Goal: Information Seeking & Learning: Learn about a topic

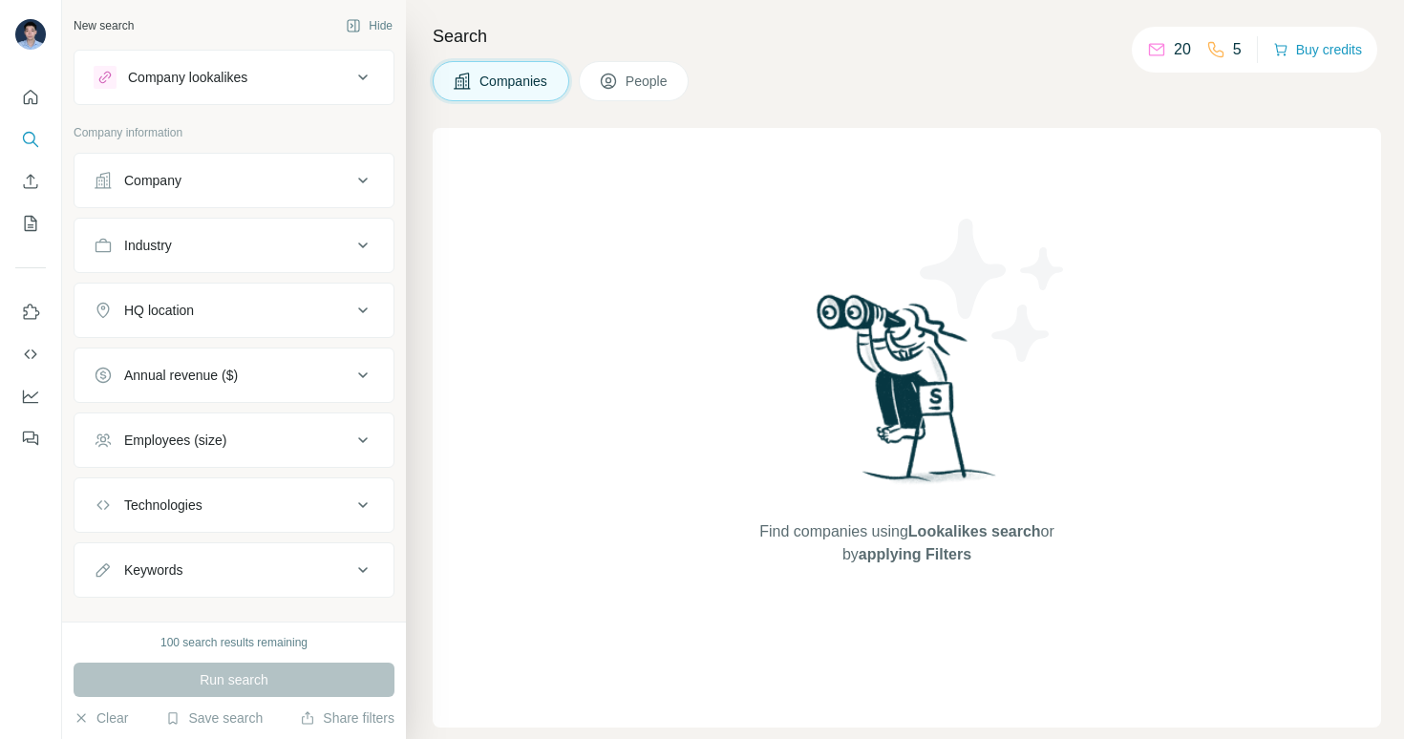
click at [218, 184] on div "Company" at bounding box center [223, 180] width 258 height 19
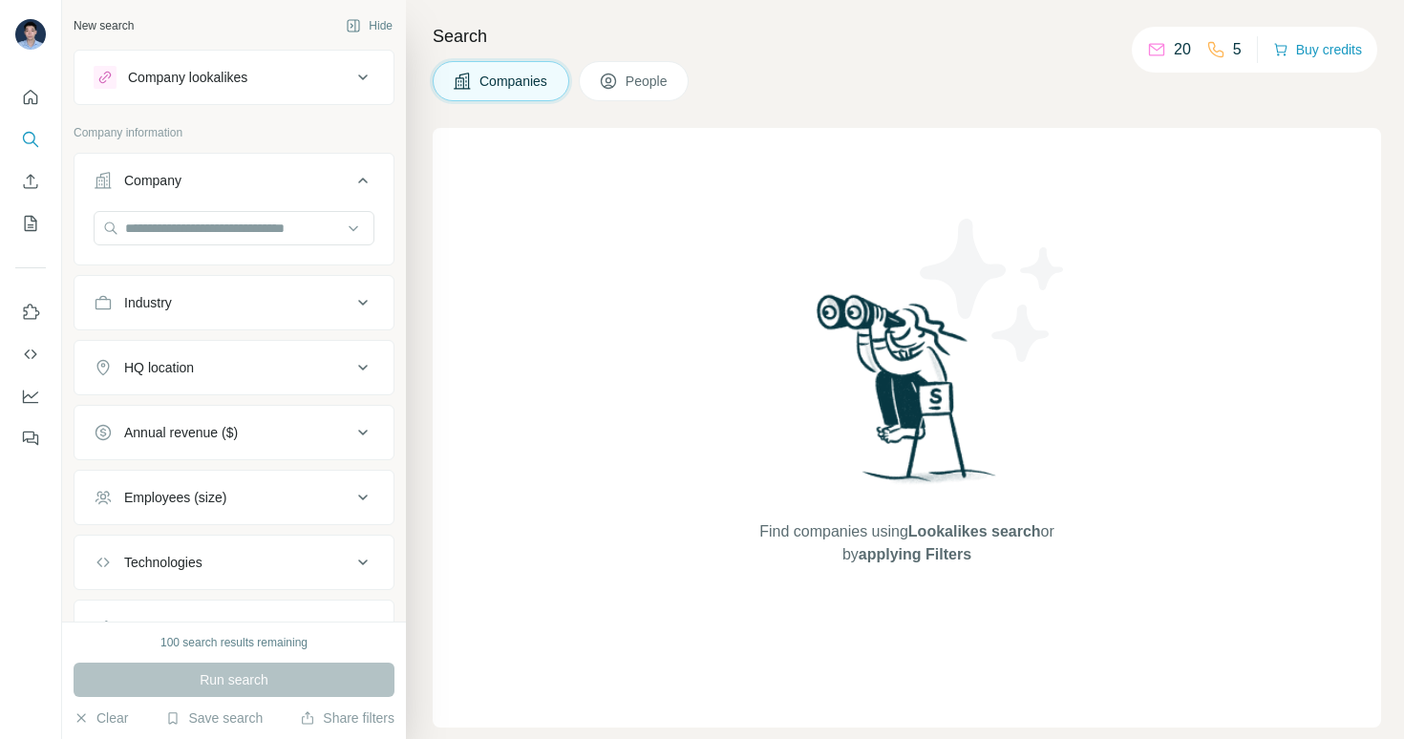
click at [218, 184] on div "Company" at bounding box center [223, 180] width 258 height 19
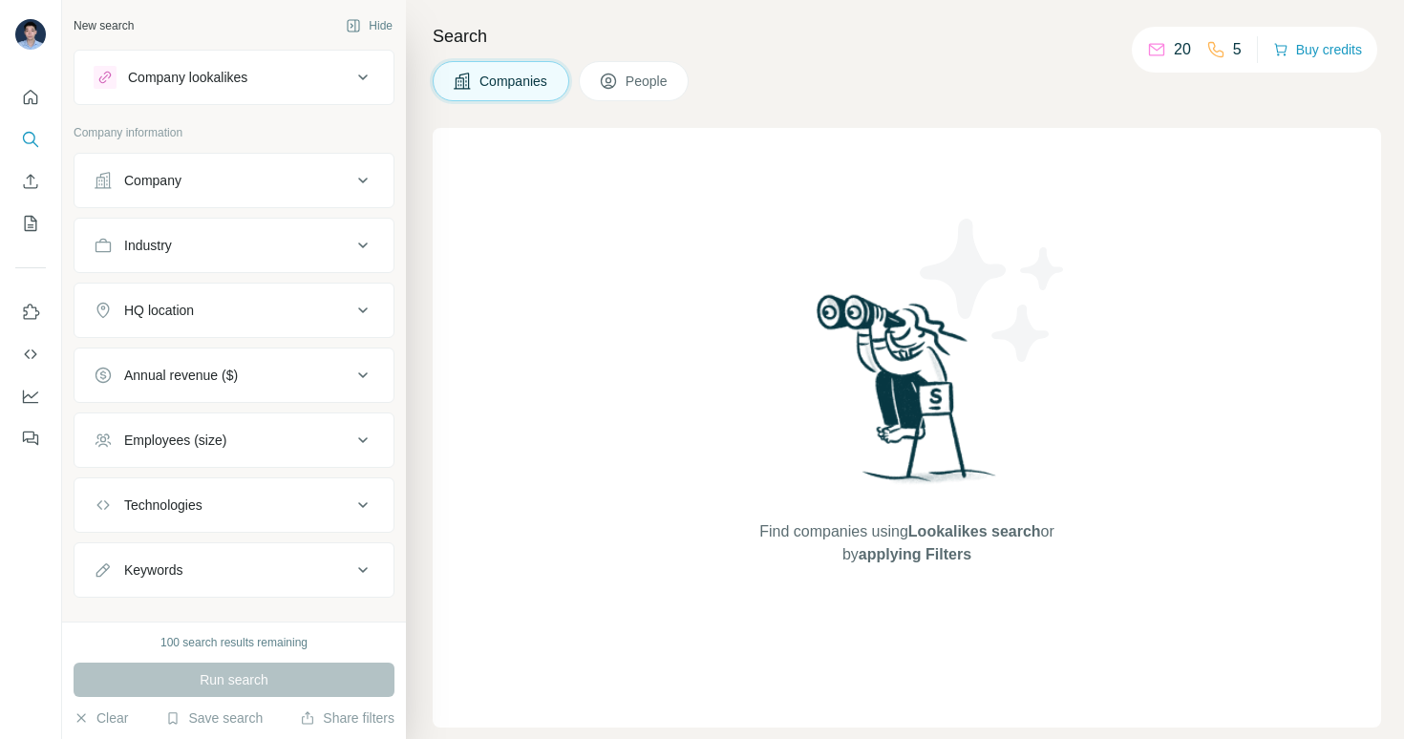
click at [268, 181] on div "Company" at bounding box center [223, 180] width 258 height 19
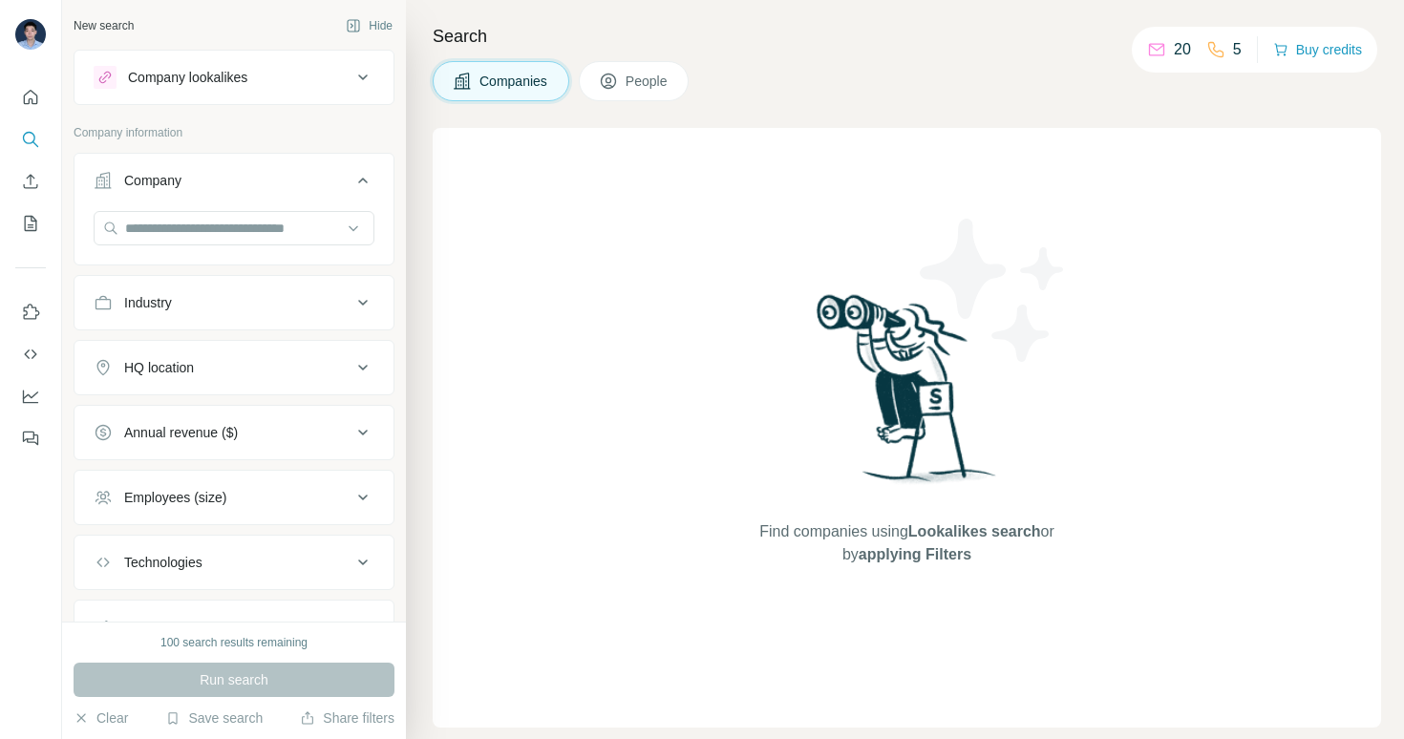
click at [268, 181] on div "Company" at bounding box center [223, 180] width 258 height 19
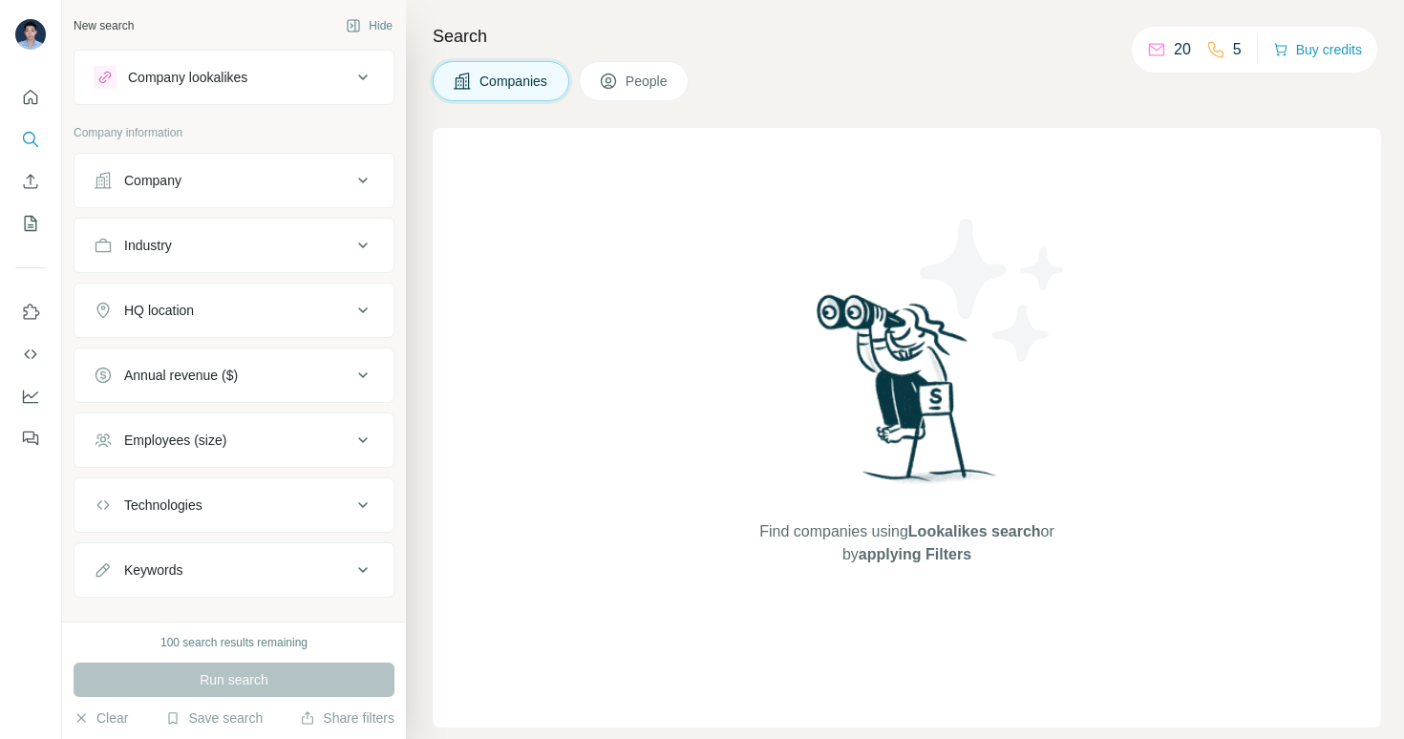
click at [302, 73] on div "Company lookalikes" at bounding box center [223, 77] width 258 height 23
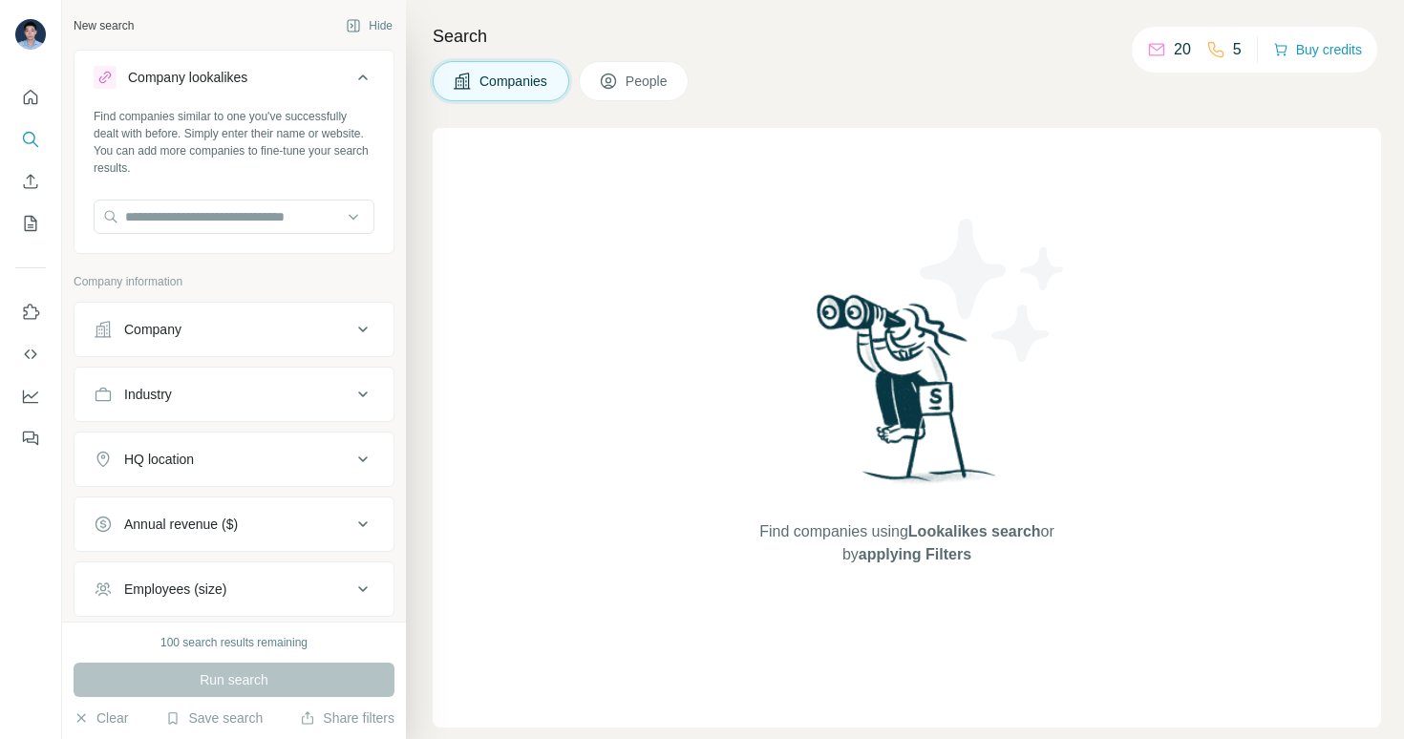
click at [304, 74] on div "Company lookalikes" at bounding box center [223, 77] width 258 height 23
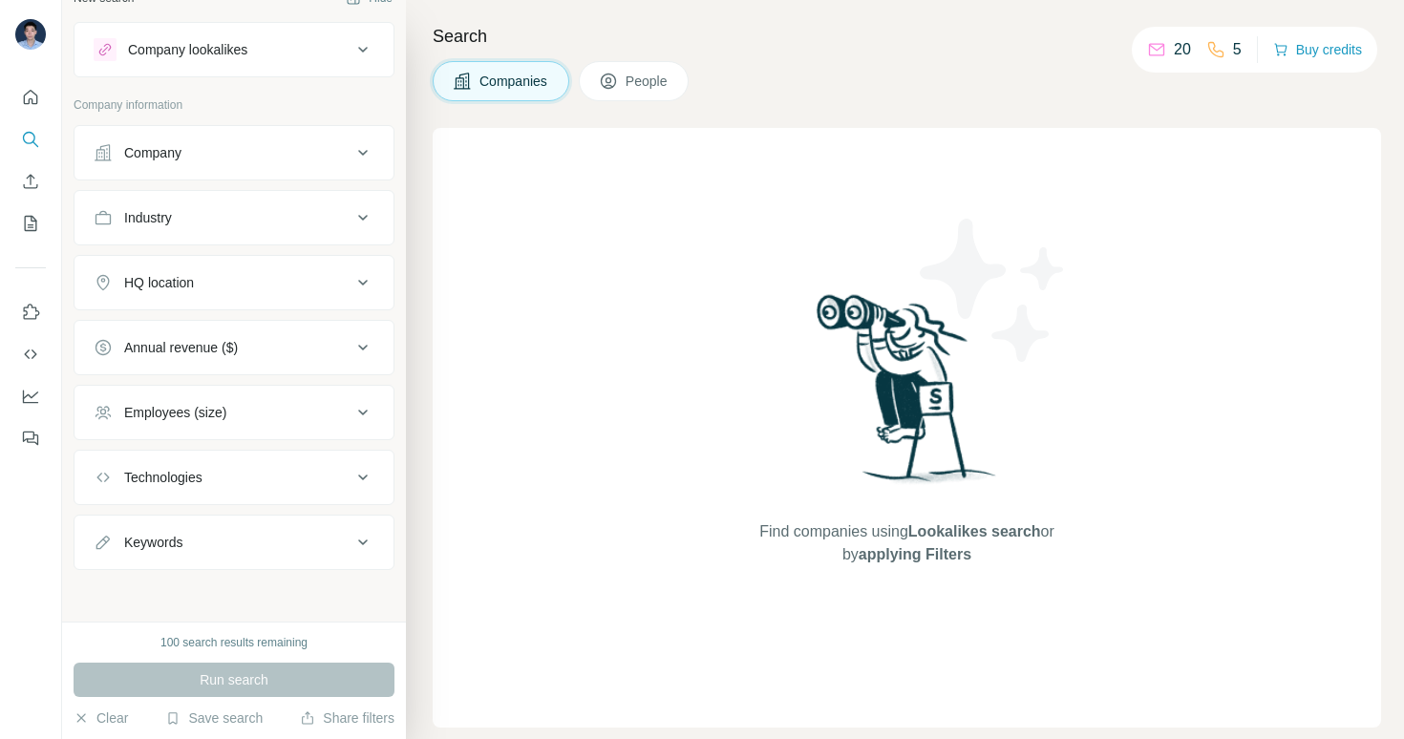
scroll to position [30, 0]
click at [282, 142] on div "Company" at bounding box center [223, 150] width 258 height 19
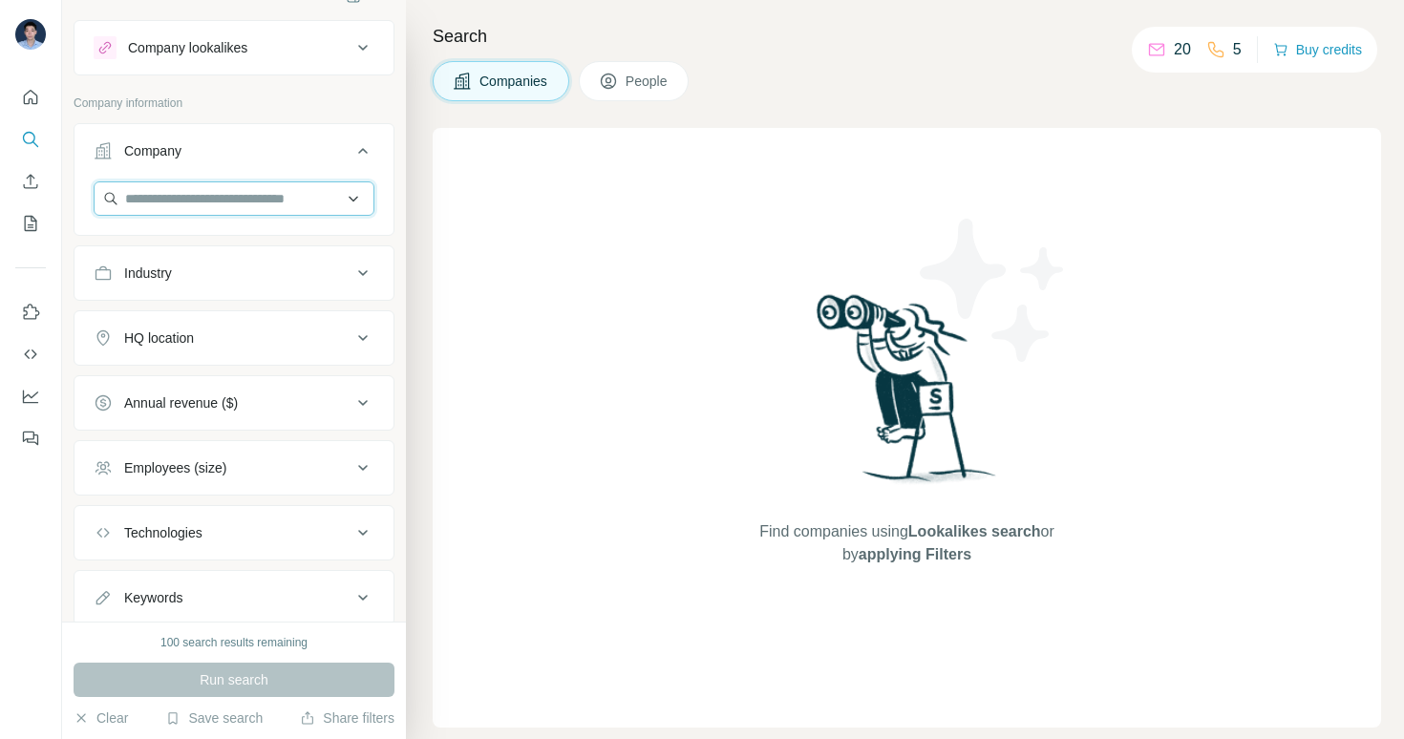
click at [228, 191] on input "text" at bounding box center [234, 199] width 281 height 34
click at [302, 145] on div "Company" at bounding box center [223, 150] width 258 height 19
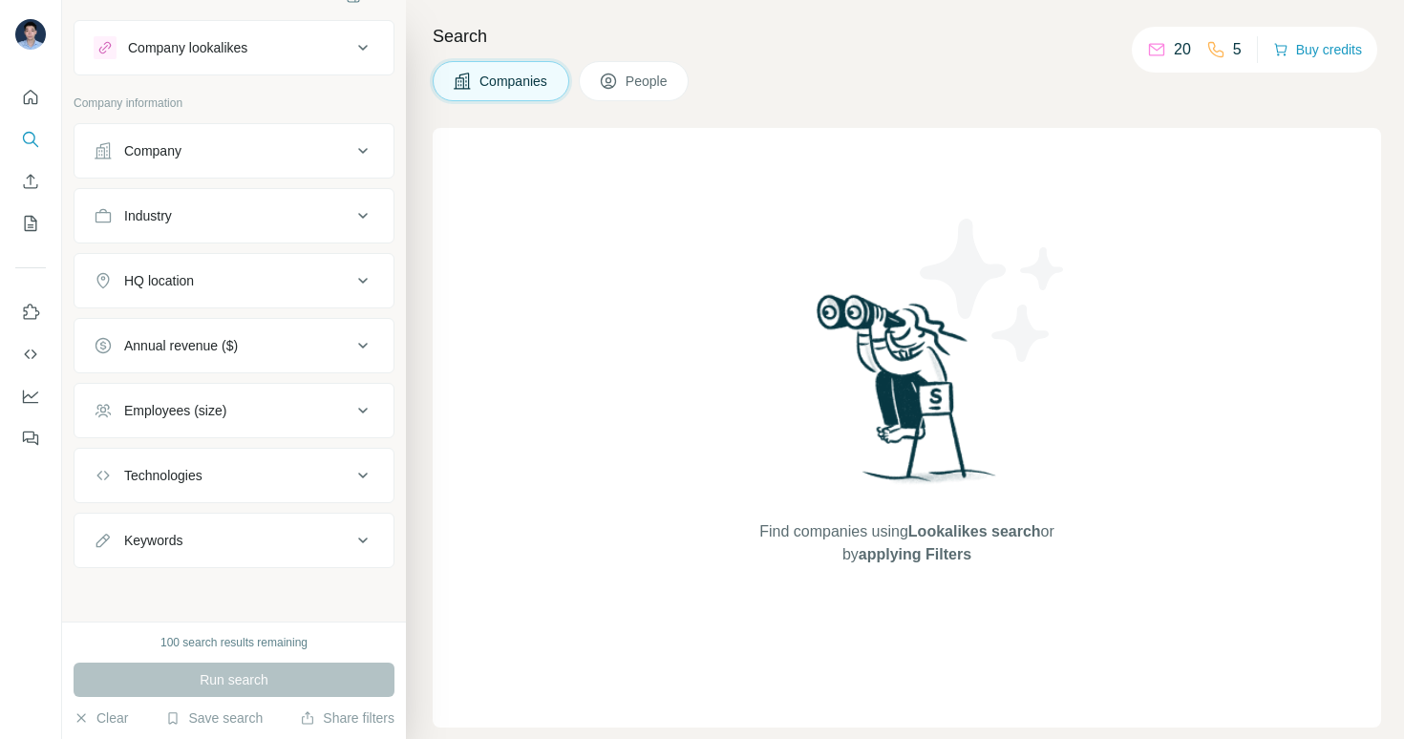
click at [246, 227] on button "Industry" at bounding box center [234, 216] width 319 height 46
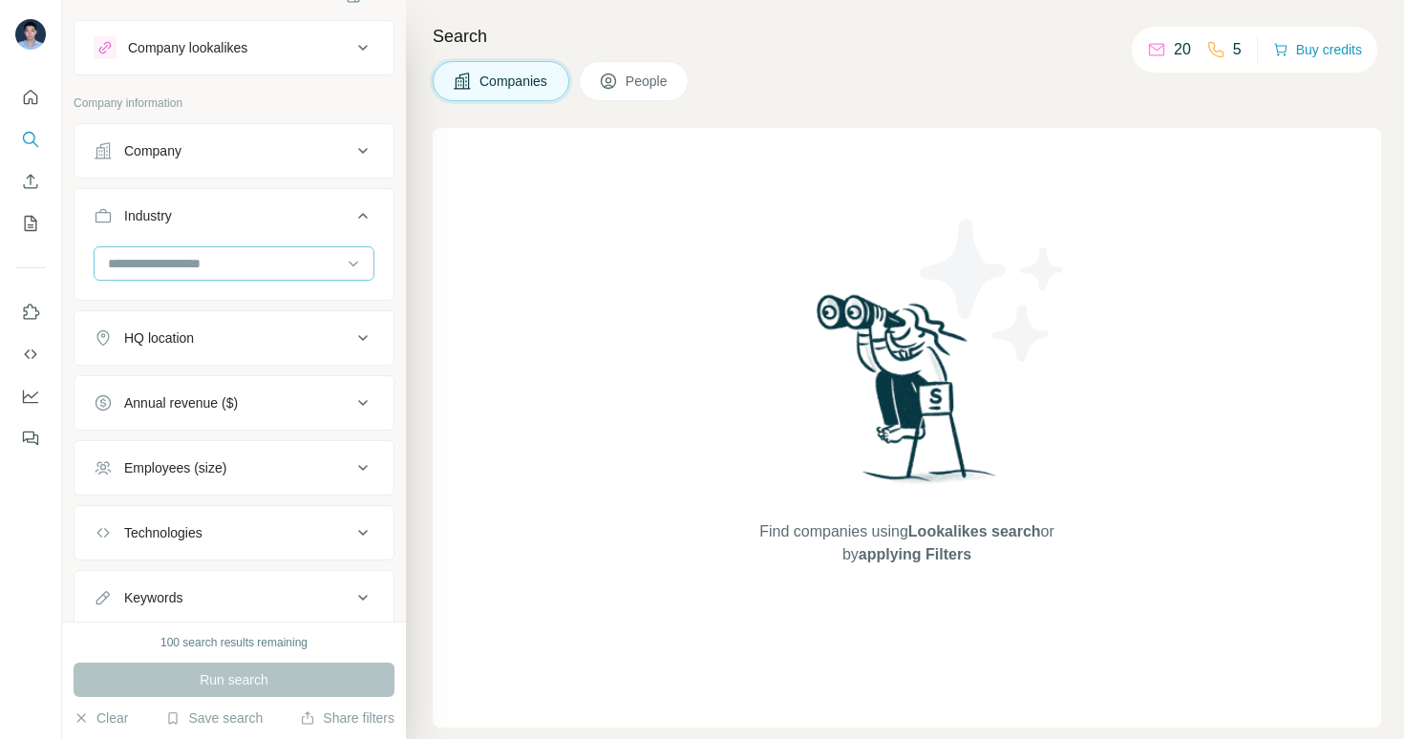
click at [219, 262] on input at bounding box center [224, 263] width 236 height 21
click at [246, 344] on div "HQ location" at bounding box center [223, 338] width 258 height 19
click at [289, 329] on div "HQ location" at bounding box center [223, 338] width 258 height 19
click at [214, 394] on div "Annual revenue ($)" at bounding box center [181, 403] width 114 height 19
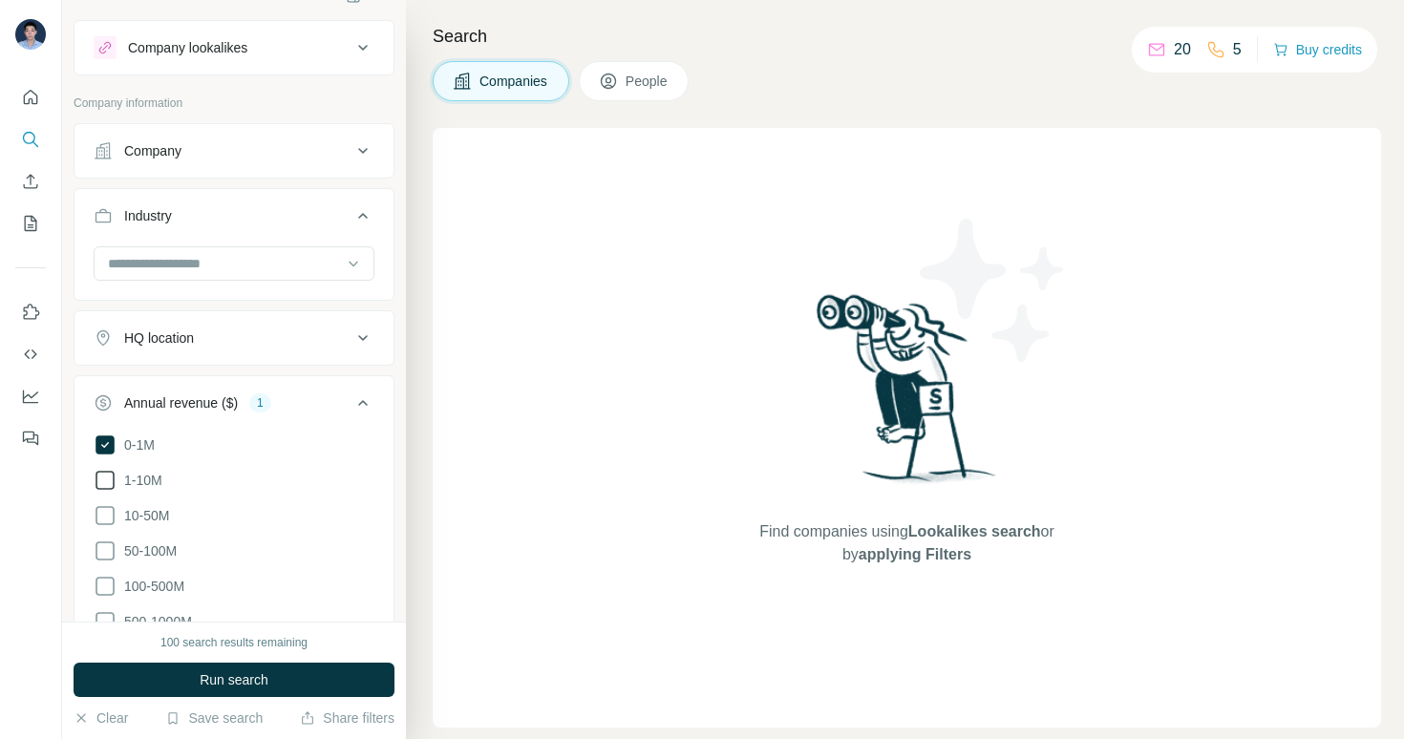
click at [113, 477] on icon at bounding box center [105, 480] width 19 height 19
click at [117, 522] on span "10-50M" at bounding box center [143, 515] width 53 height 19
click at [110, 439] on icon at bounding box center [105, 445] width 19 height 19
click at [112, 480] on icon at bounding box center [105, 480] width 19 height 19
click at [109, 550] on icon at bounding box center [105, 551] width 23 height 23
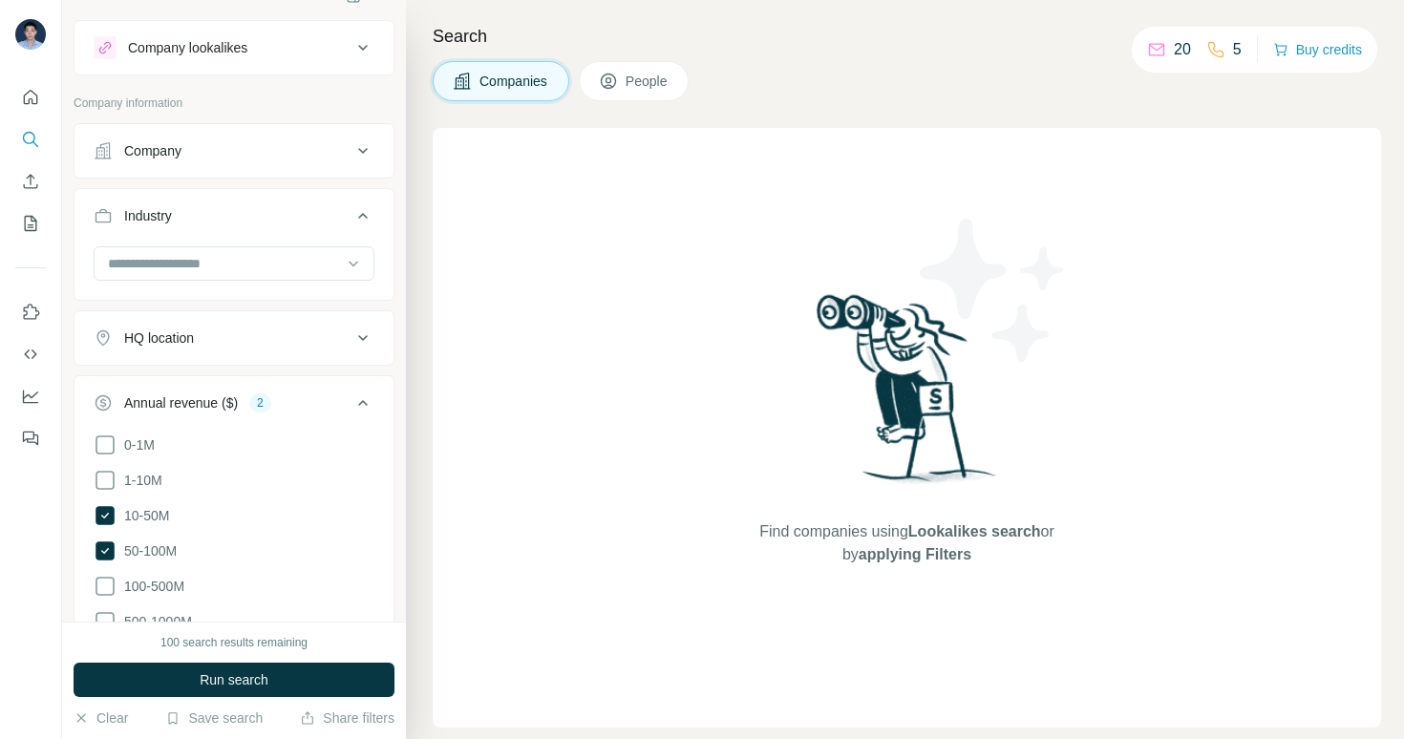
click at [352, 398] on icon at bounding box center [363, 403] width 23 height 23
click at [266, 357] on button "HQ location" at bounding box center [234, 338] width 319 height 46
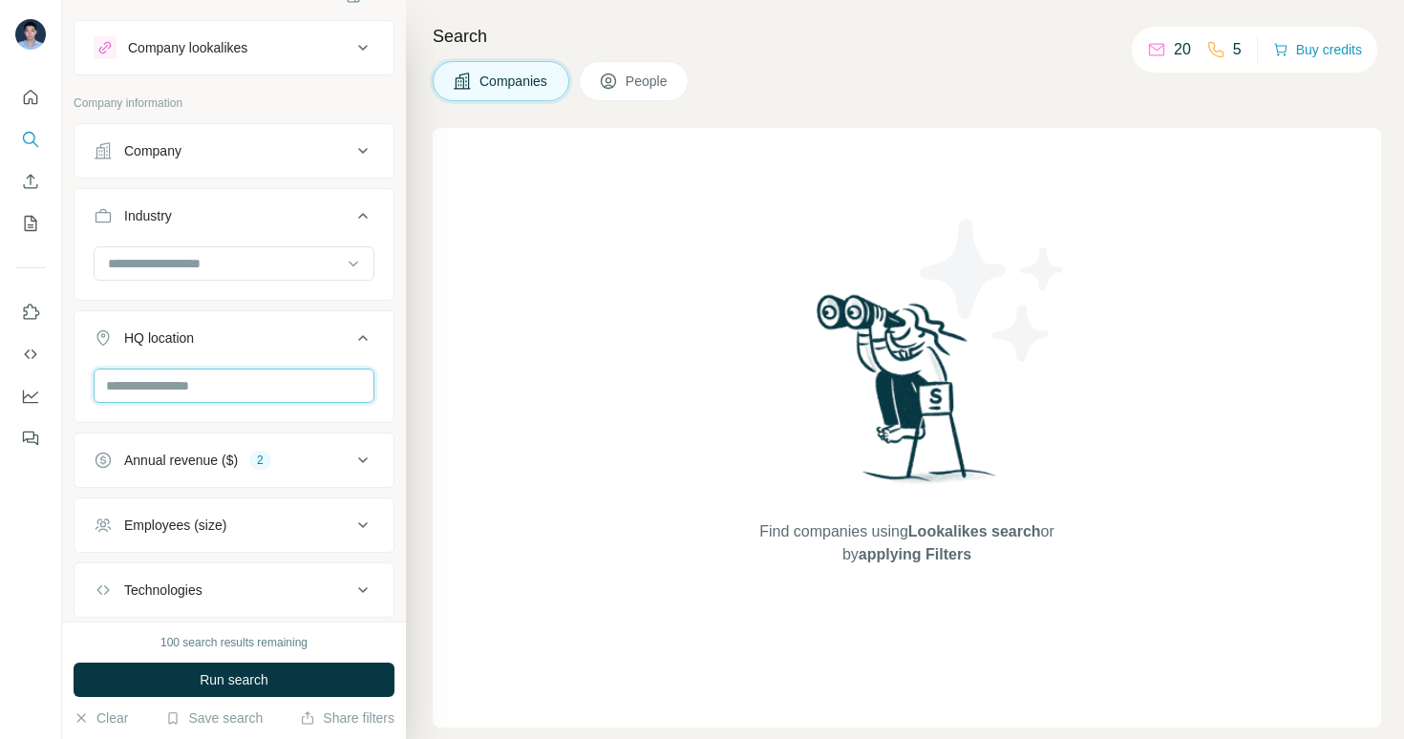
click at [223, 396] on input "text" at bounding box center [234, 386] width 281 height 34
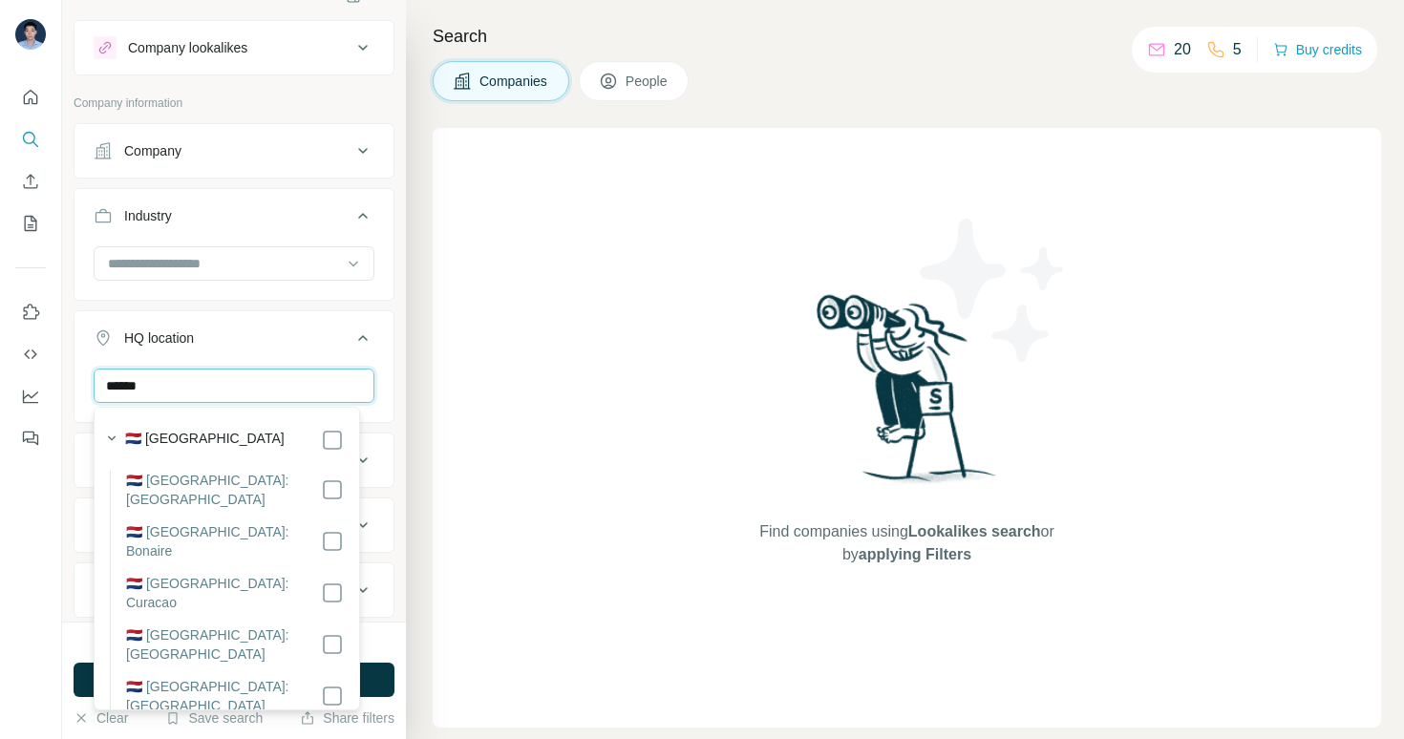
type input "******"
click at [371, 435] on div "Netherlands Clear all" at bounding box center [234, 428] width 319 height 118
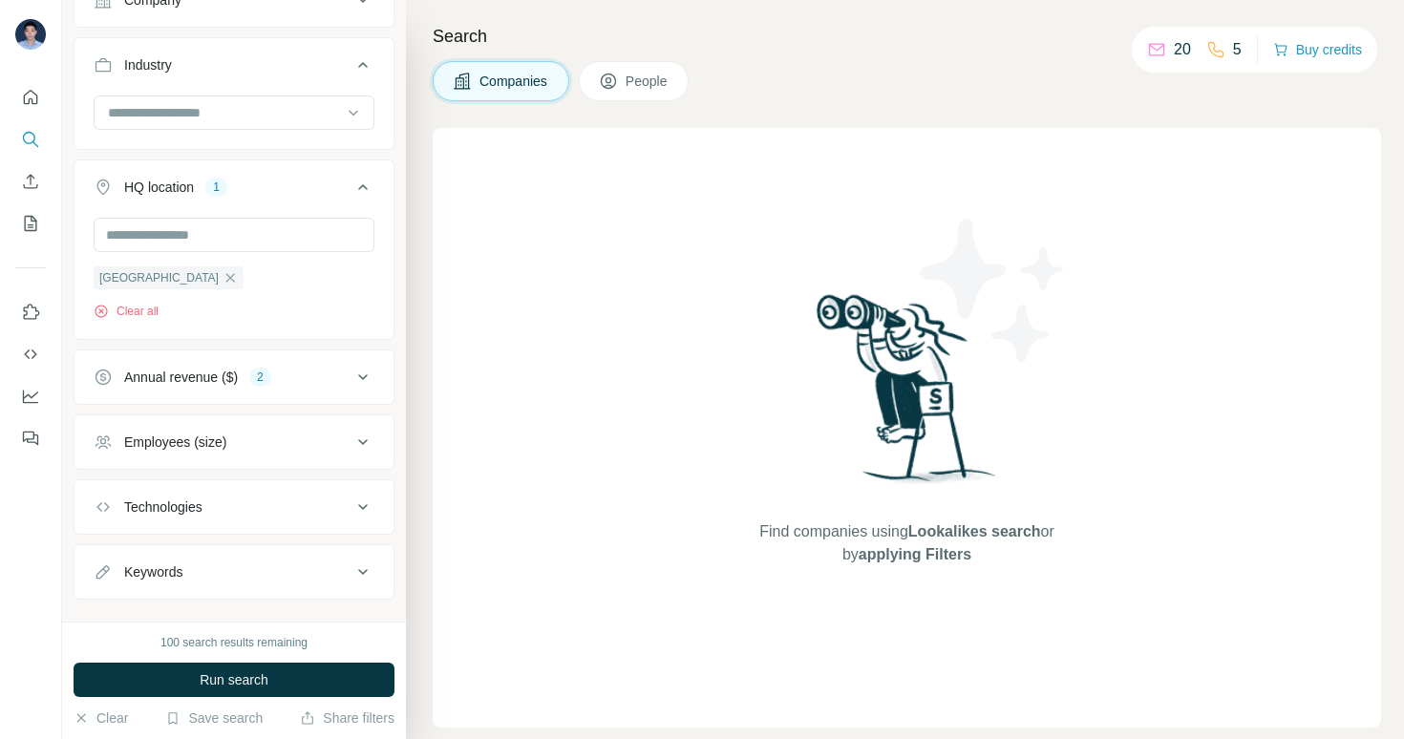
scroll to position [212, 0]
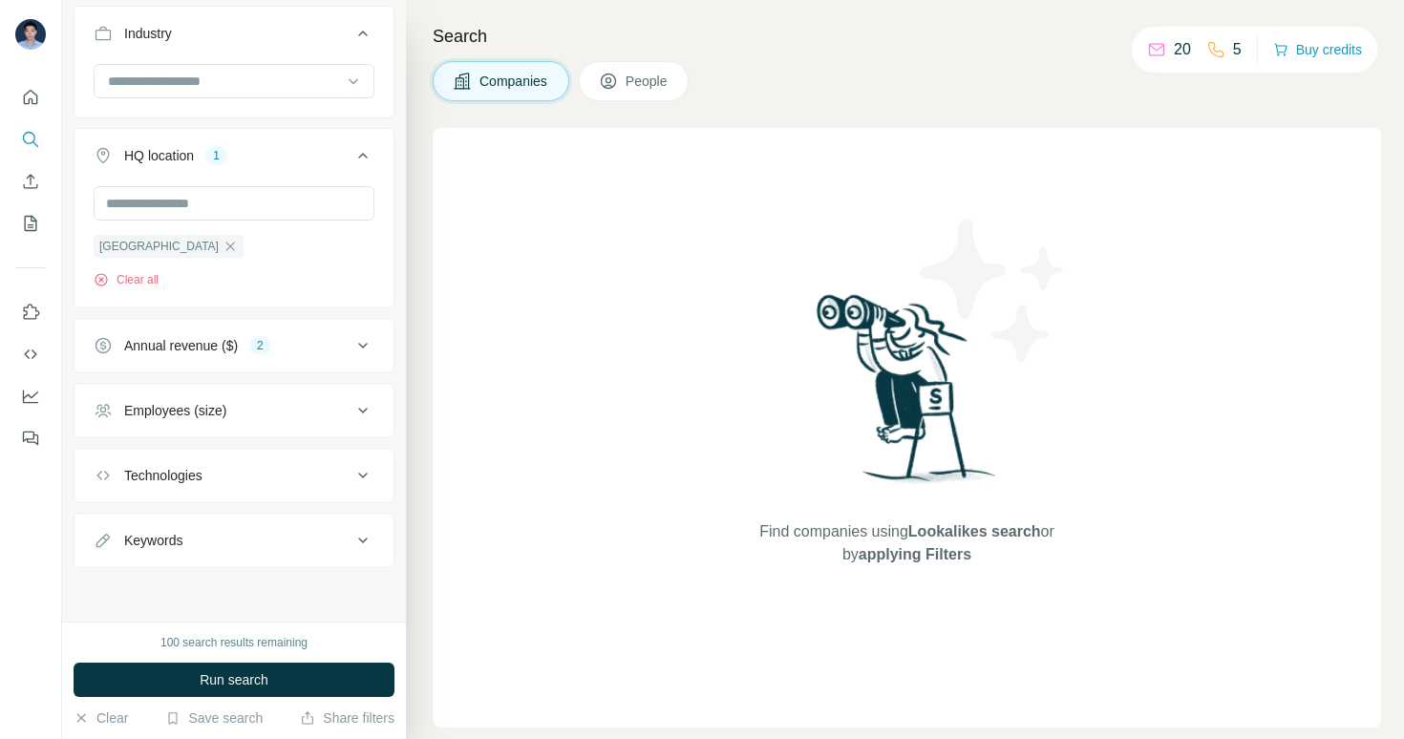
click at [219, 413] on div "Employees (size)" at bounding box center [175, 410] width 102 height 19
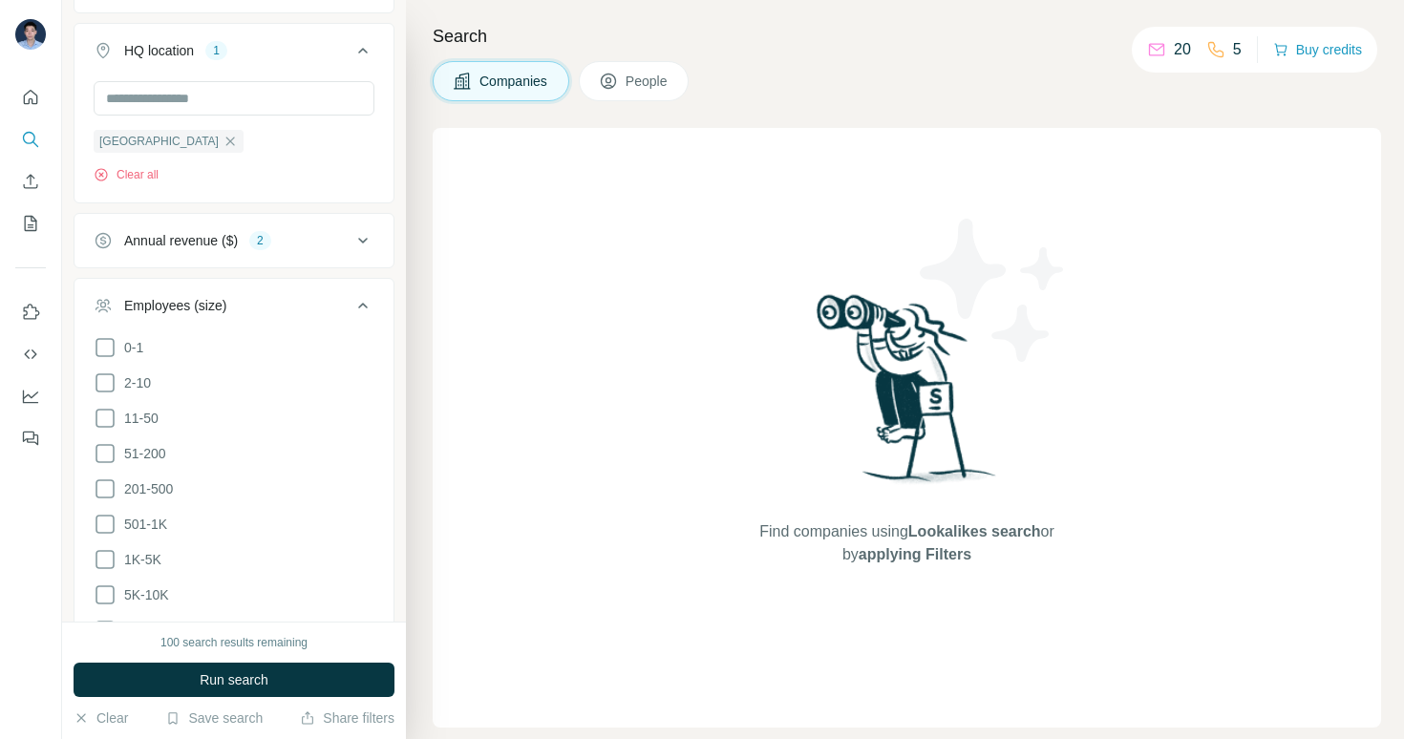
scroll to position [326, 0]
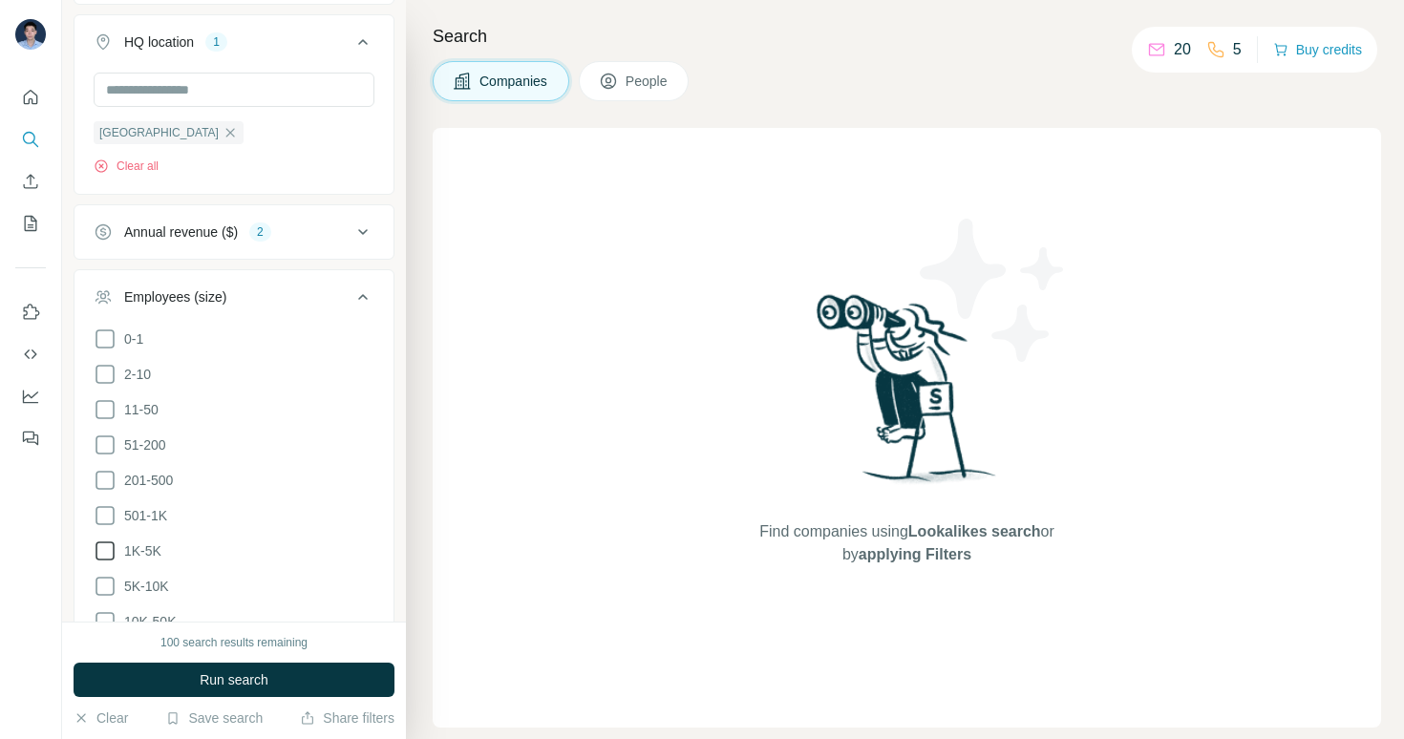
click at [143, 544] on span "1K-5K" at bounding box center [139, 551] width 45 height 19
click at [147, 579] on span "5K-10K" at bounding box center [143, 586] width 53 height 19
click at [159, 552] on span "1K-5K" at bounding box center [139, 551] width 45 height 19
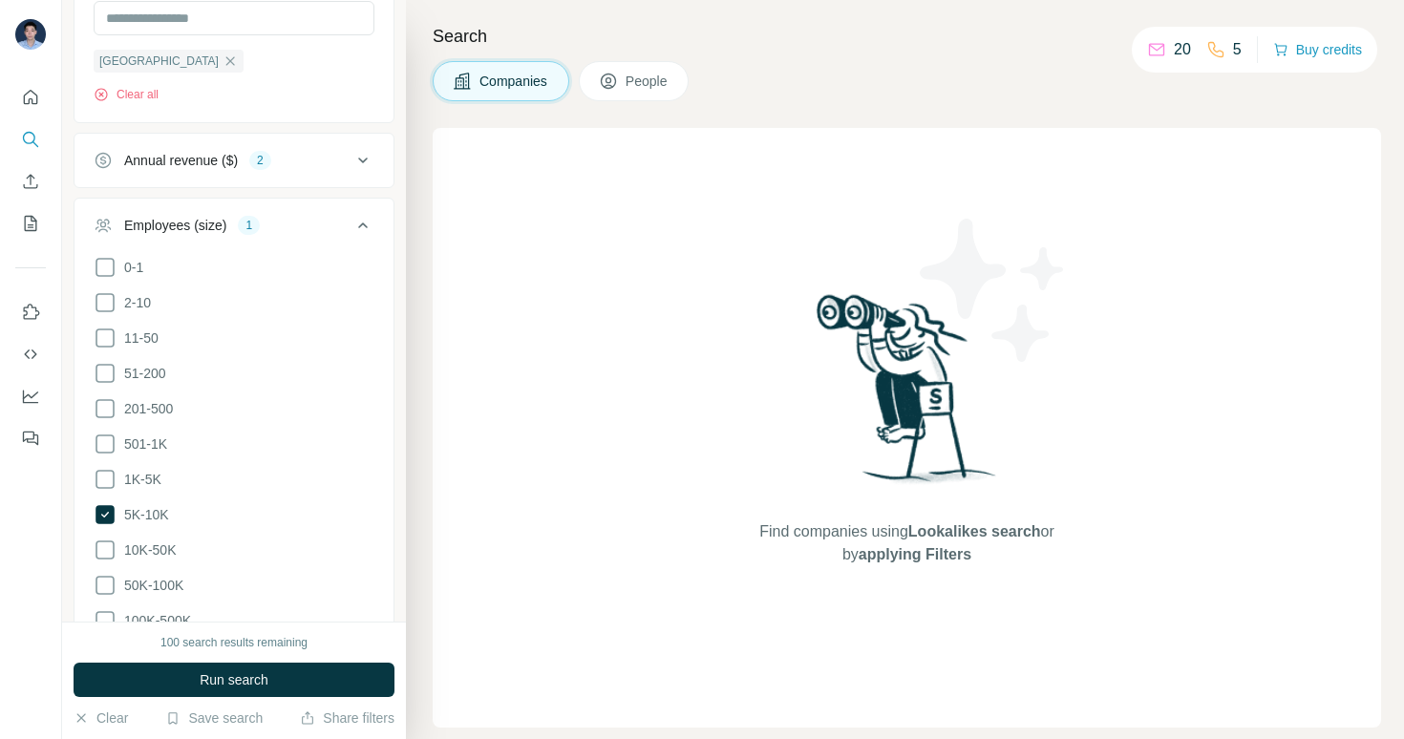
scroll to position [407, 0]
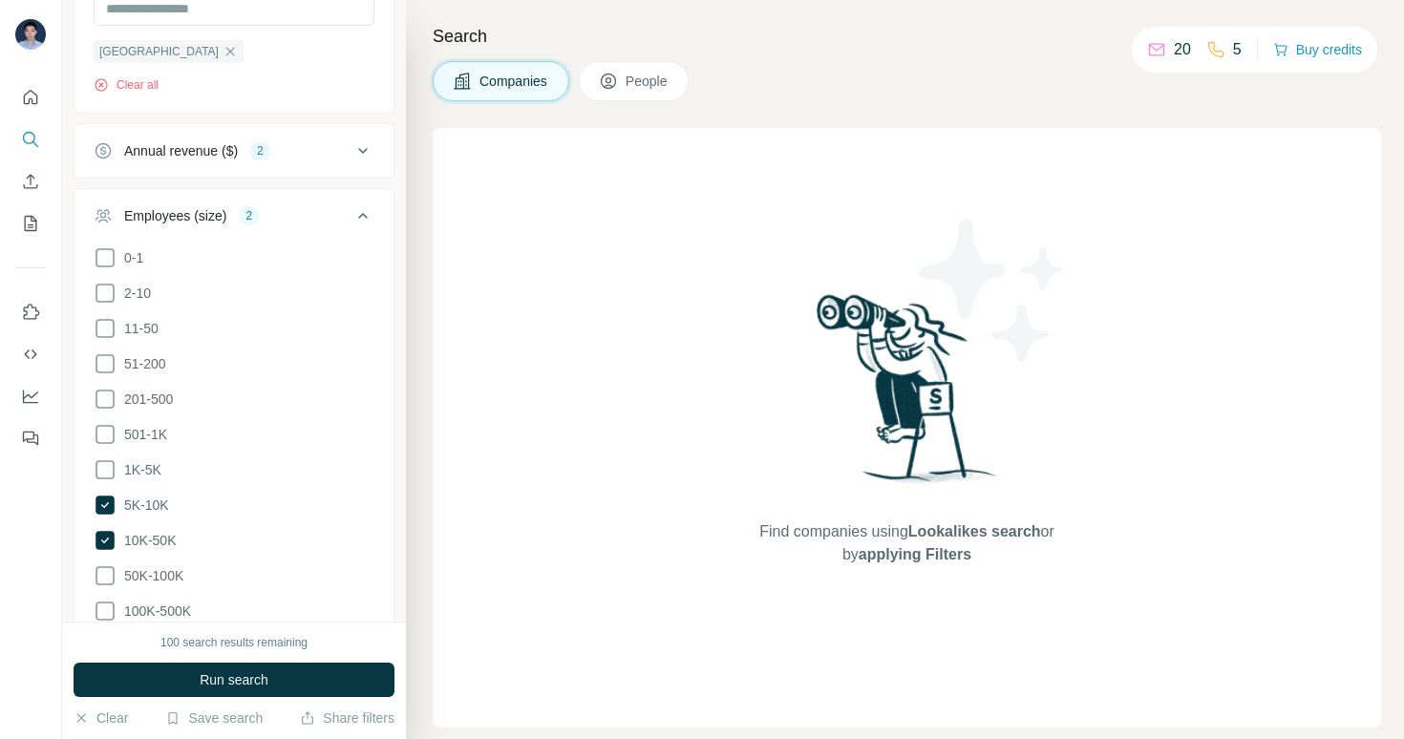
click at [352, 220] on icon at bounding box center [363, 215] width 23 height 23
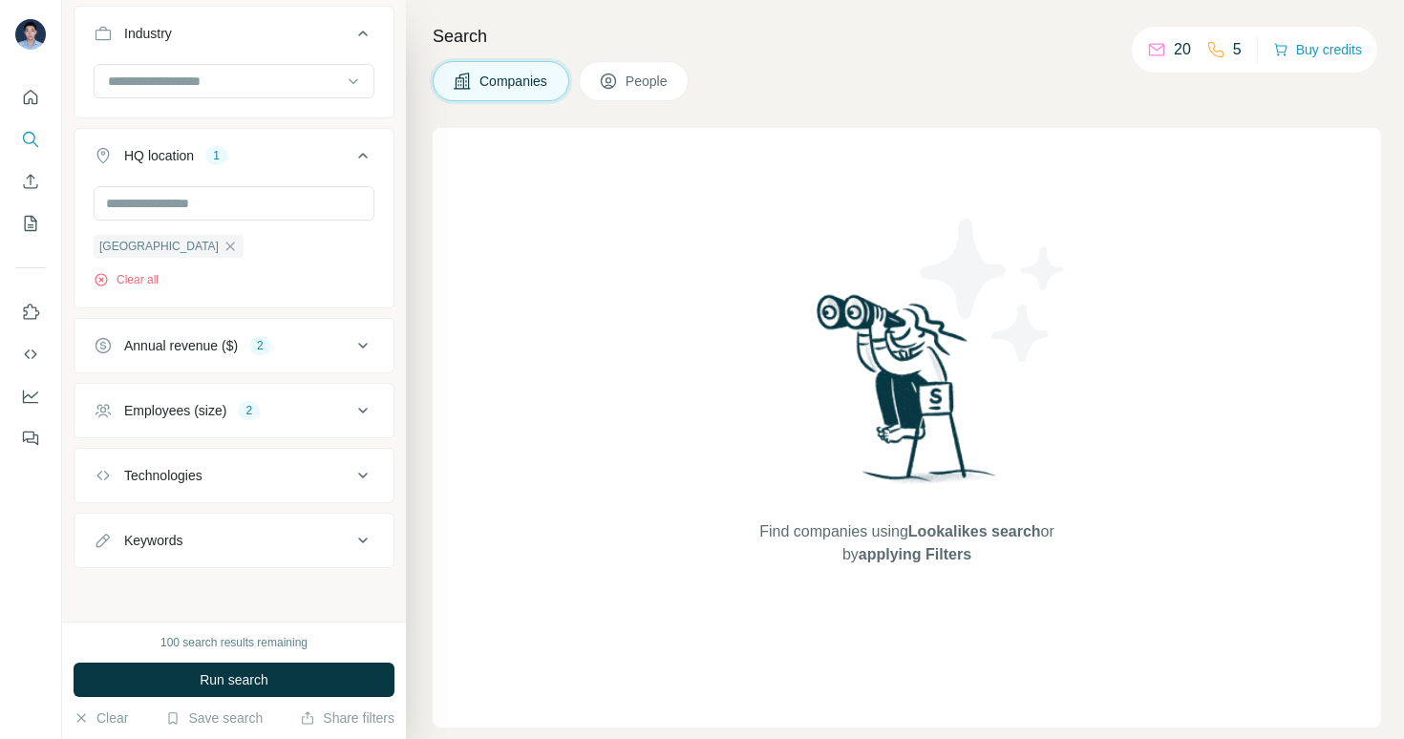
click at [243, 486] on button "Technologies" at bounding box center [234, 476] width 319 height 46
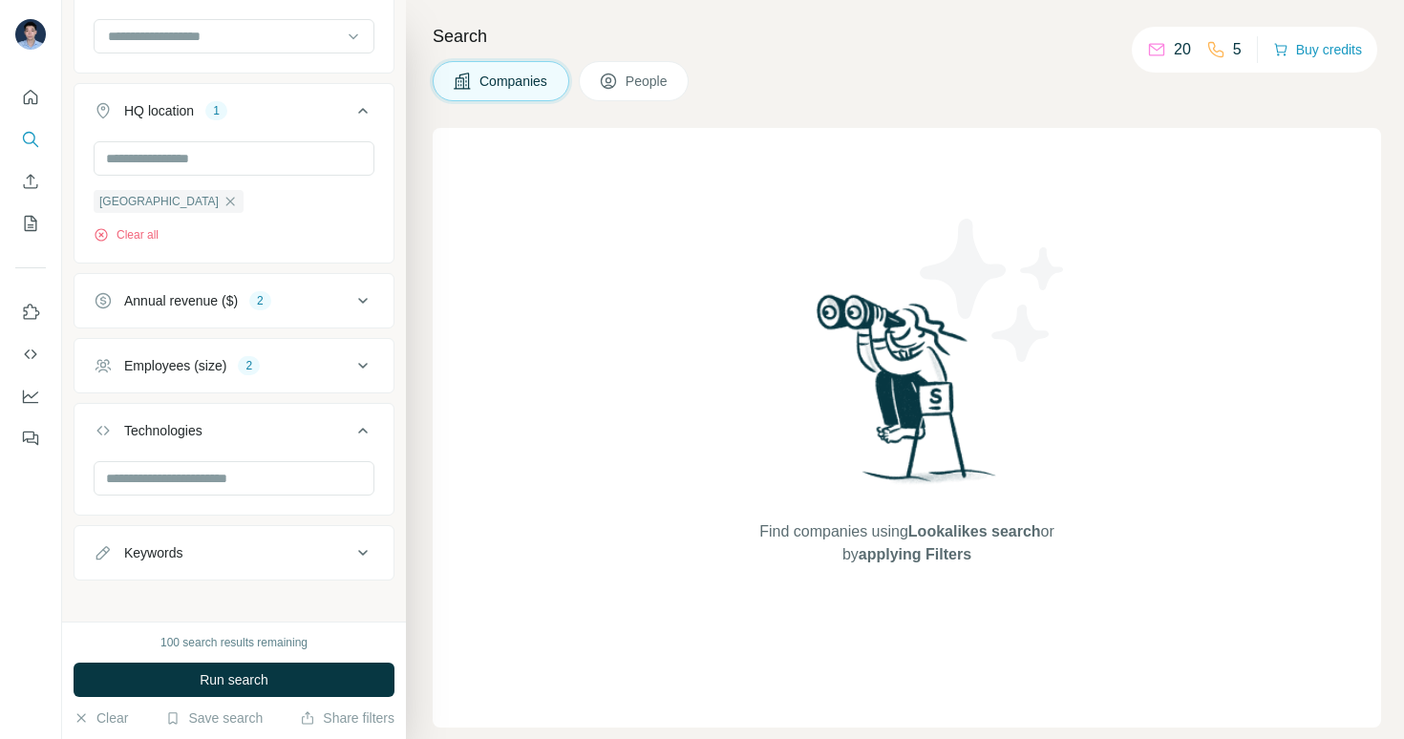
scroll to position [269, 0]
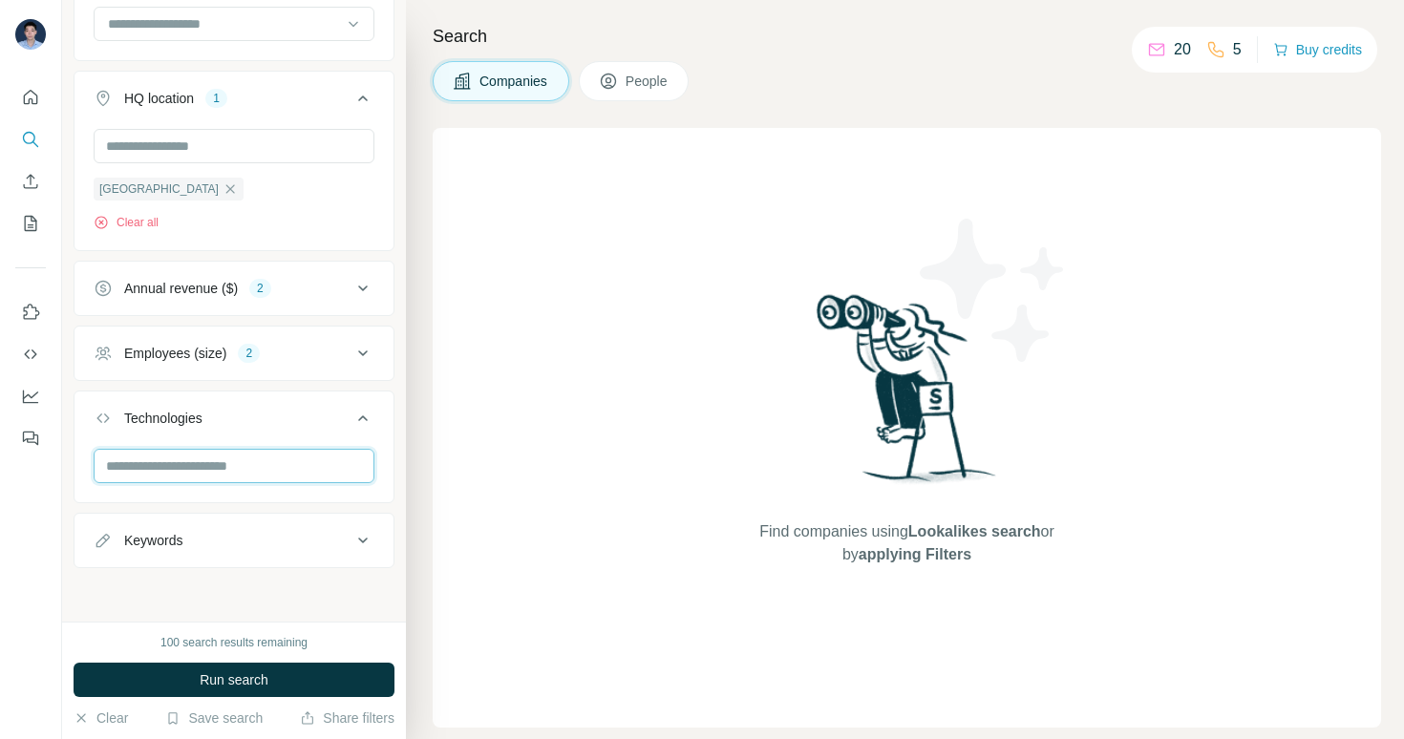
click at [285, 464] on input "text" at bounding box center [234, 466] width 281 height 34
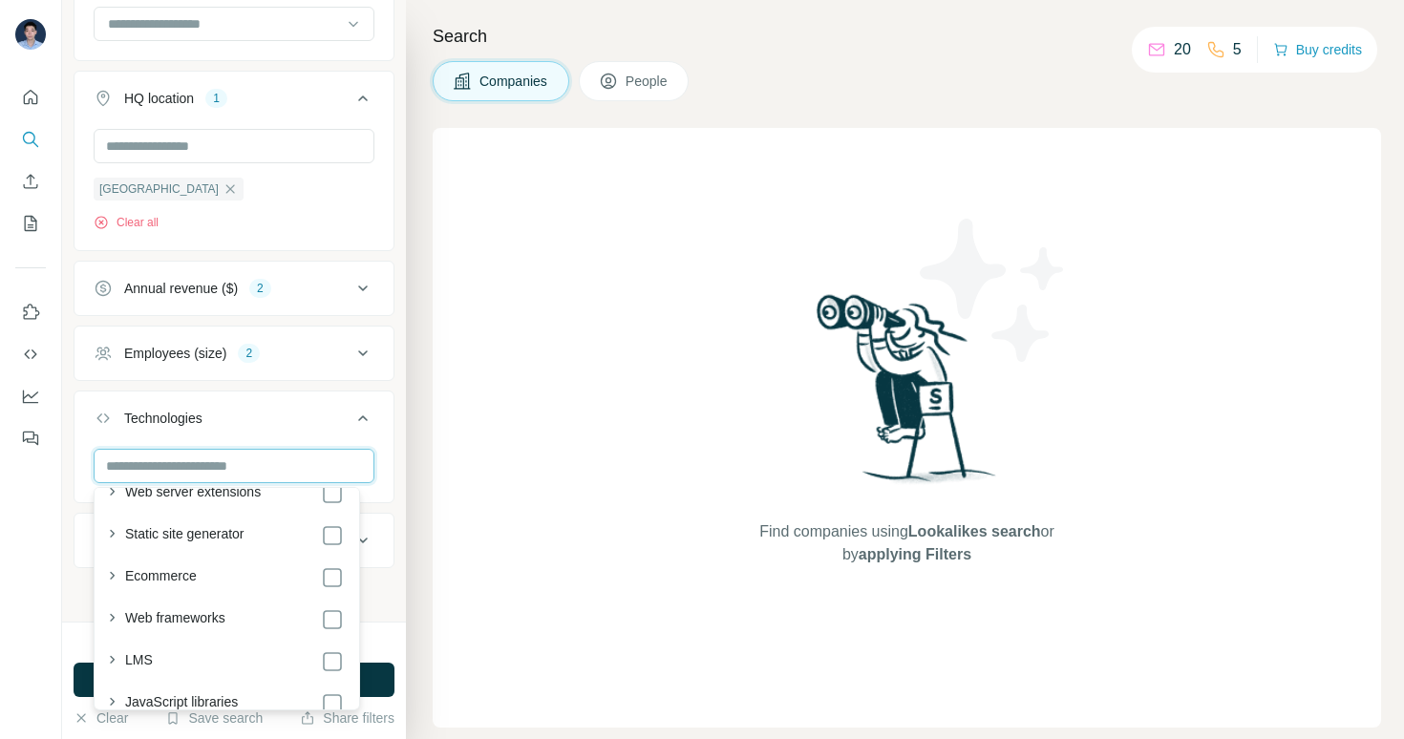
scroll to position [508, 0]
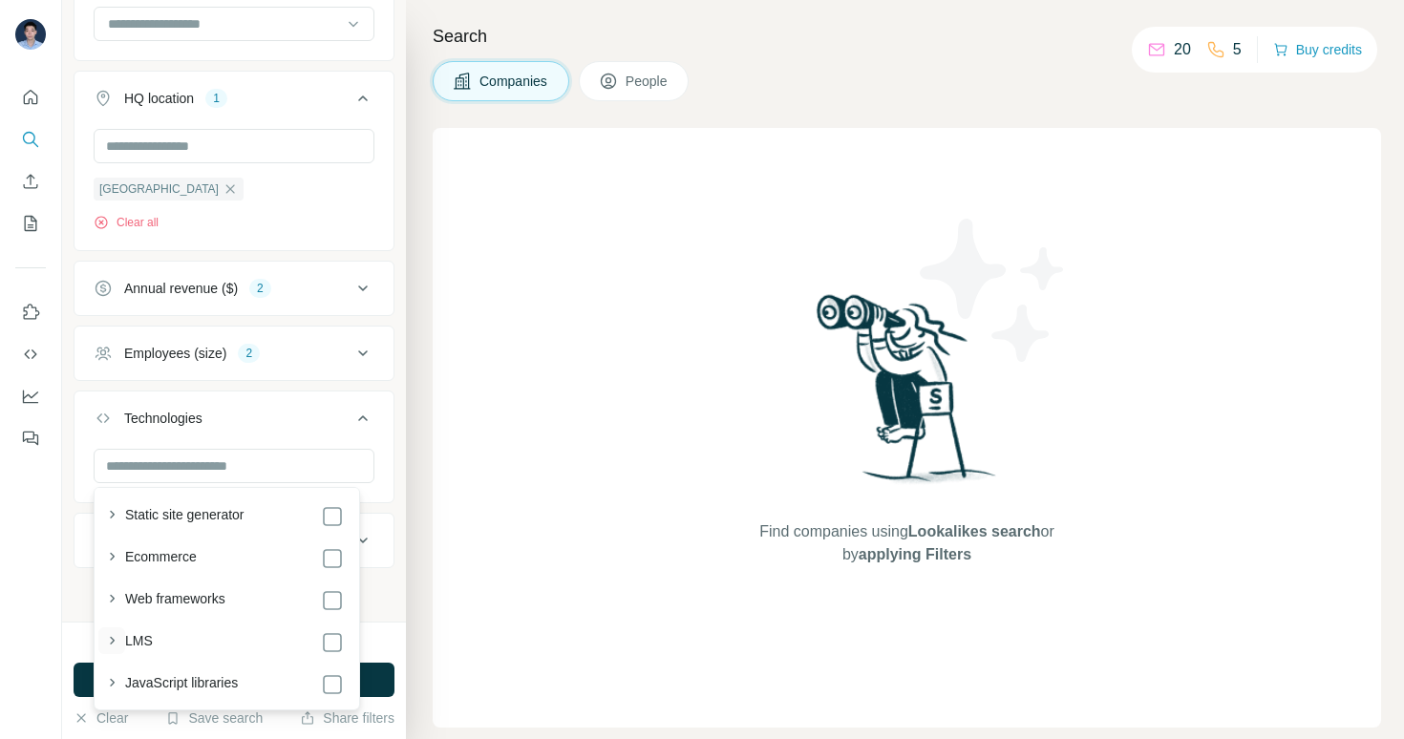
click at [117, 643] on icon "button" at bounding box center [111, 641] width 19 height 19
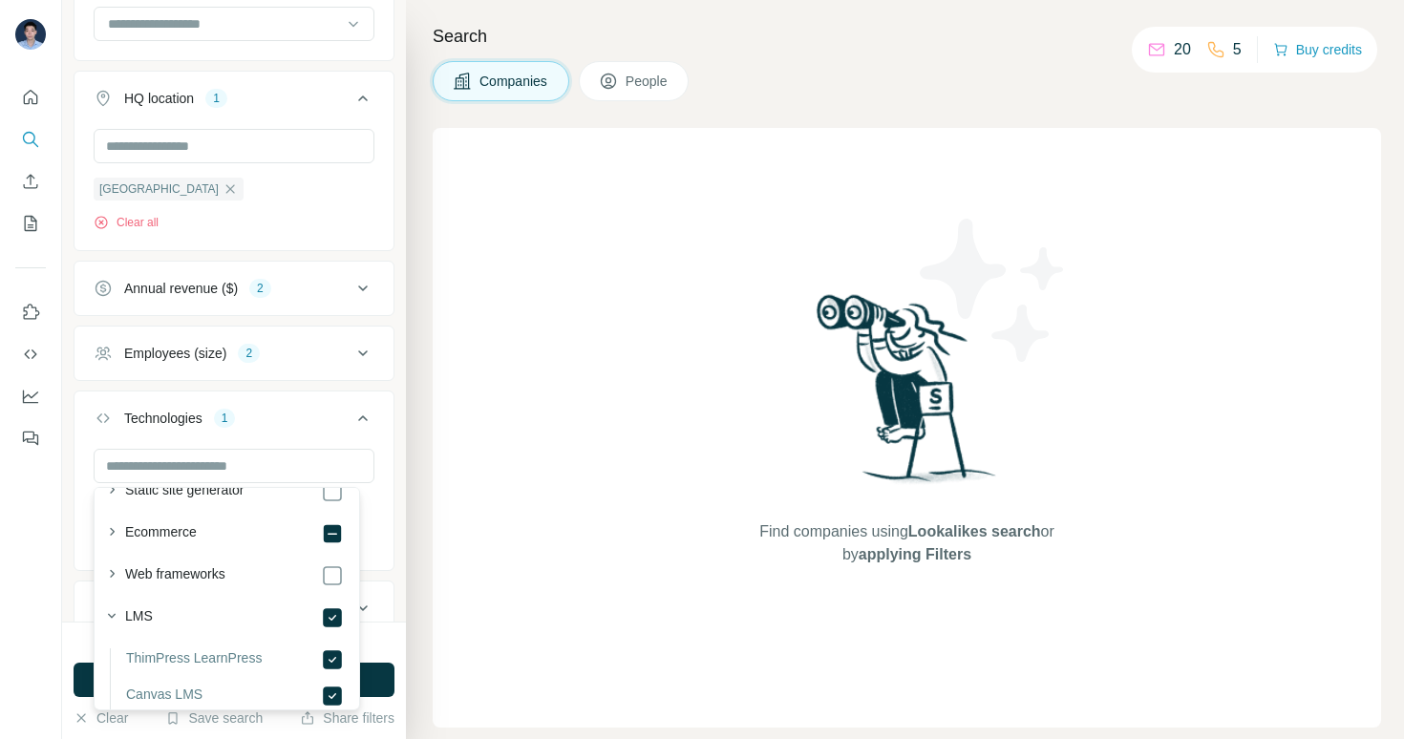
click at [390, 432] on div "New search Hide Company lookalikes Company information Company Industry HQ loca…" at bounding box center [234, 311] width 344 height 622
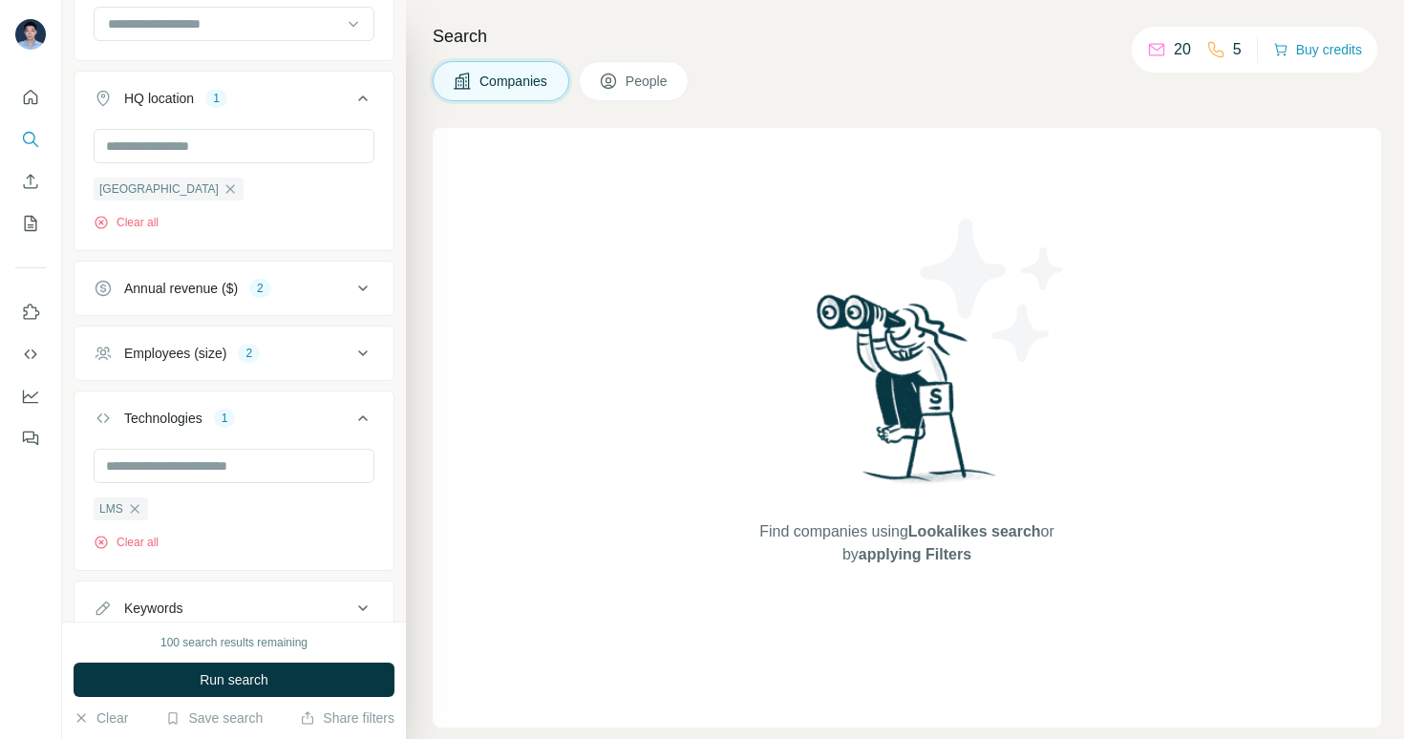
click at [352, 427] on icon at bounding box center [363, 418] width 23 height 23
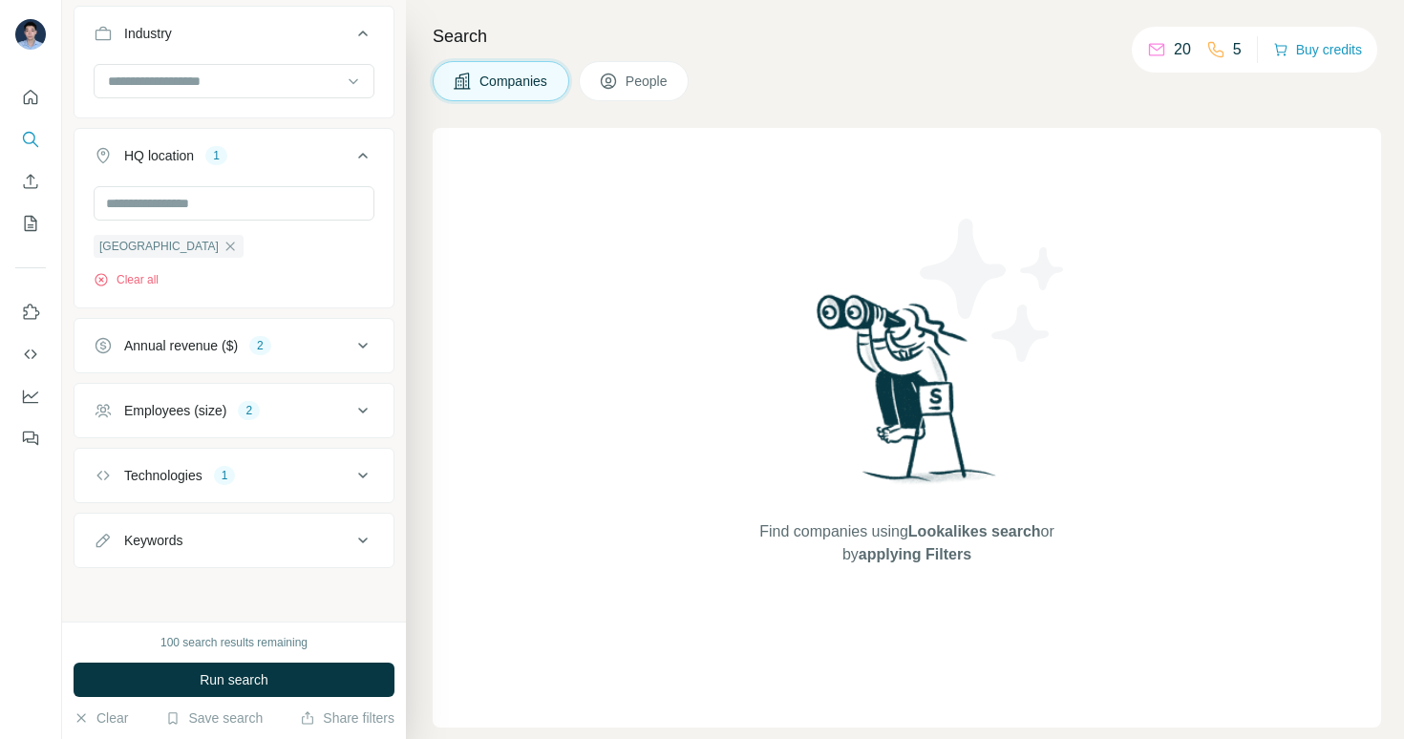
scroll to position [212, 0]
click at [267, 688] on span "Run search" at bounding box center [234, 680] width 69 height 19
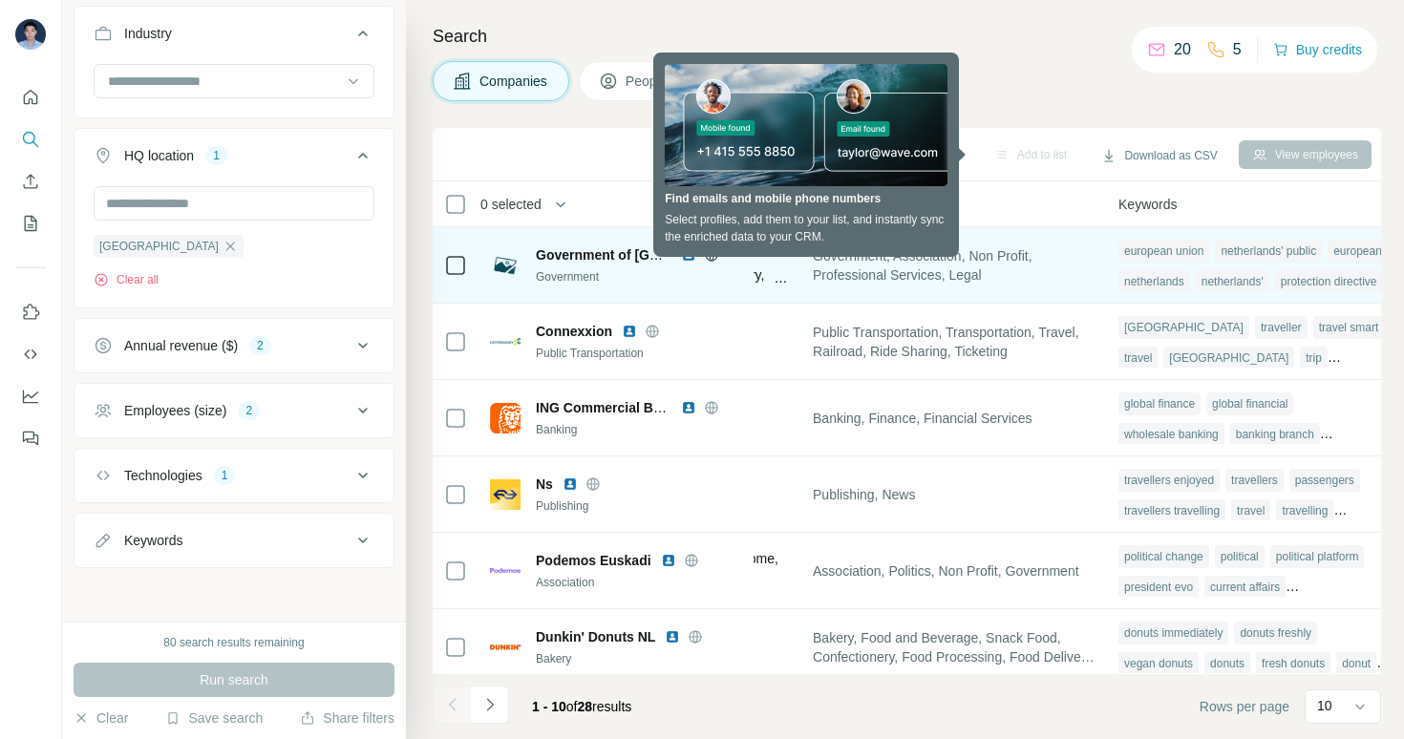
scroll to position [0, 1381]
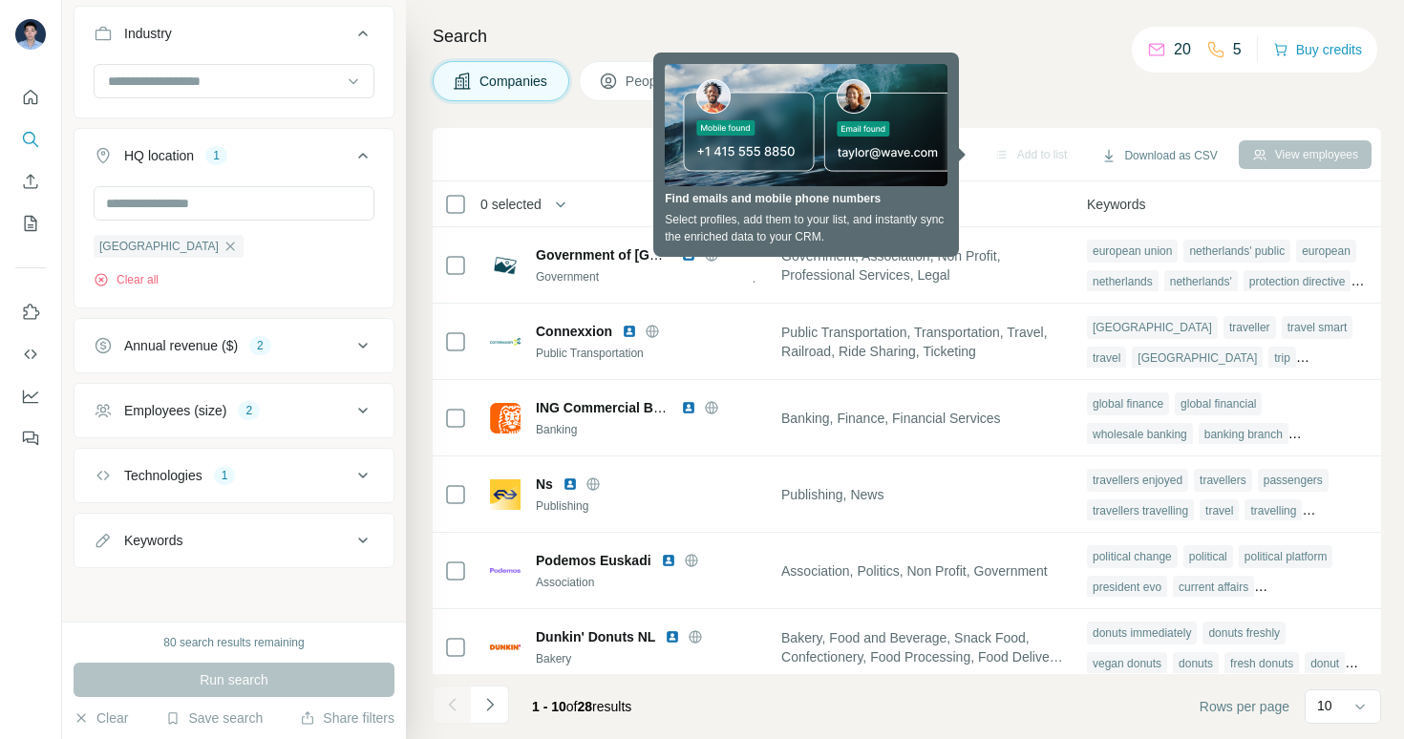
click at [993, 85] on div "Companies People" at bounding box center [907, 81] width 949 height 40
click at [954, 157] on div "Sync to Pipedrive Add to list Download as CSV View employees" at bounding box center [907, 154] width 930 height 33
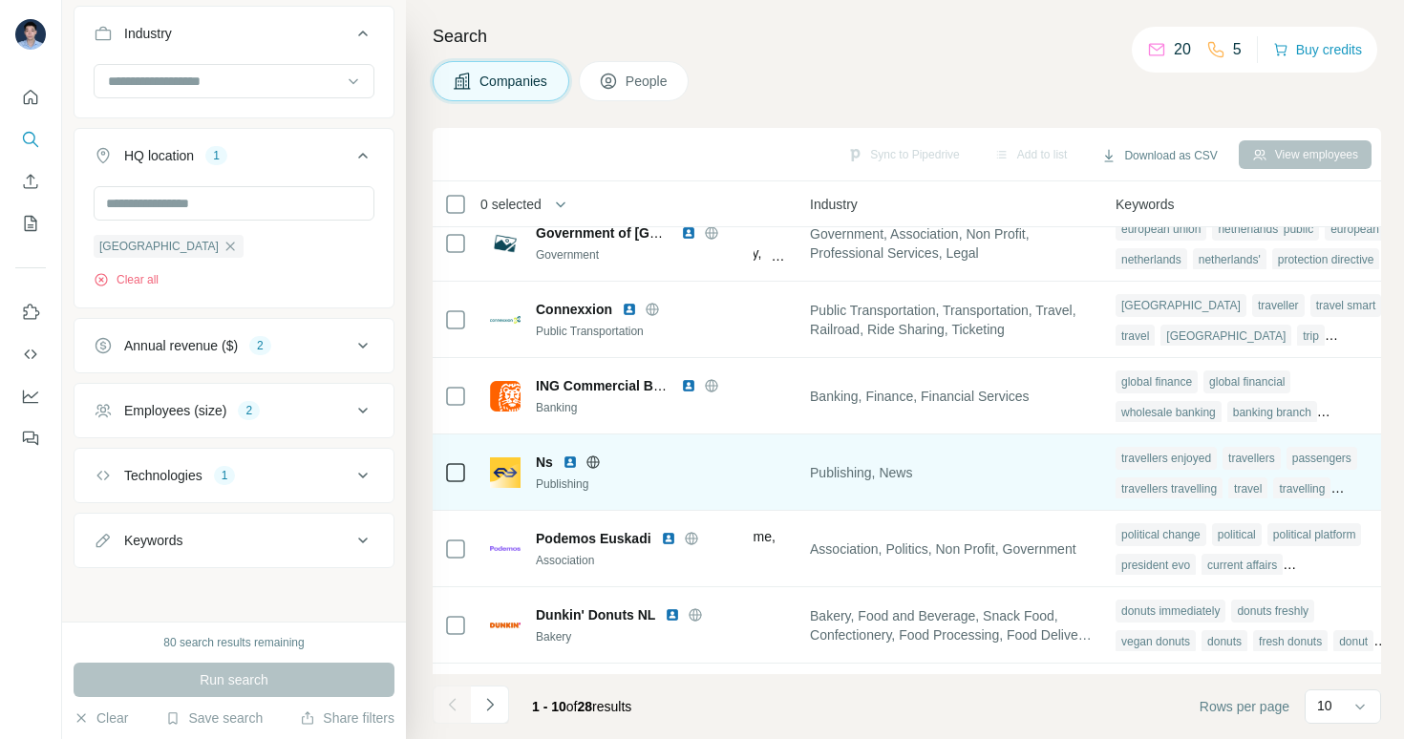
scroll to position [23, 1341]
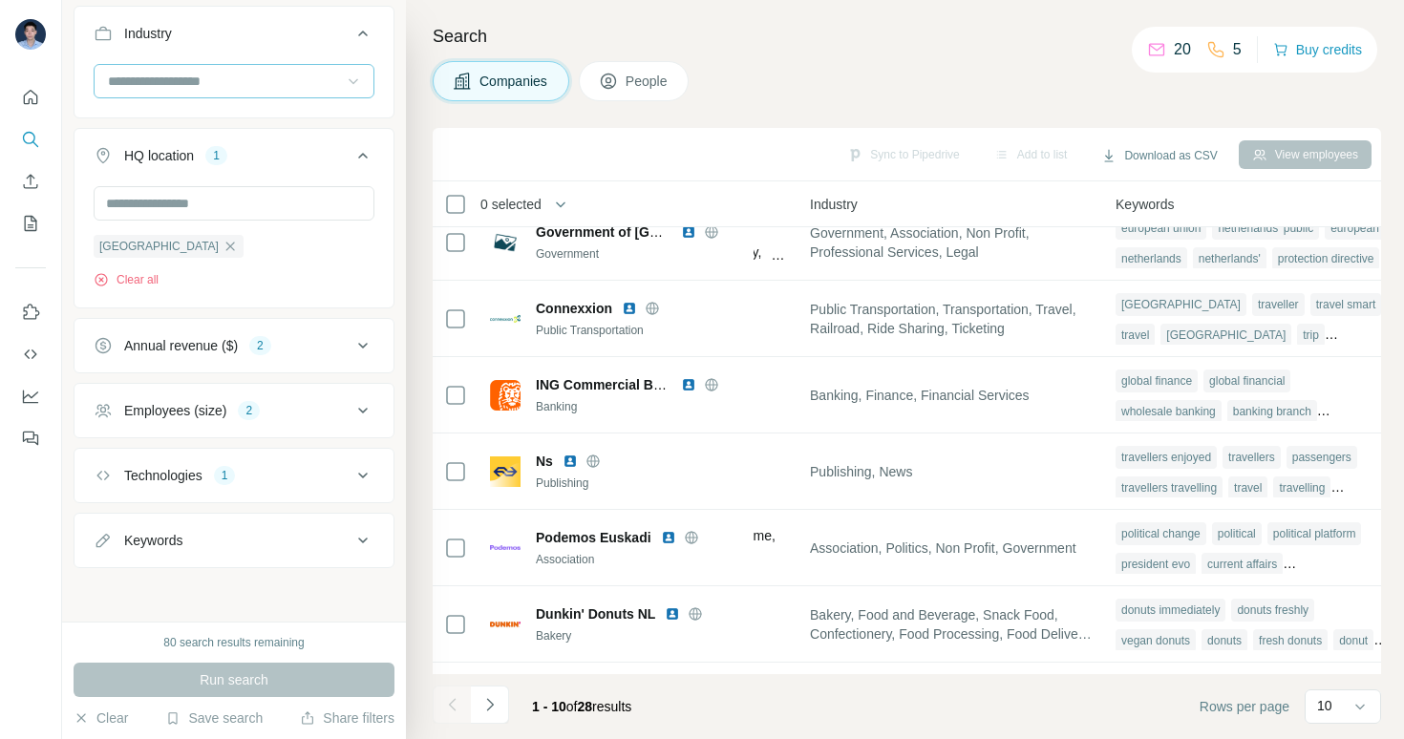
click at [344, 79] on icon at bounding box center [353, 81] width 19 height 19
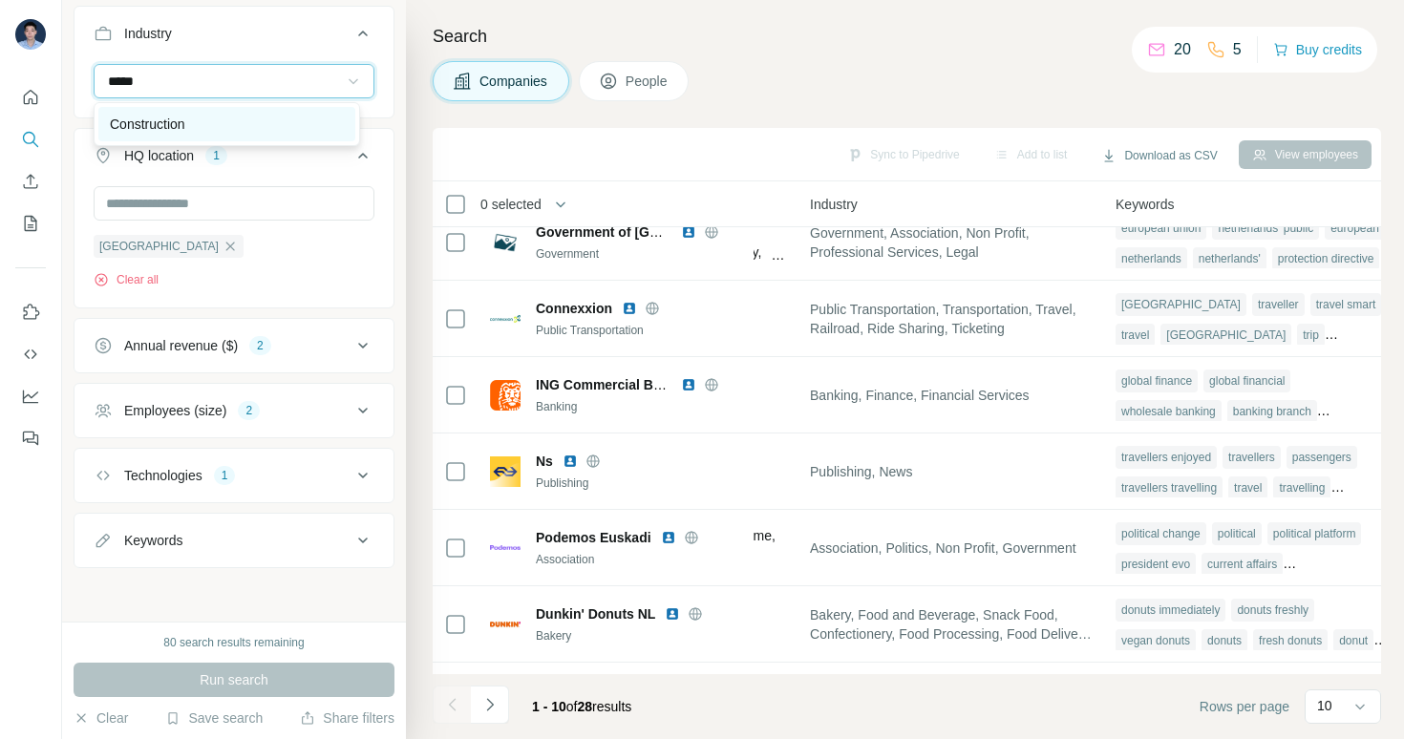
type input "*****"
click at [166, 127] on p "Construction" at bounding box center [147, 124] width 75 height 19
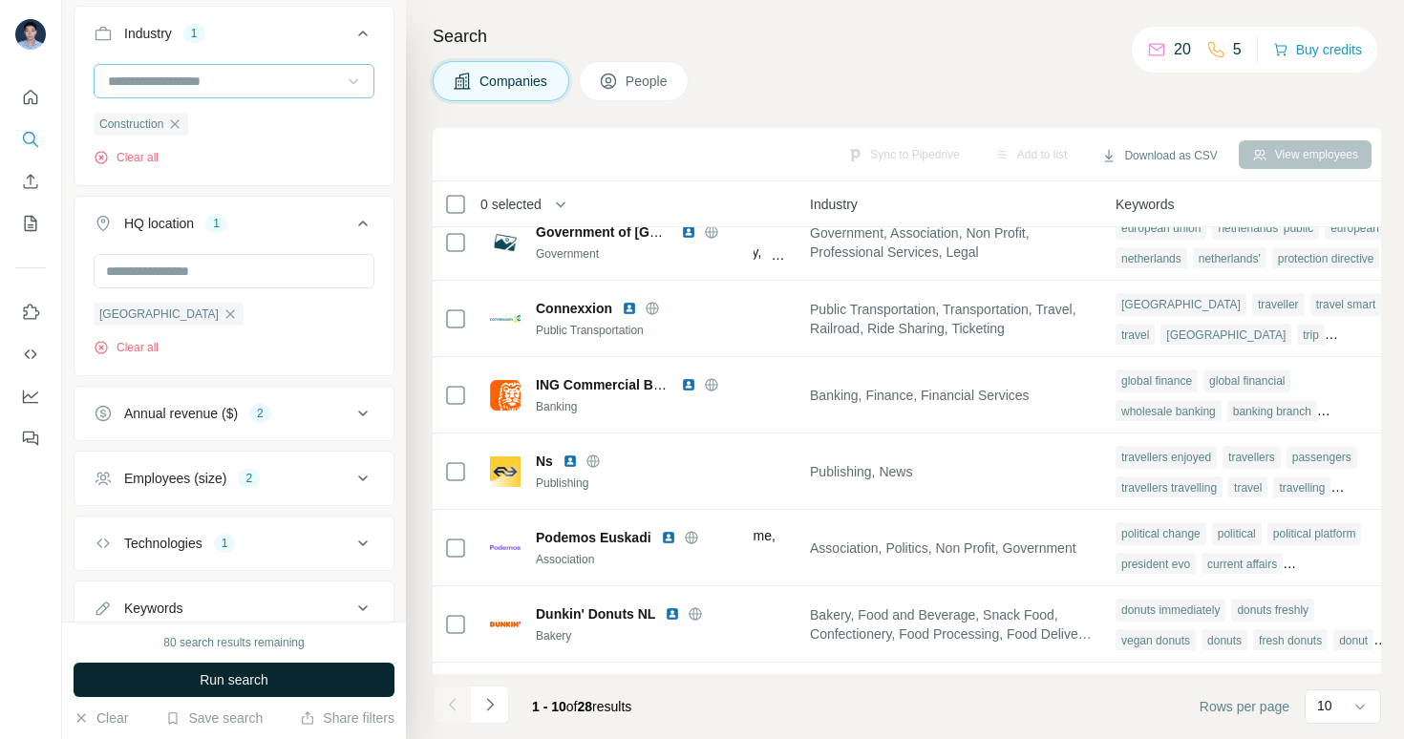
click at [292, 683] on button "Run search" at bounding box center [234, 680] width 321 height 34
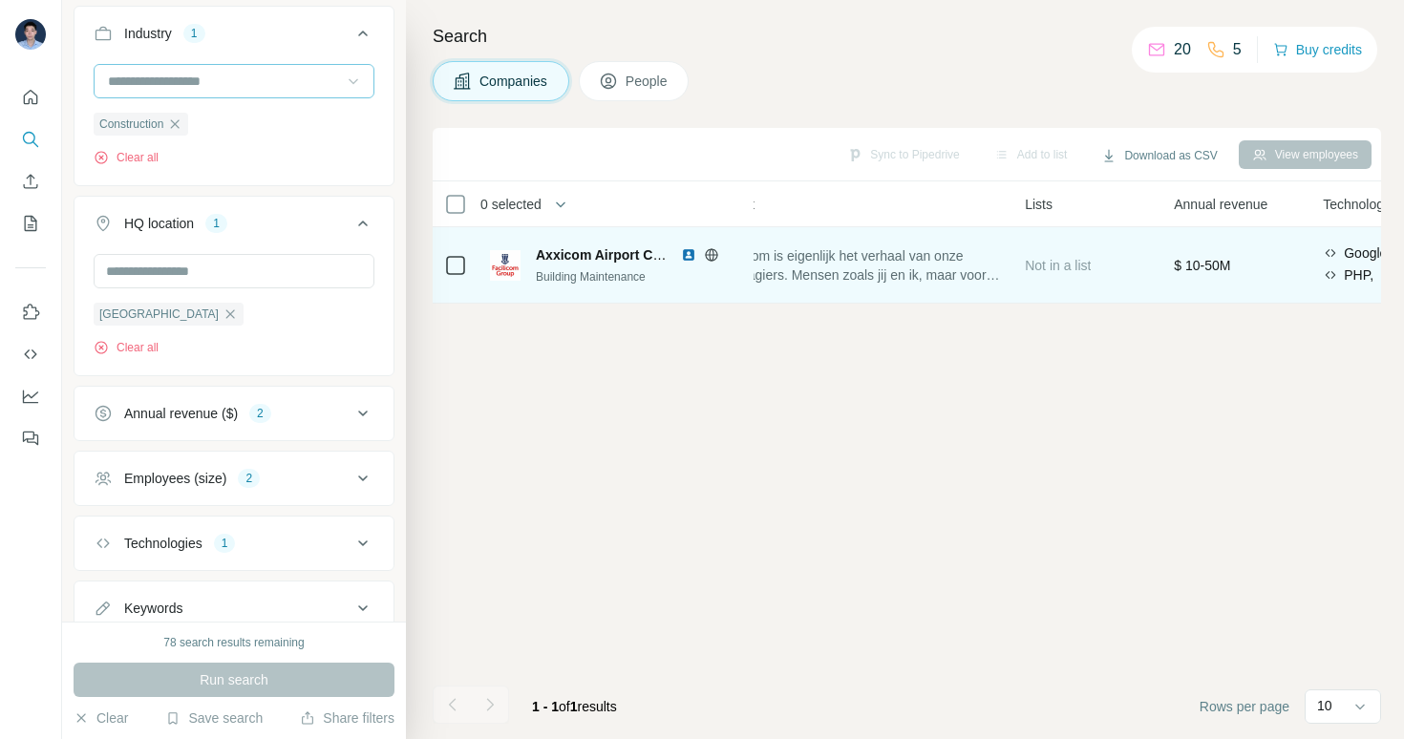
scroll to position [0, 402]
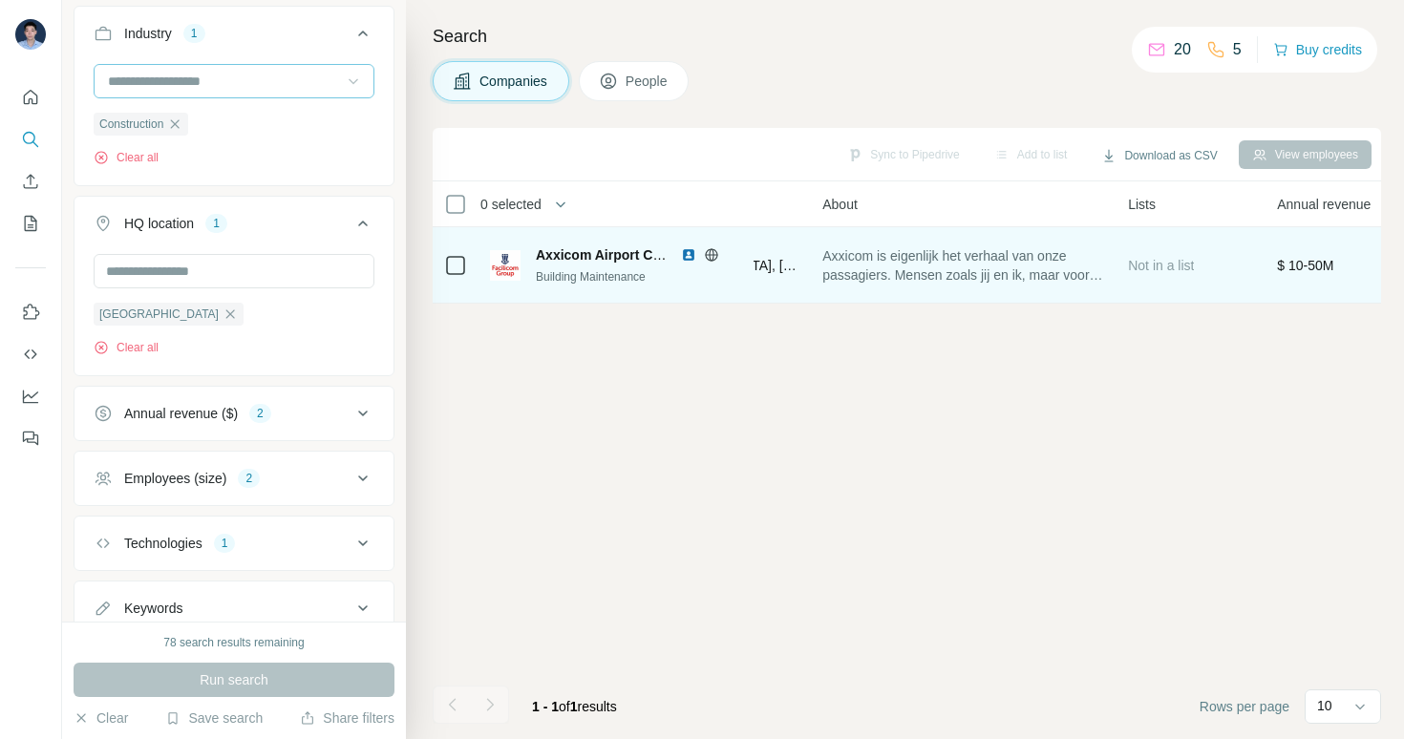
click at [558, 241] on div "Axxicom Airport Caddy B.V. Building Maintenance" at bounding box center [616, 265] width 252 height 53
click at [559, 248] on span "Axxicom Airport Caddy B.V." at bounding box center [624, 254] width 177 height 15
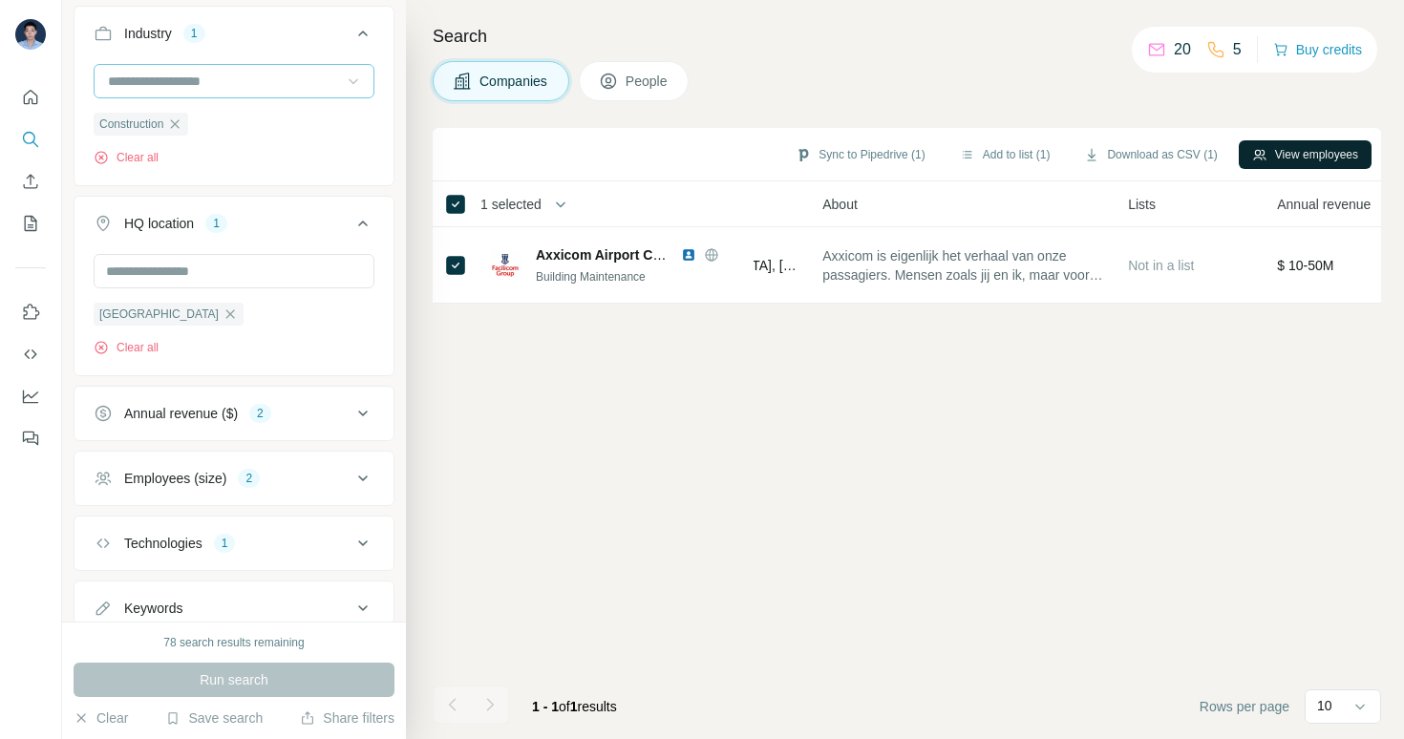
click at [1272, 154] on button "View employees" at bounding box center [1305, 154] width 133 height 29
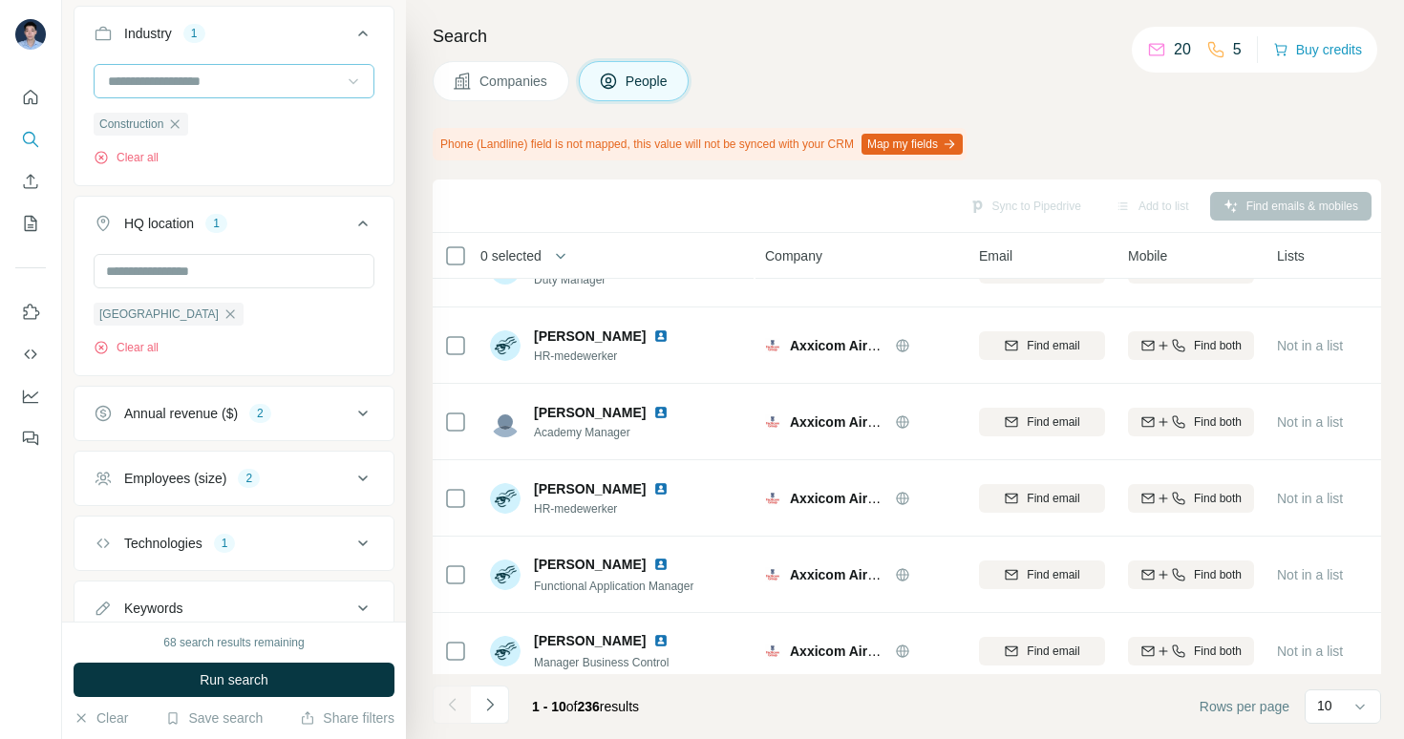
scroll to position [379, 0]
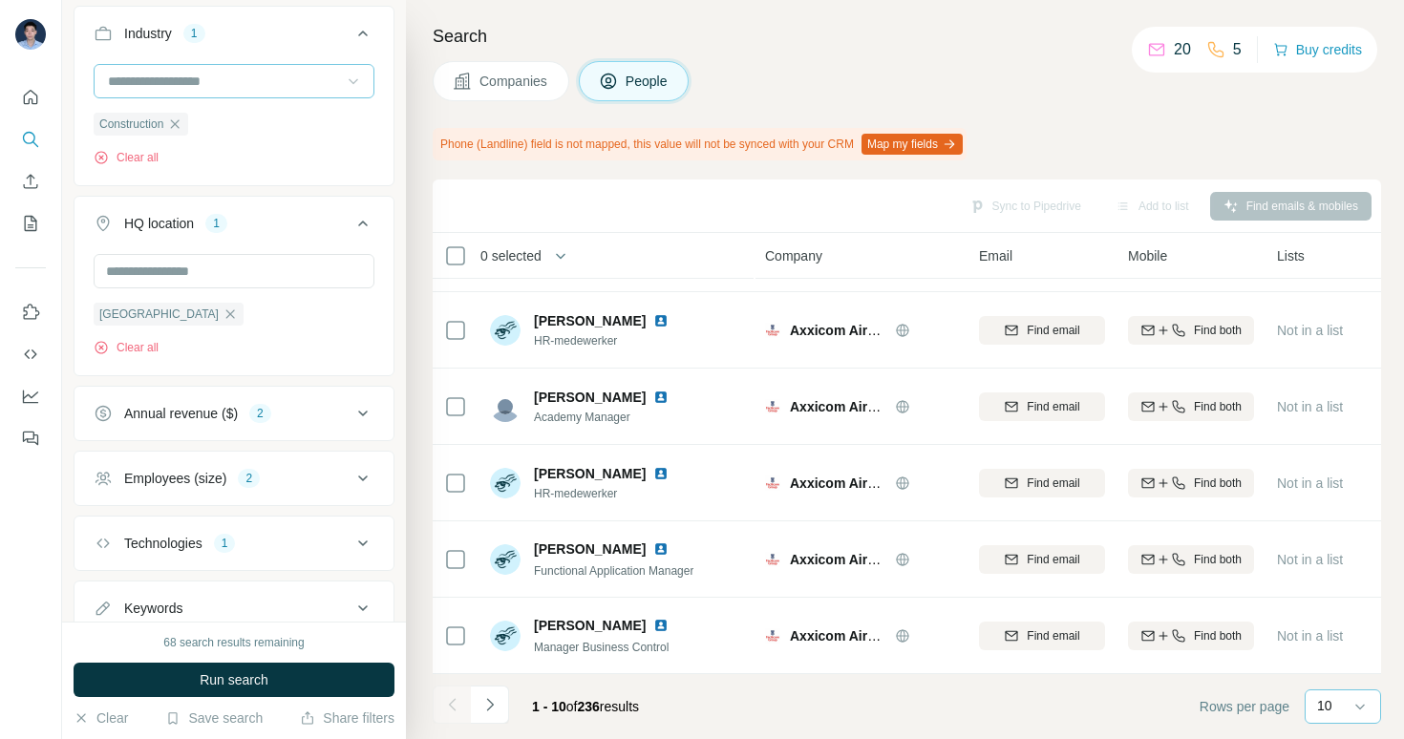
click at [1334, 693] on div "10" at bounding box center [1341, 707] width 48 height 32
click at [1337, 637] on div "20" at bounding box center [1343, 629] width 44 height 19
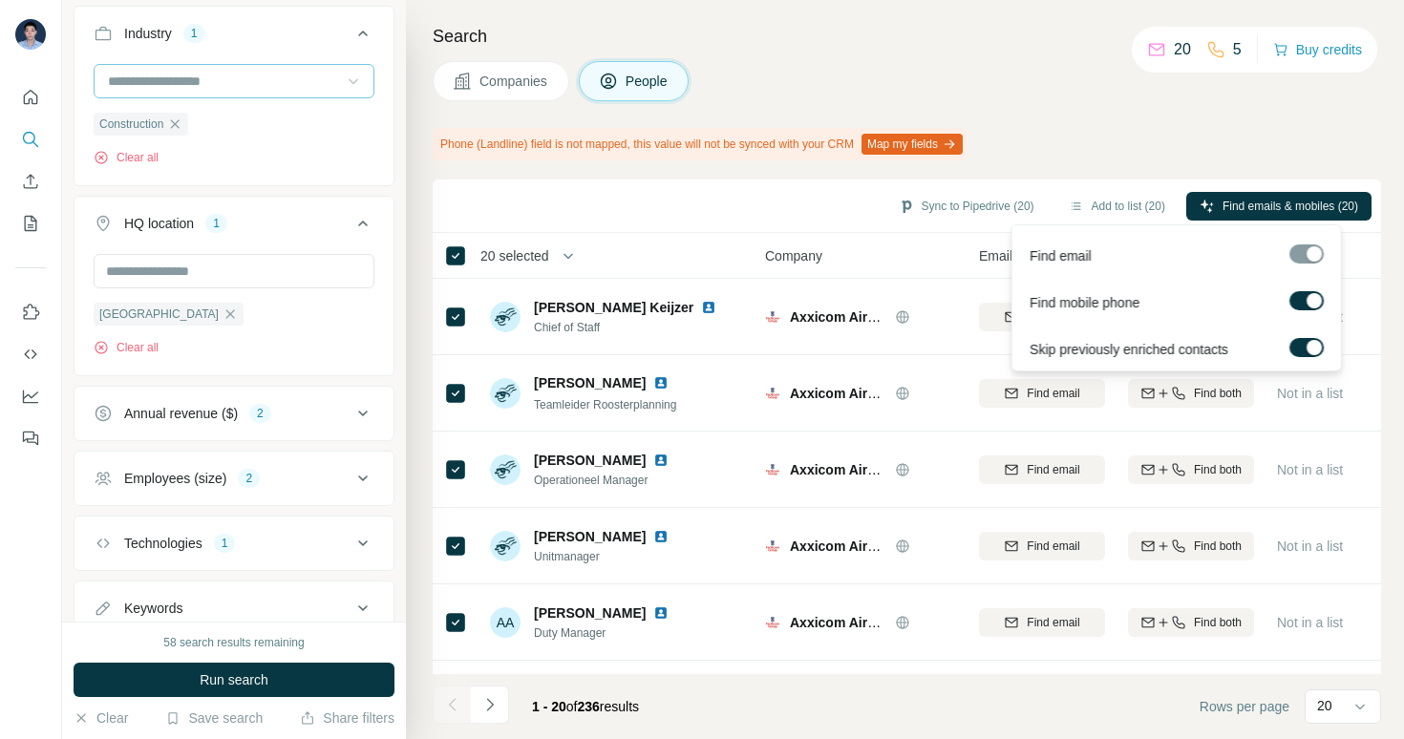
click at [1310, 303] on div at bounding box center [1314, 300] width 15 height 15
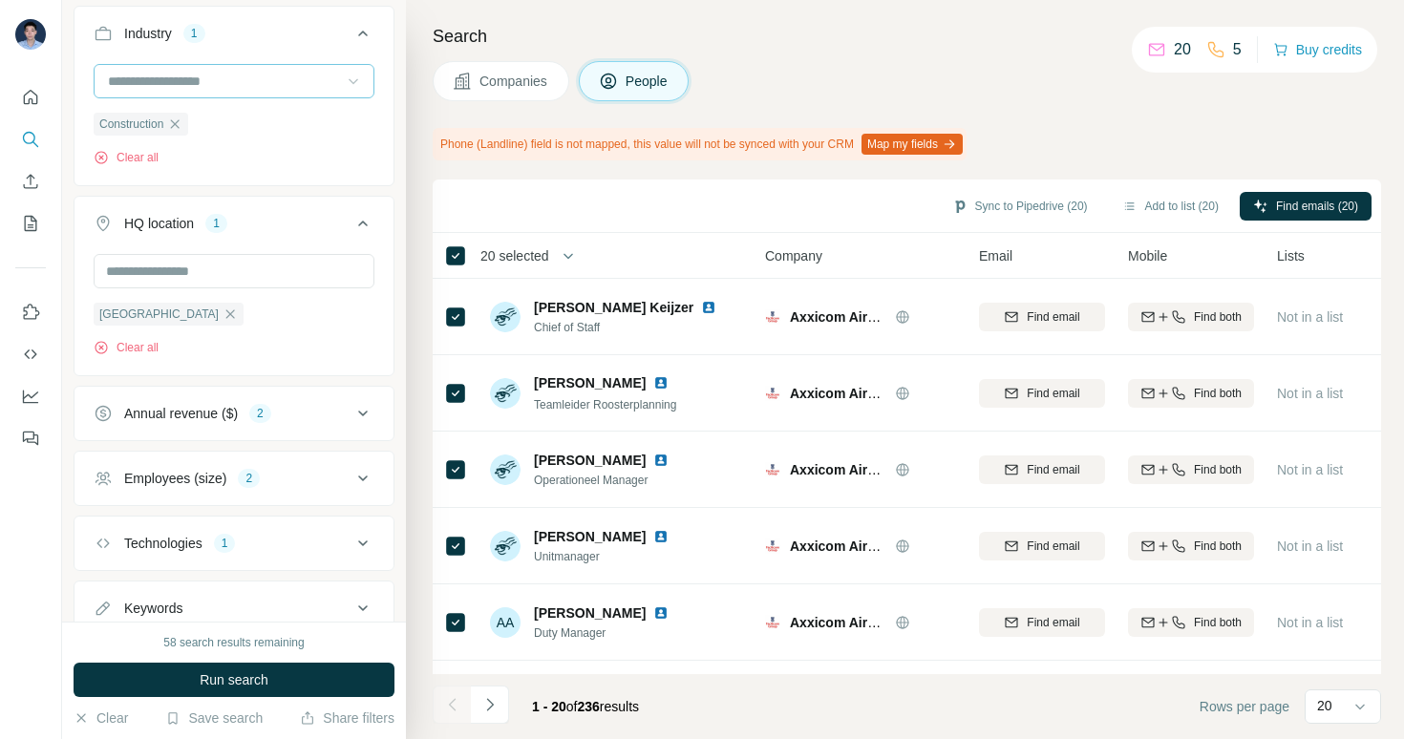
click at [1150, 133] on div "Phone (Landline) field is not mapped, this value will not be synced with your C…" at bounding box center [907, 144] width 949 height 32
click at [1112, 135] on div "Phone (Landline) field is not mapped, this value will not be synced with your C…" at bounding box center [907, 144] width 949 height 32
click at [1121, 167] on div "Search Companies People Phone (Landline) field is not mapped, this value will n…" at bounding box center [905, 369] width 998 height 739
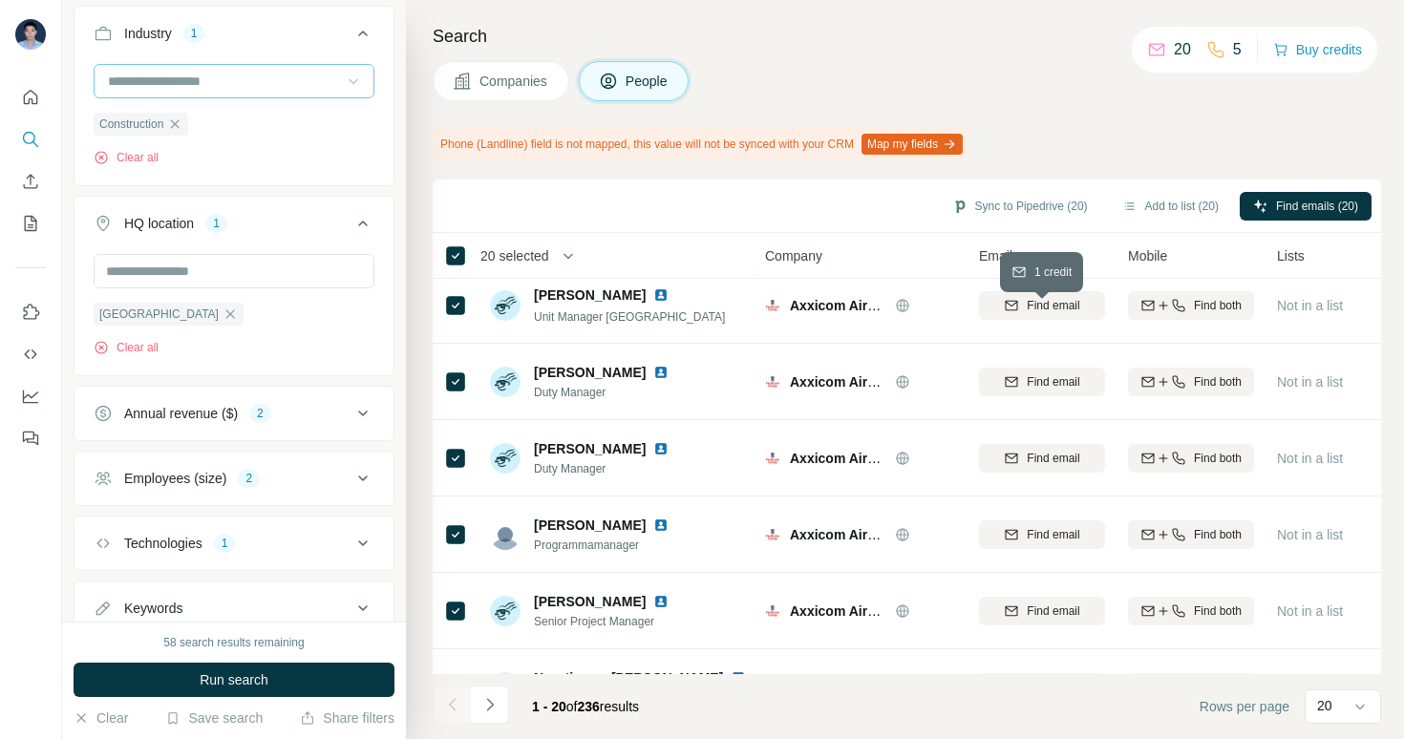
scroll to position [1144, 0]
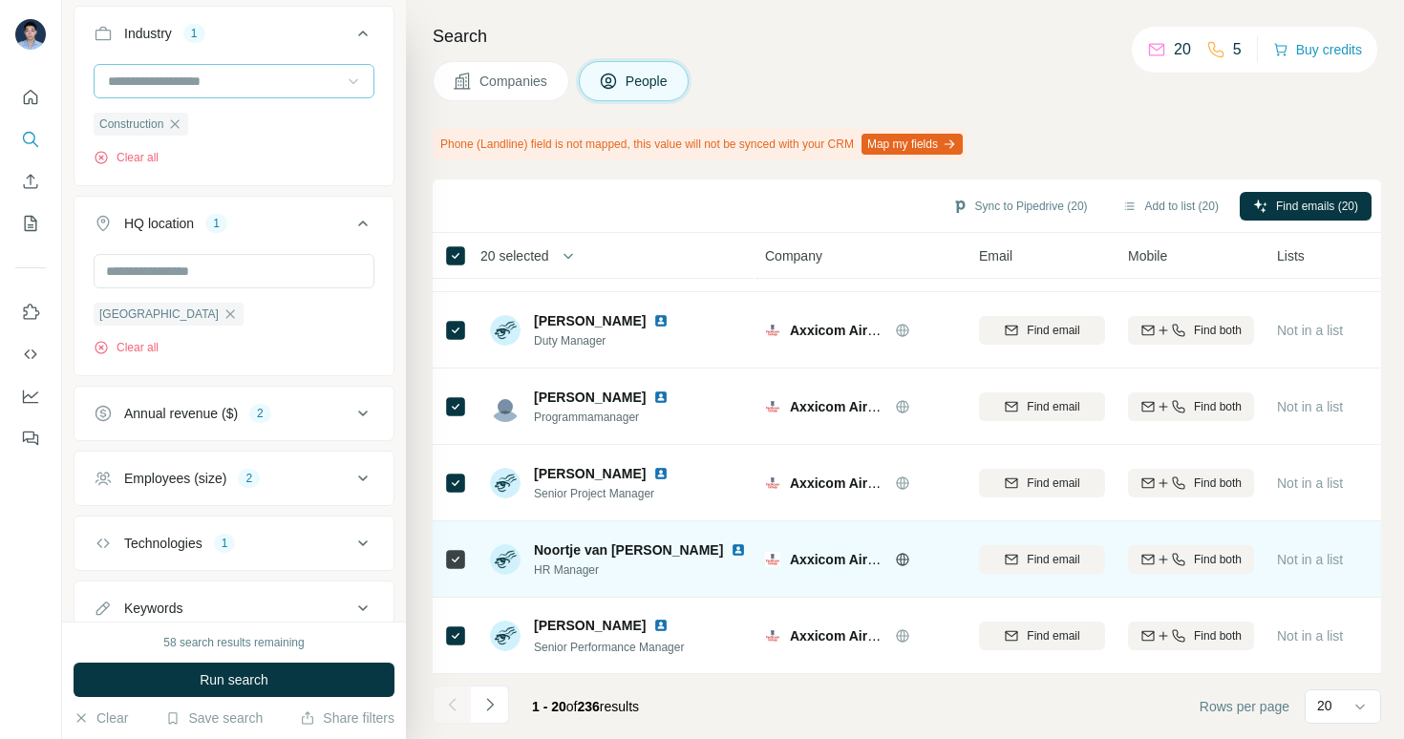
click at [611, 544] on span "Noortje van [PERSON_NAME]" at bounding box center [628, 550] width 189 height 19
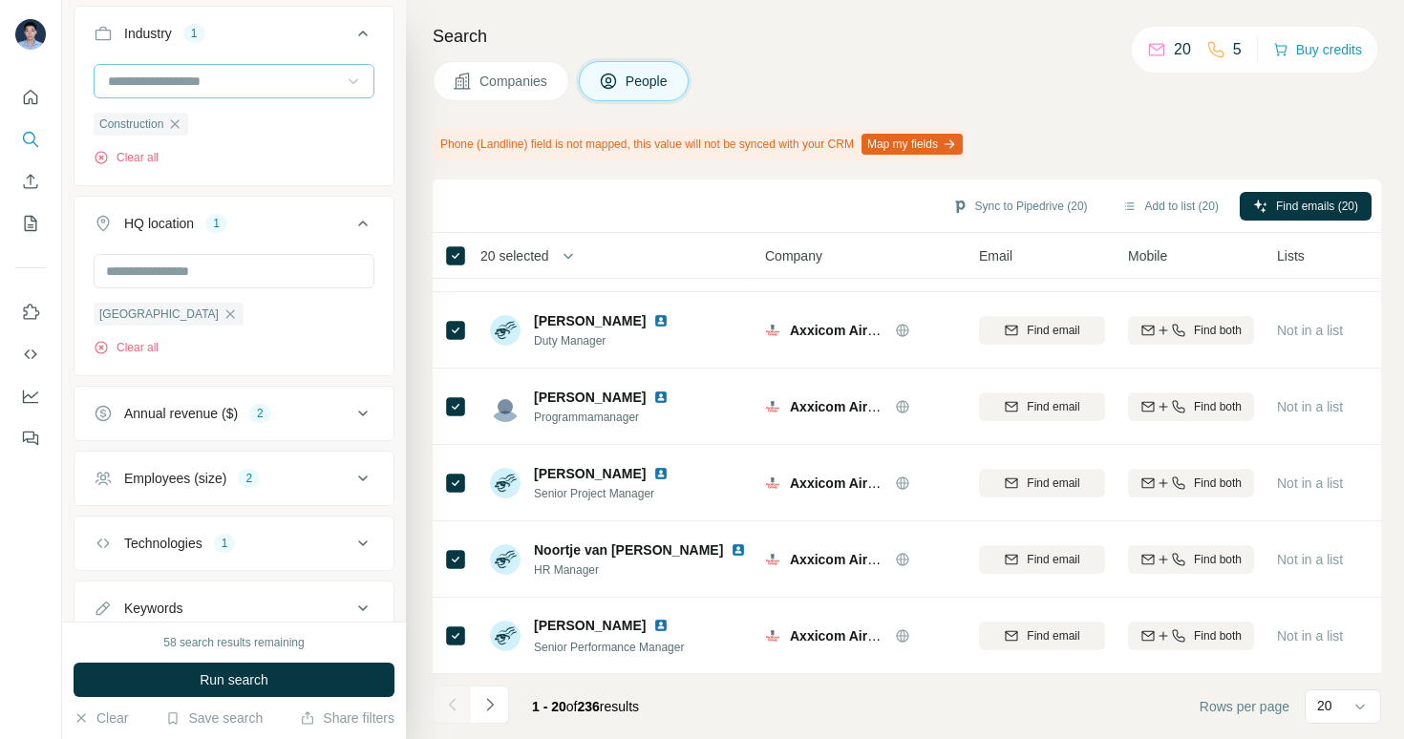
click at [504, 75] on span "Companies" at bounding box center [515, 81] width 70 height 19
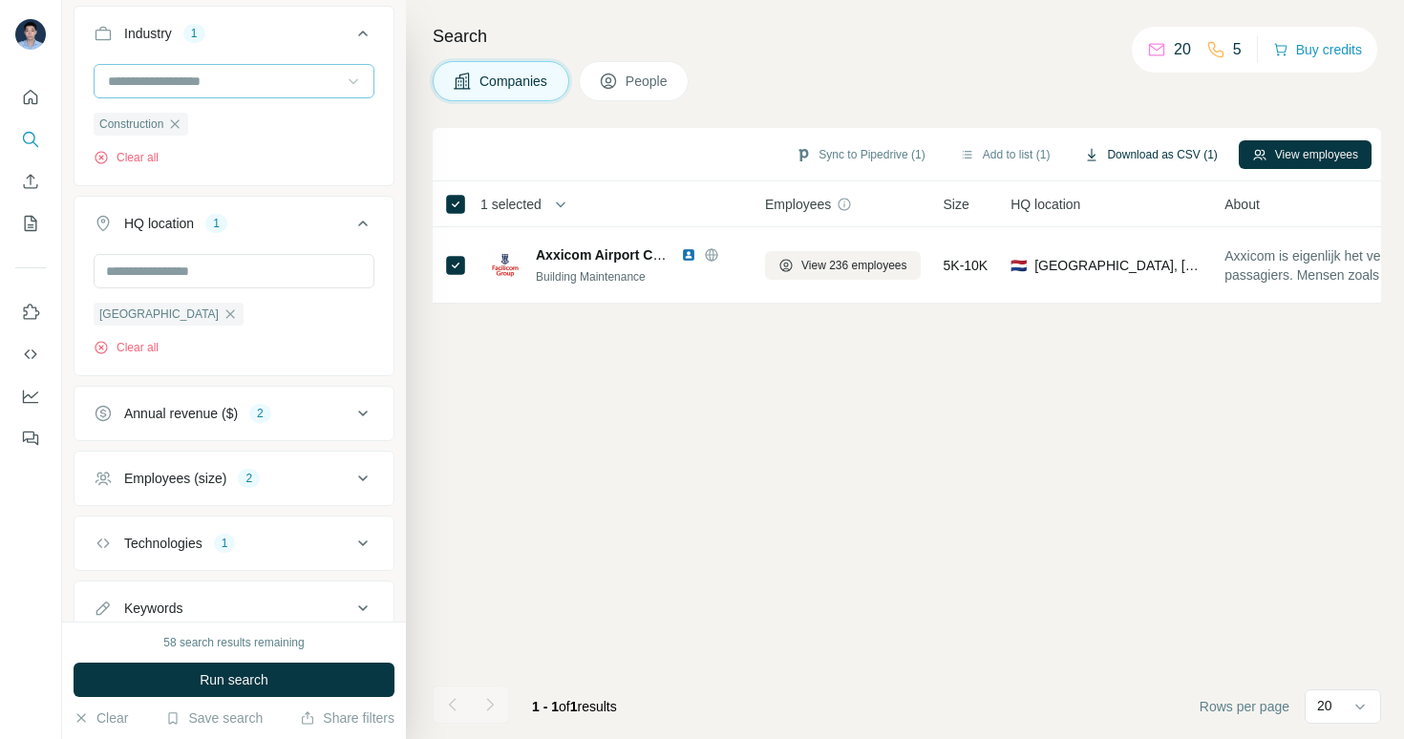
click at [1145, 146] on button "Download as CSV (1)" at bounding box center [1151, 154] width 160 height 29
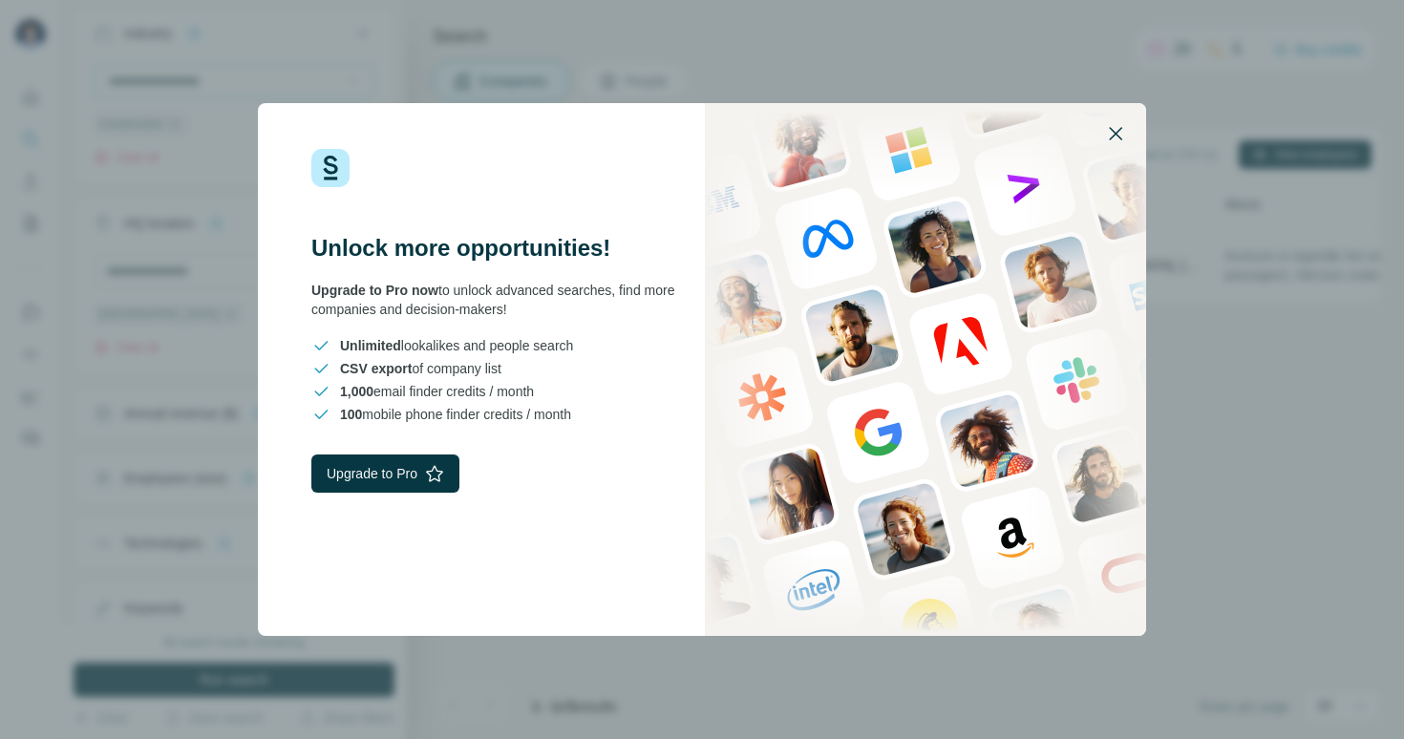
click at [1117, 128] on icon "button" at bounding box center [1115, 133] width 23 height 23
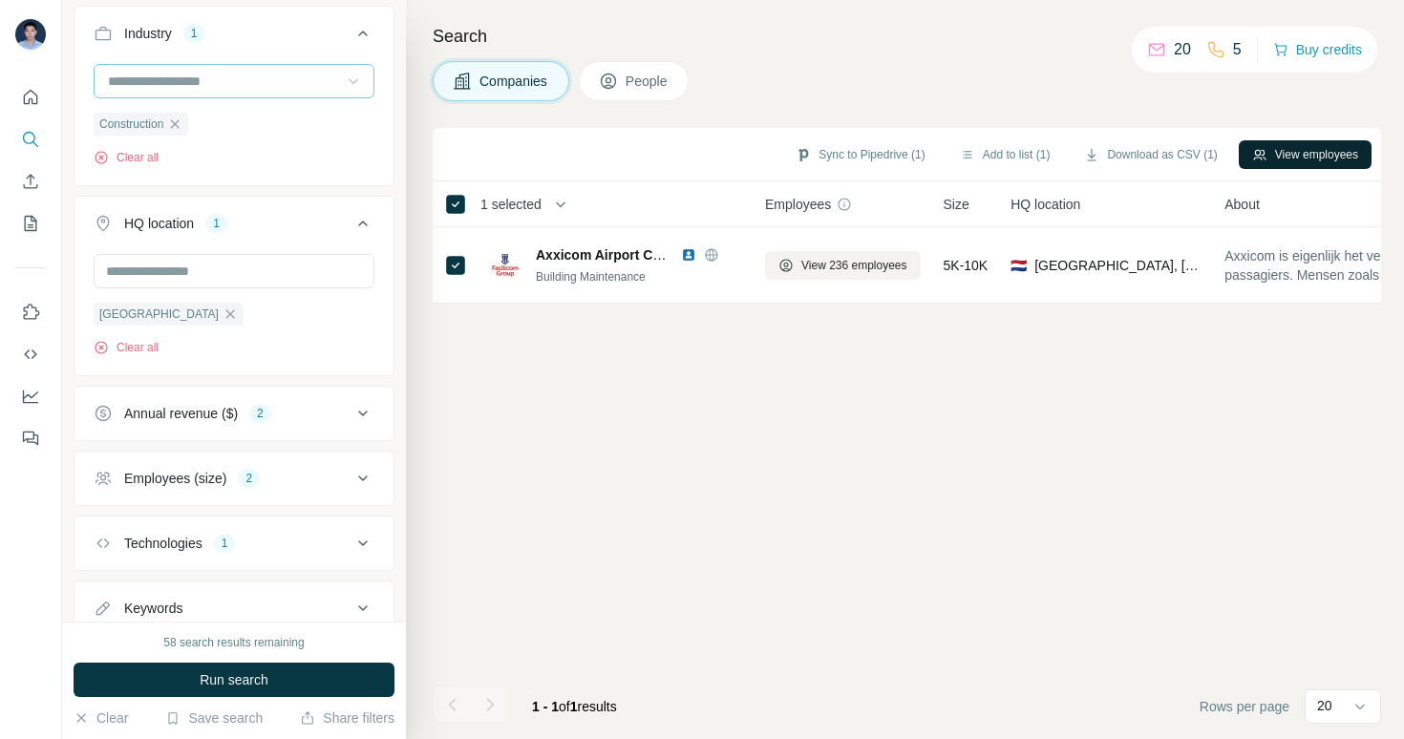
click at [1296, 147] on button "View employees" at bounding box center [1305, 154] width 133 height 29
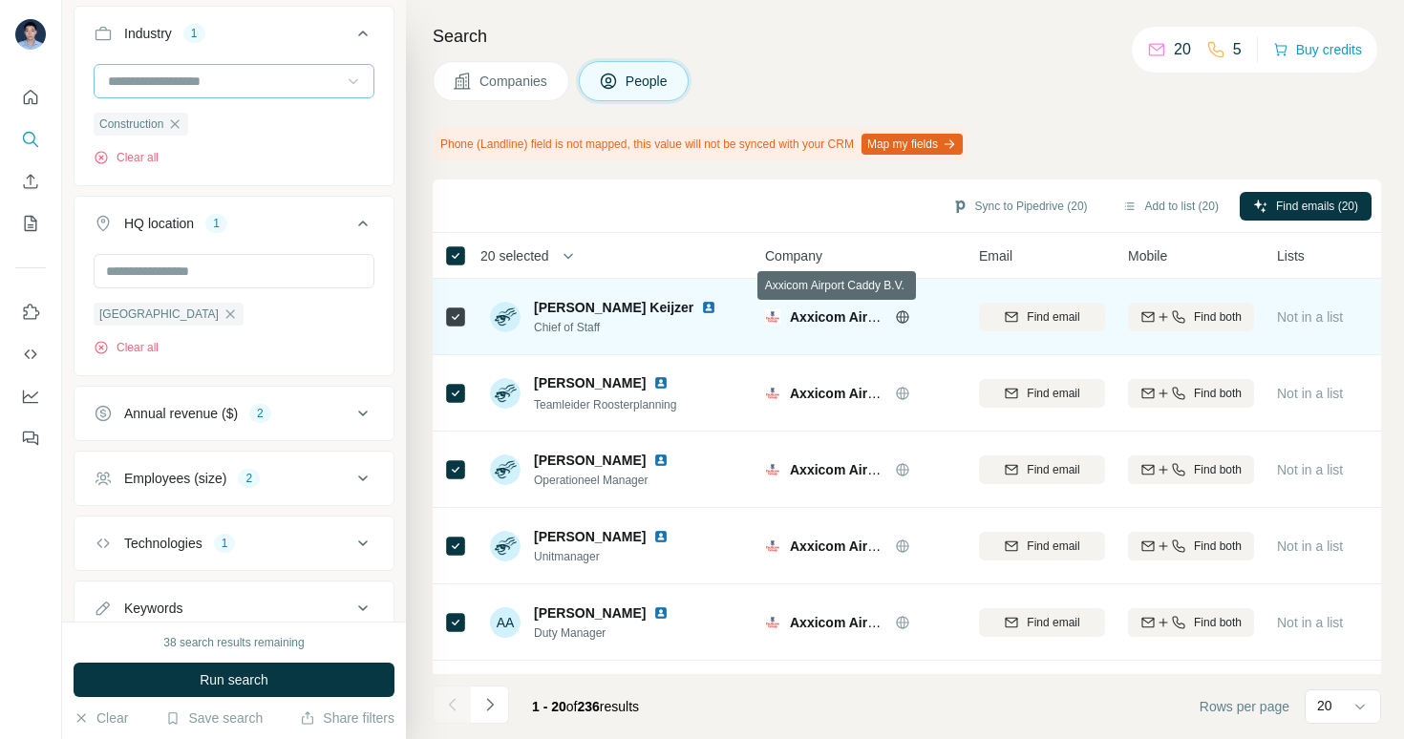
click at [817, 318] on span "Axxicom Airport Caddy B.V." at bounding box center [878, 317] width 177 height 15
click at [901, 318] on icon at bounding box center [902, 317] width 5 height 12
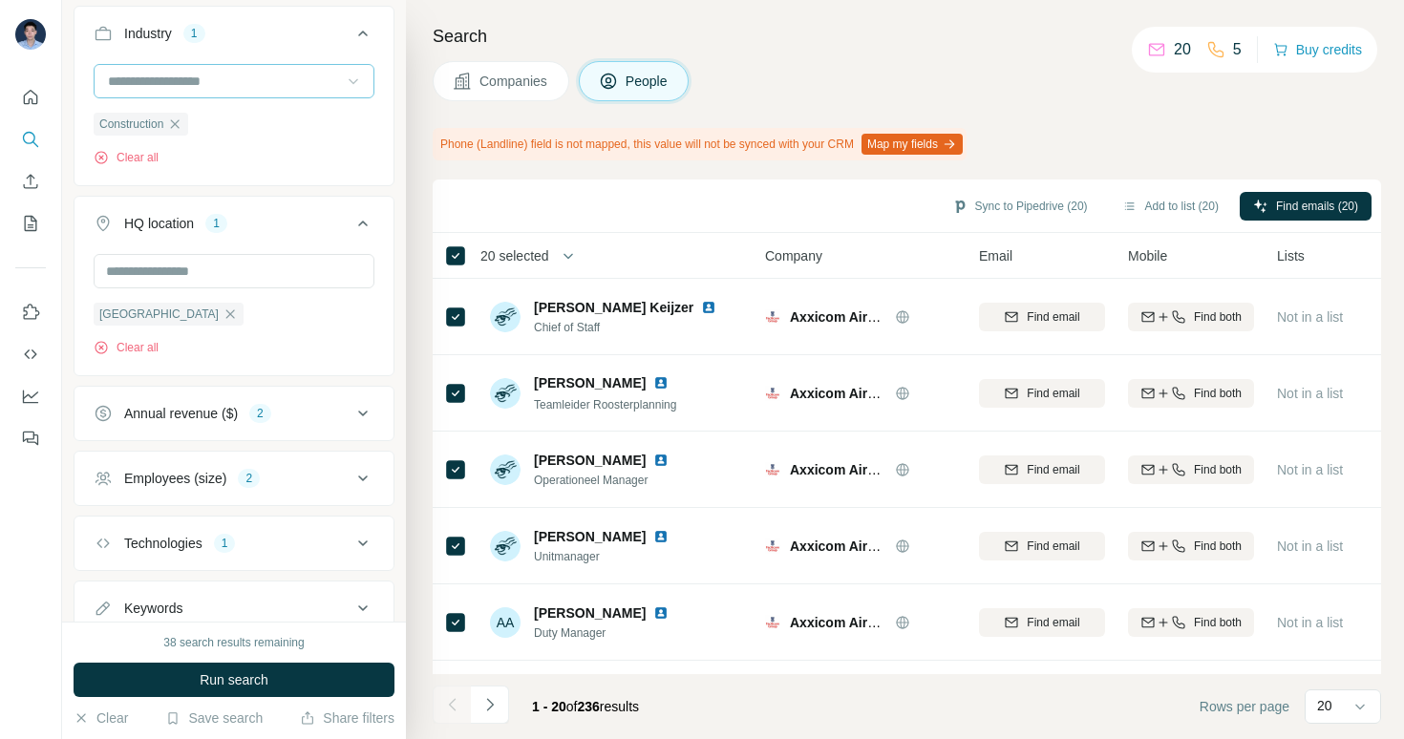
click at [538, 74] on span "Companies" at bounding box center [515, 81] width 70 height 19
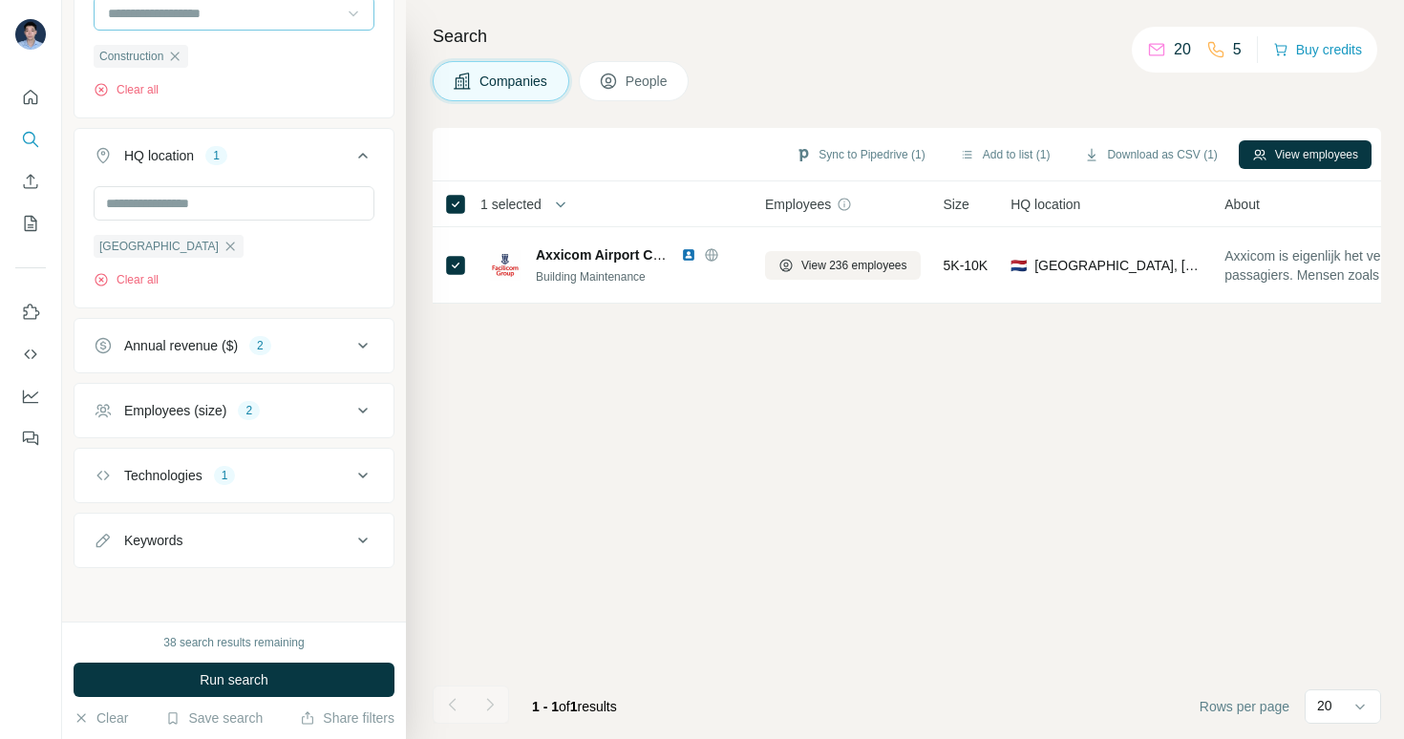
scroll to position [212, 0]
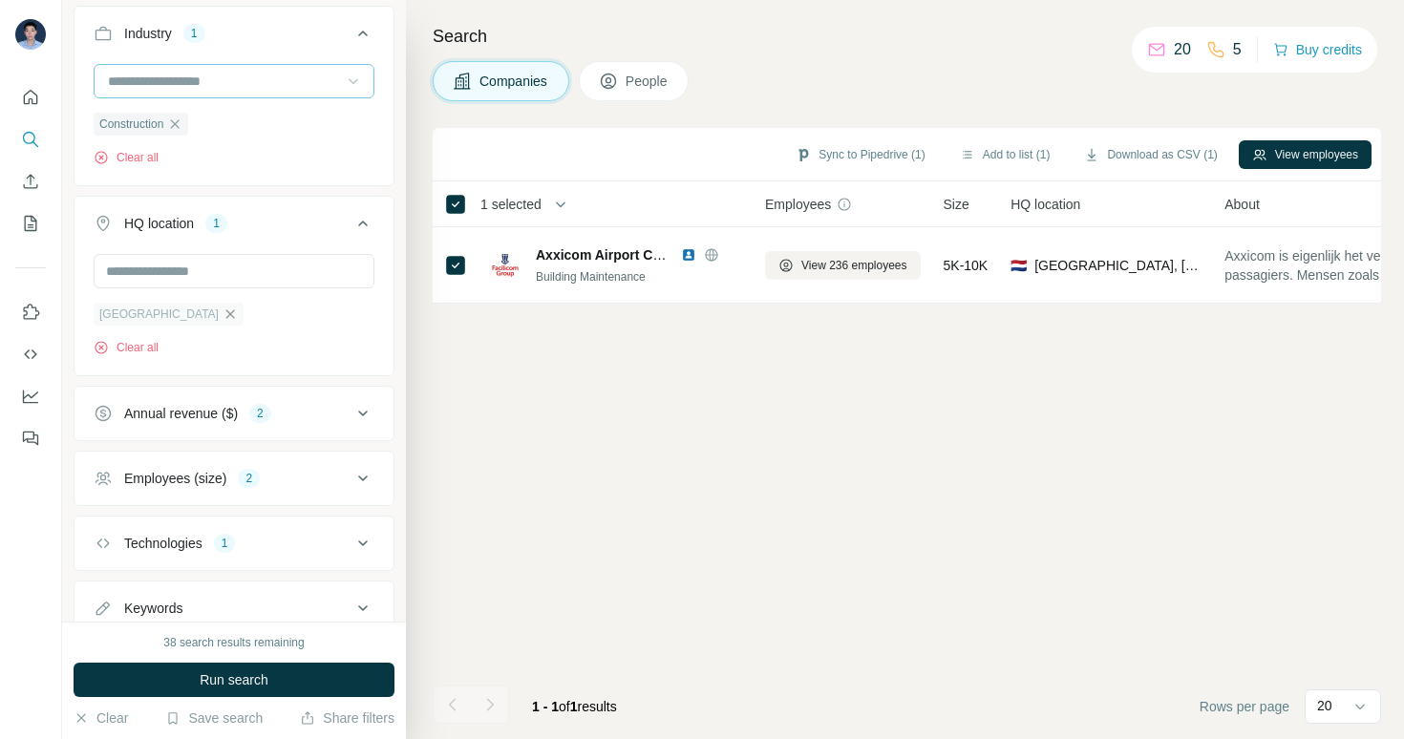
click at [223, 316] on icon "button" at bounding box center [230, 314] width 15 height 15
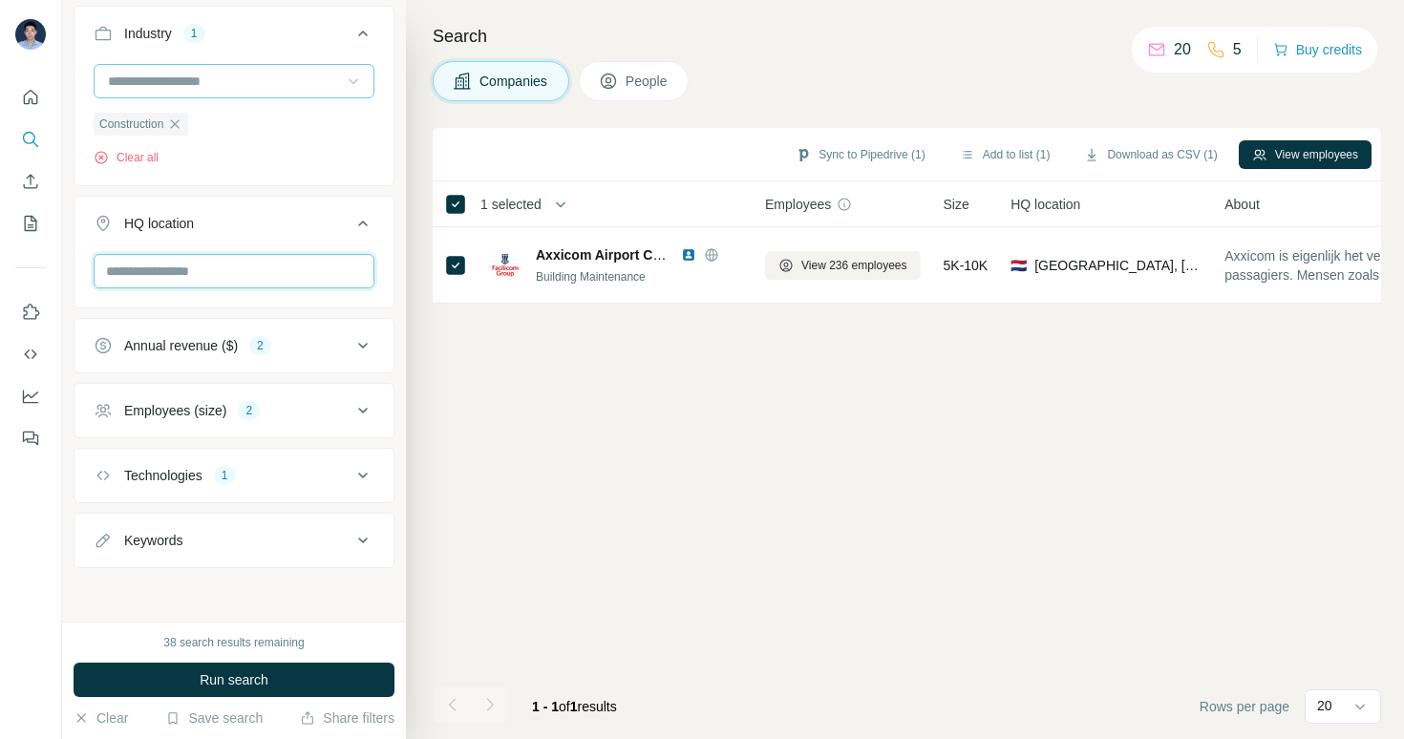
click at [184, 269] on input "text" at bounding box center [234, 271] width 281 height 34
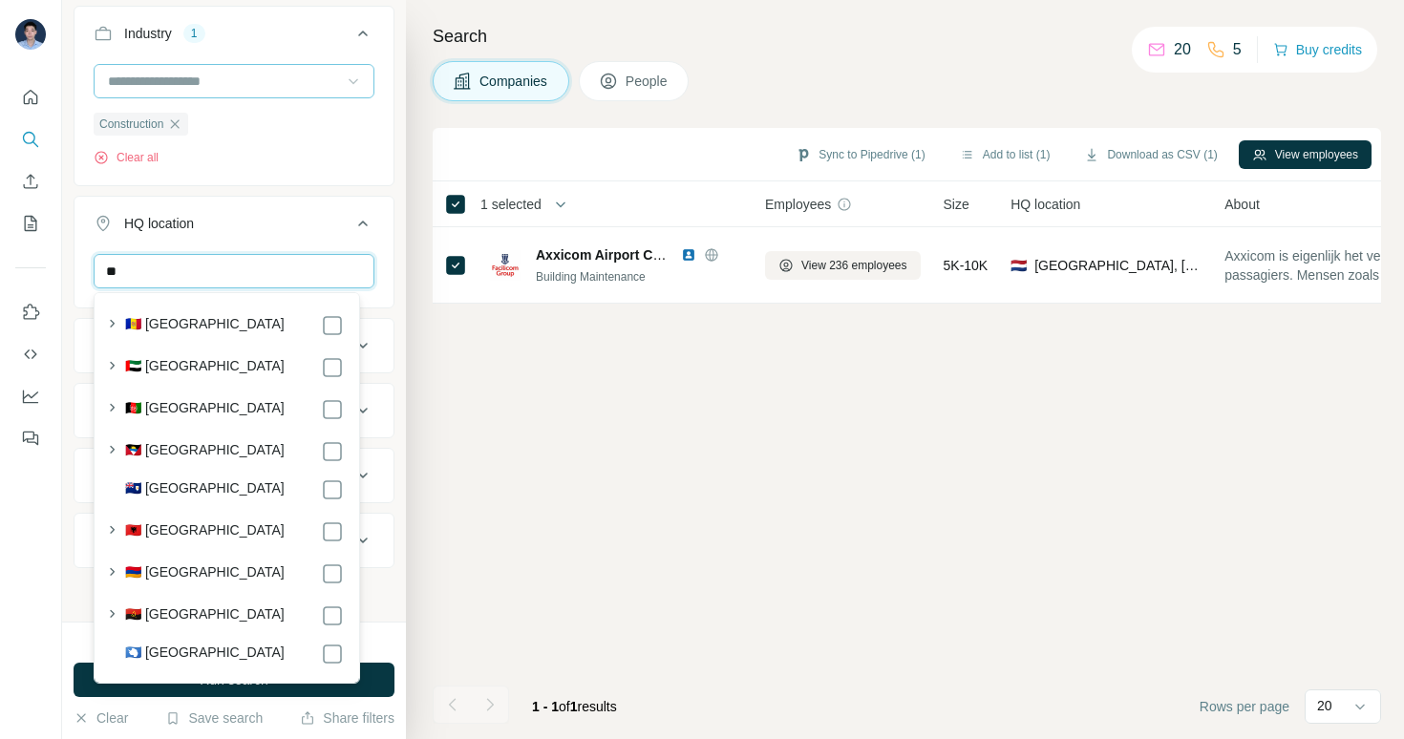
type input "*"
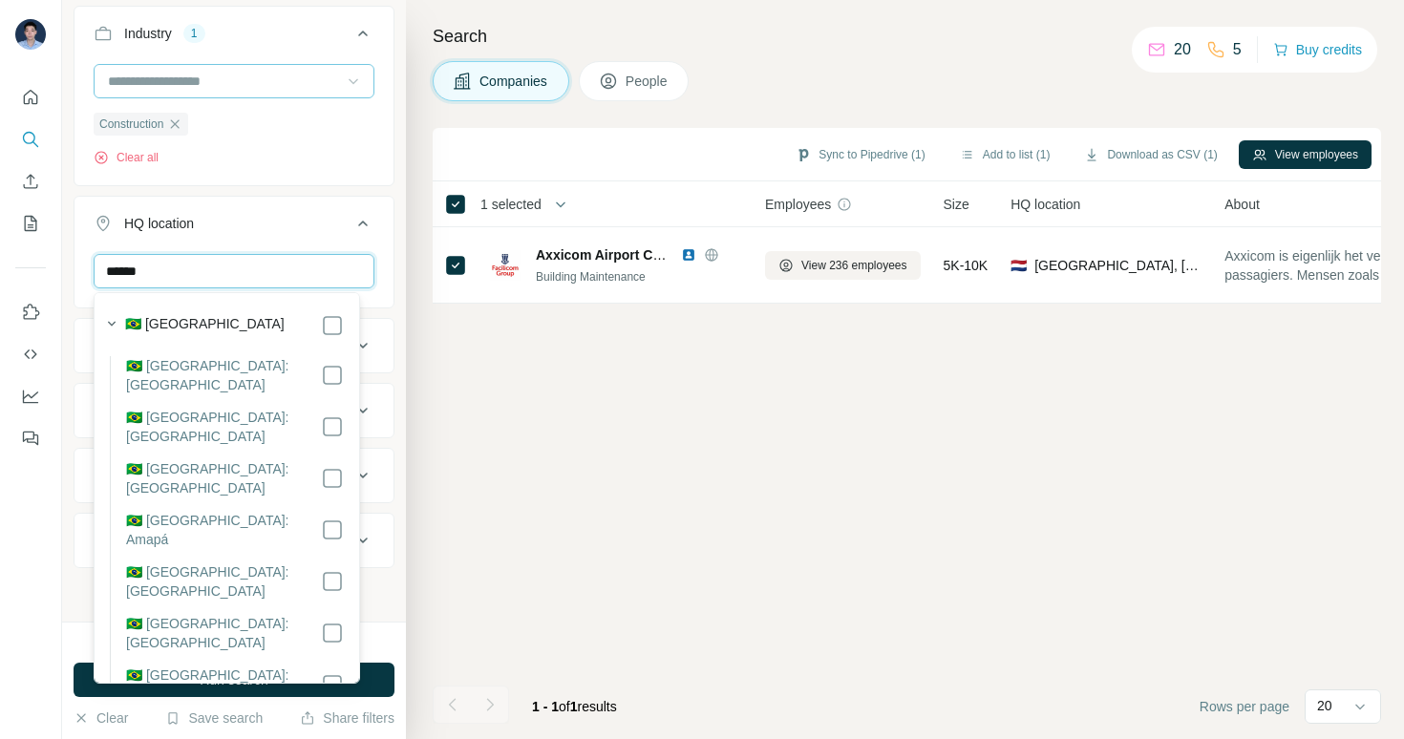
type input "******"
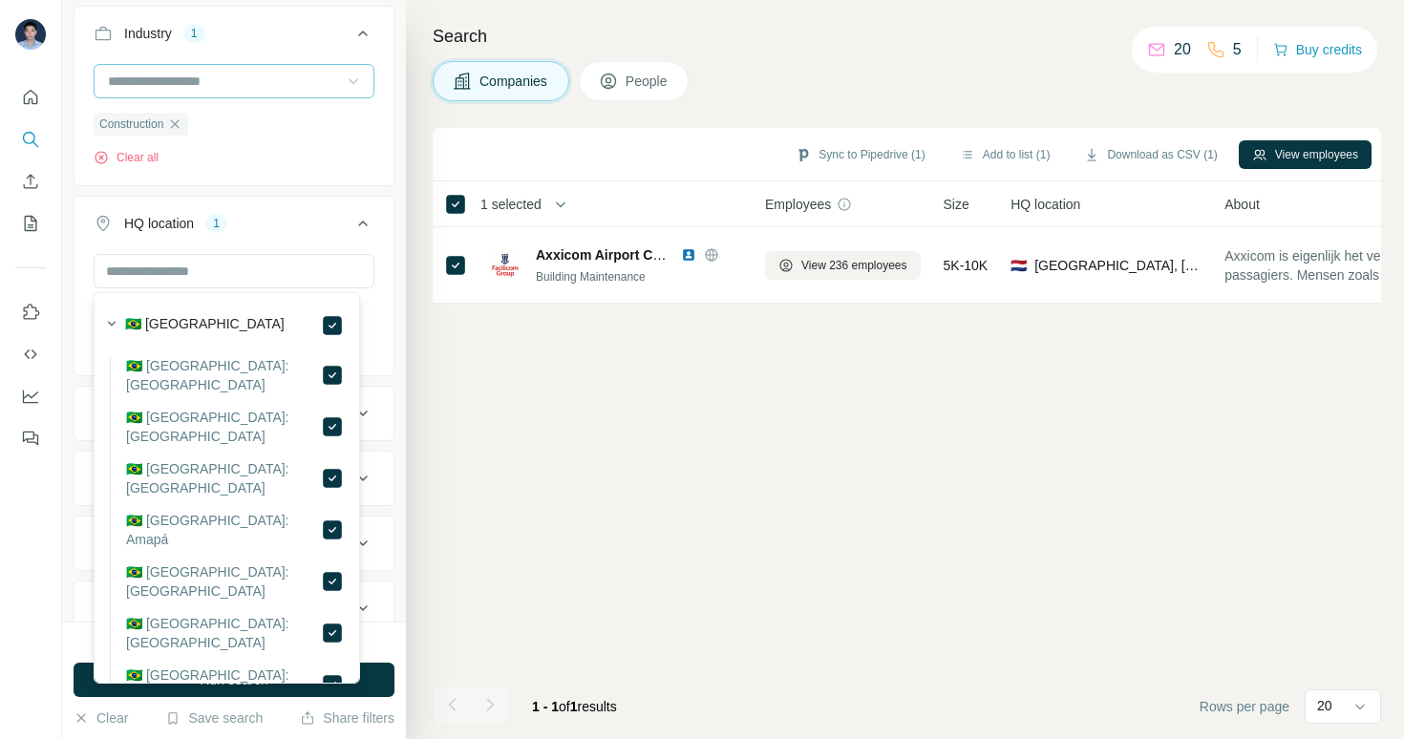
click at [373, 320] on div "Brazil Clear all" at bounding box center [234, 313] width 319 height 118
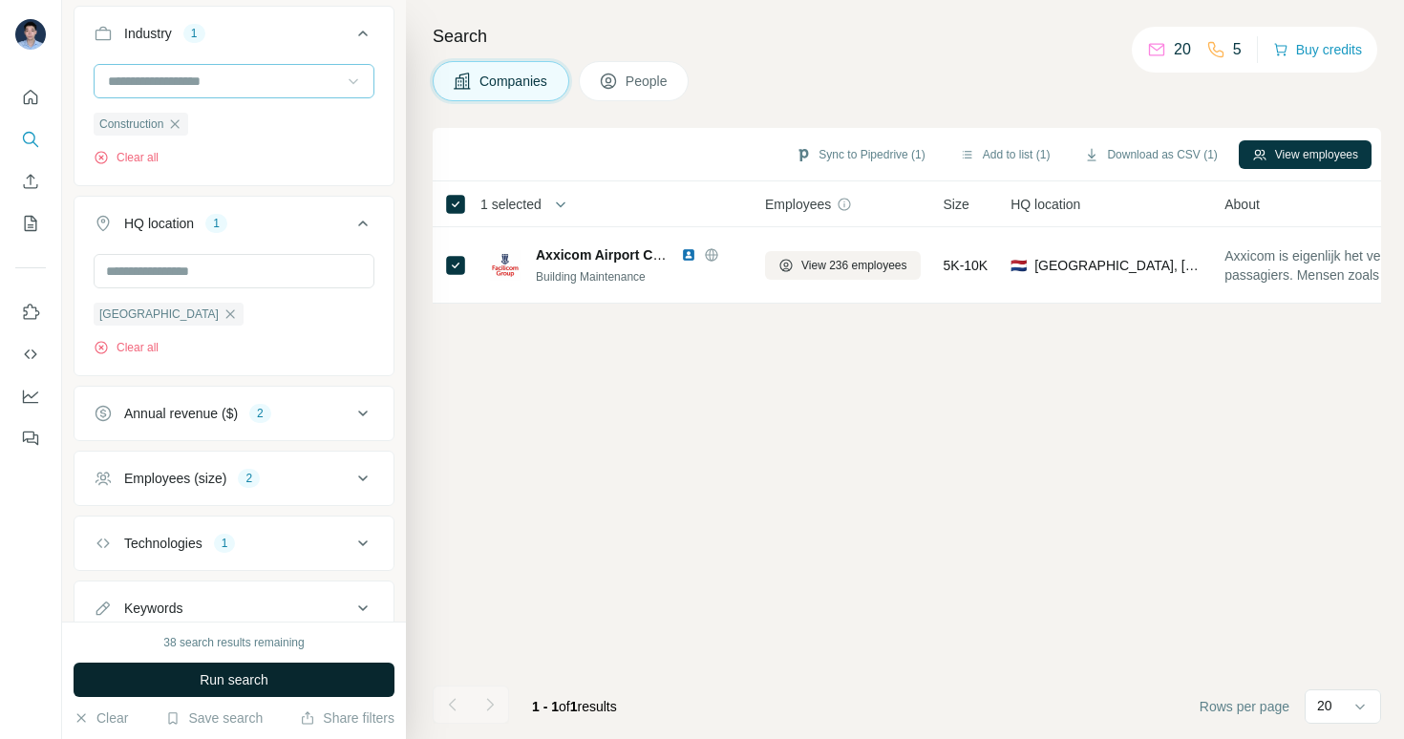
click at [286, 677] on button "Run search" at bounding box center [234, 680] width 321 height 34
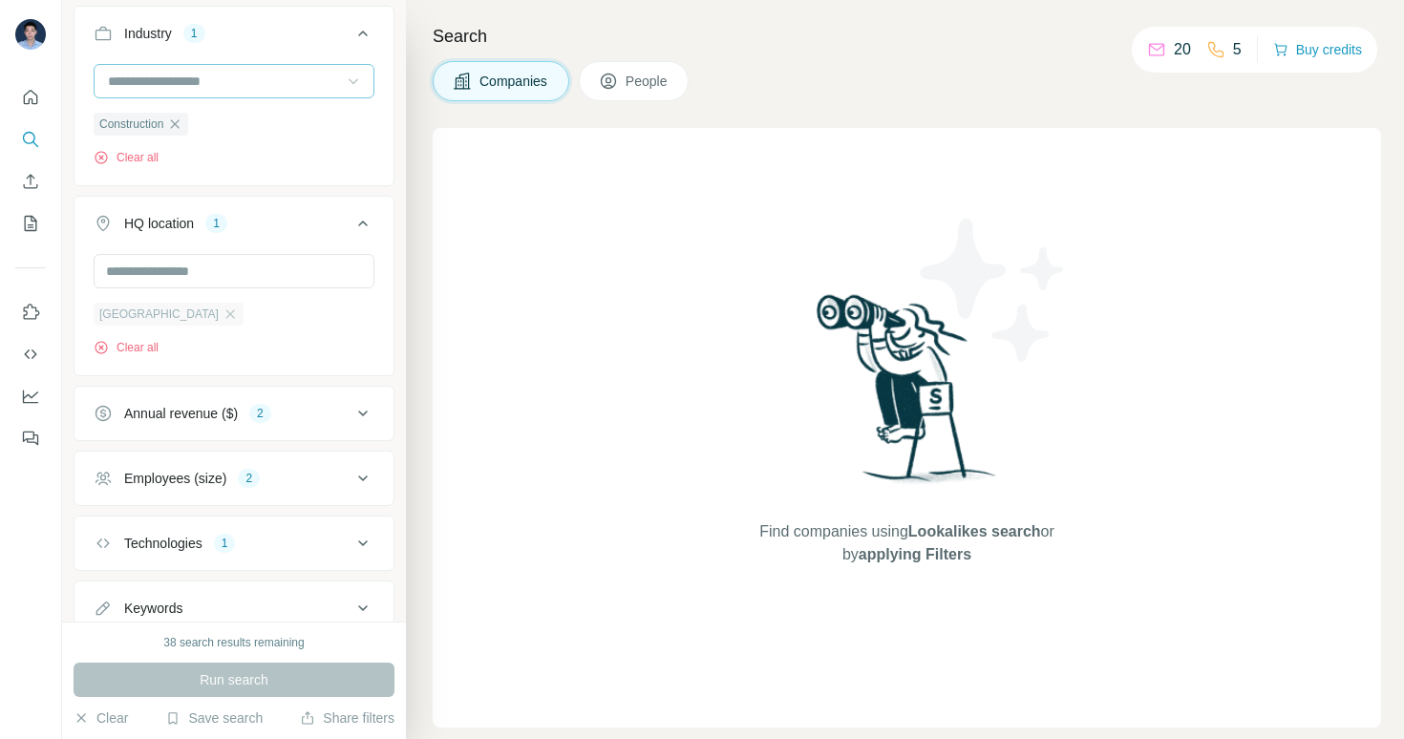
click at [147, 309] on div "[GEOGRAPHIC_DATA]" at bounding box center [169, 314] width 150 height 23
click at [223, 315] on icon "button" at bounding box center [230, 314] width 15 height 15
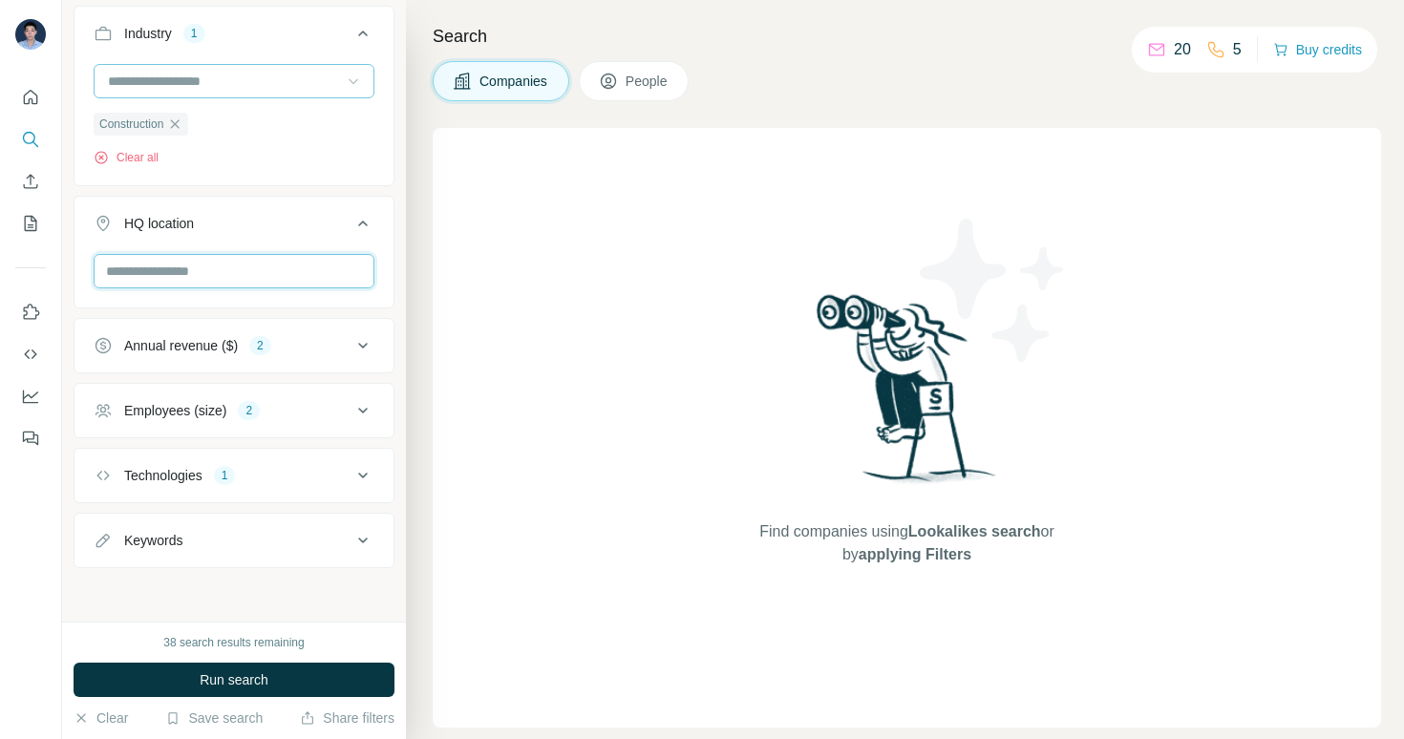
click at [181, 278] on input "text" at bounding box center [234, 271] width 281 height 34
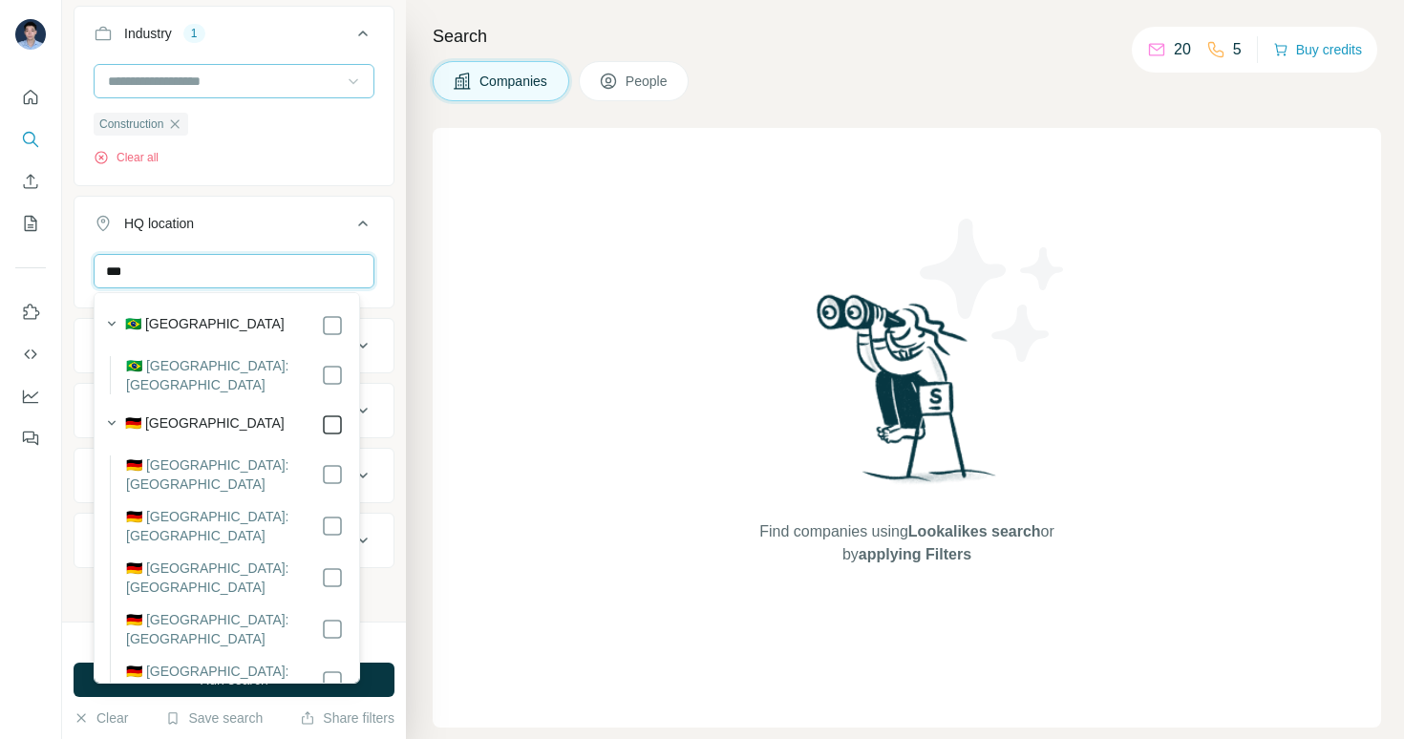
type input "***"
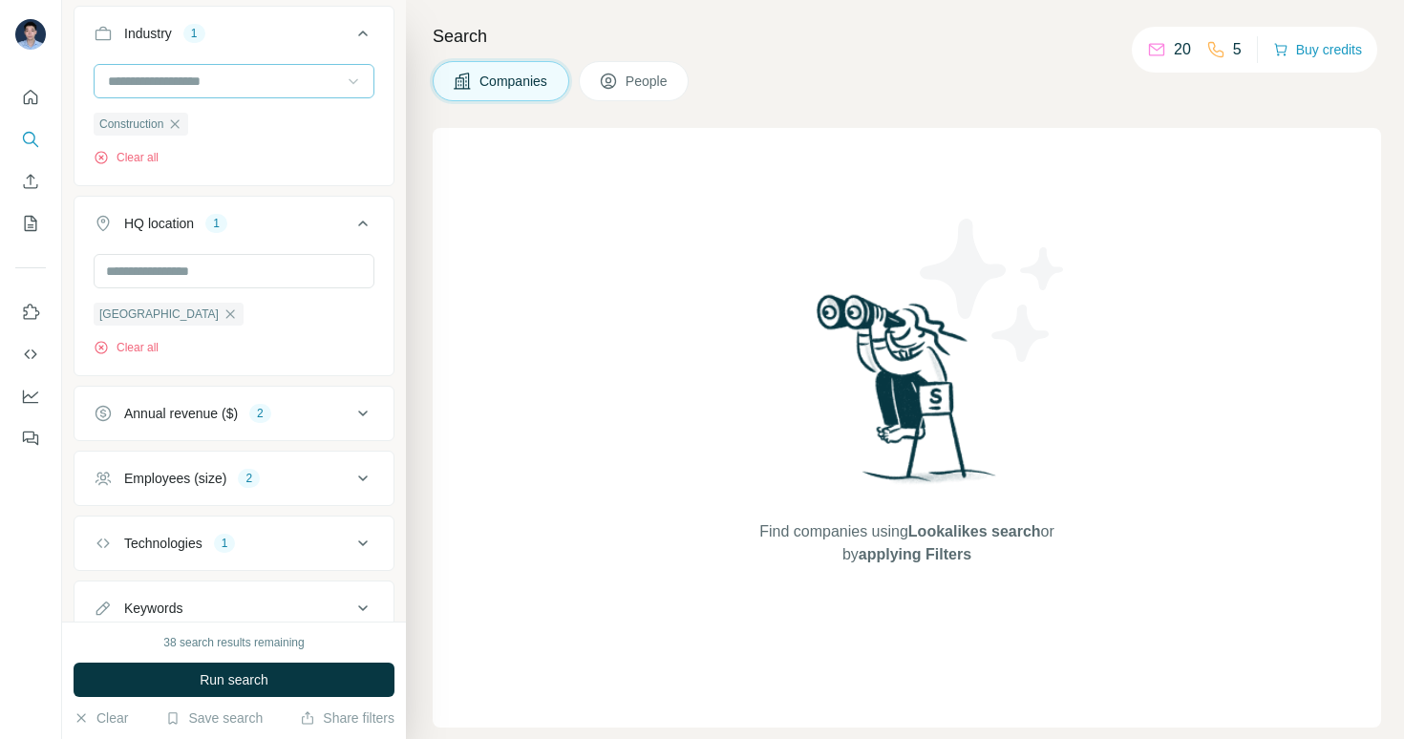
click at [363, 308] on div "[GEOGRAPHIC_DATA] Clear all" at bounding box center [234, 313] width 319 height 118
click at [237, 693] on button "Run search" at bounding box center [234, 680] width 321 height 34
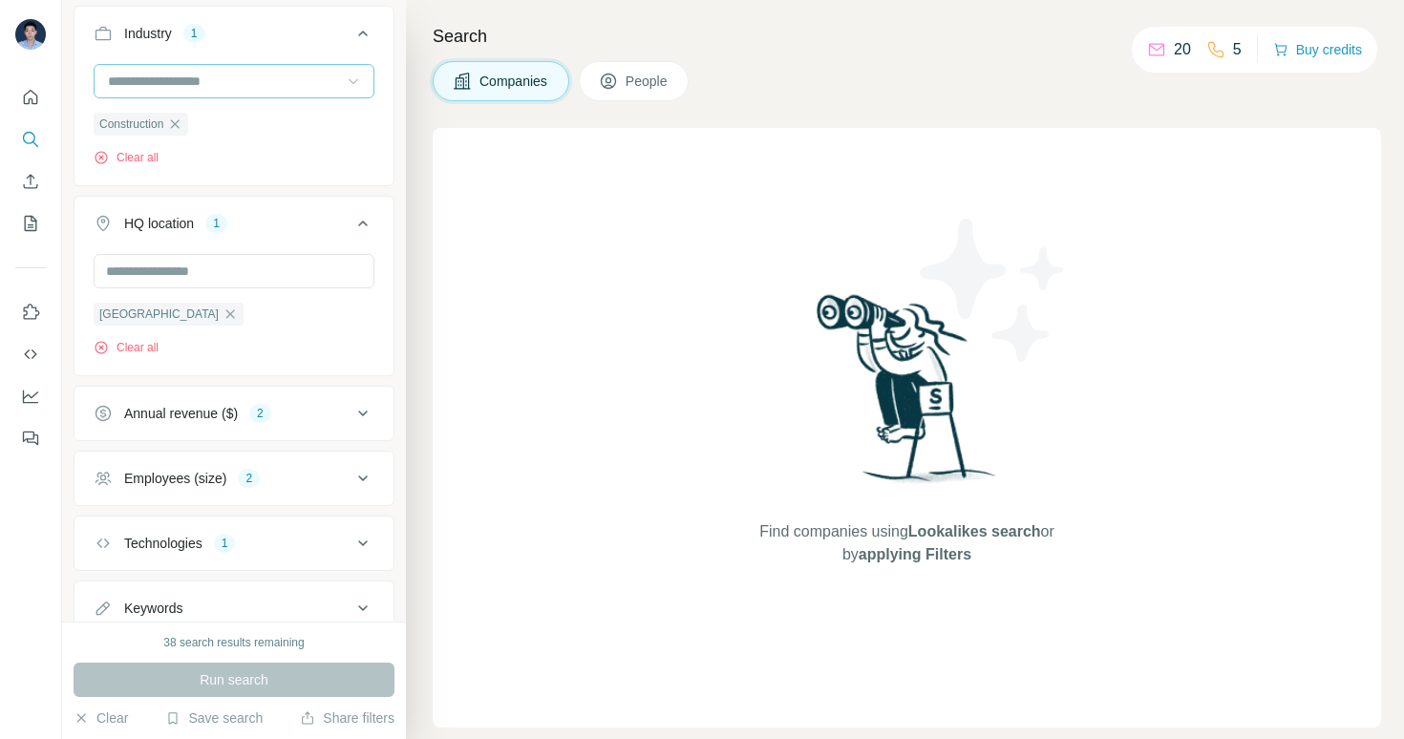
scroll to position [208, 0]
click at [316, 430] on button "Annual revenue ($) 2" at bounding box center [234, 418] width 319 height 46
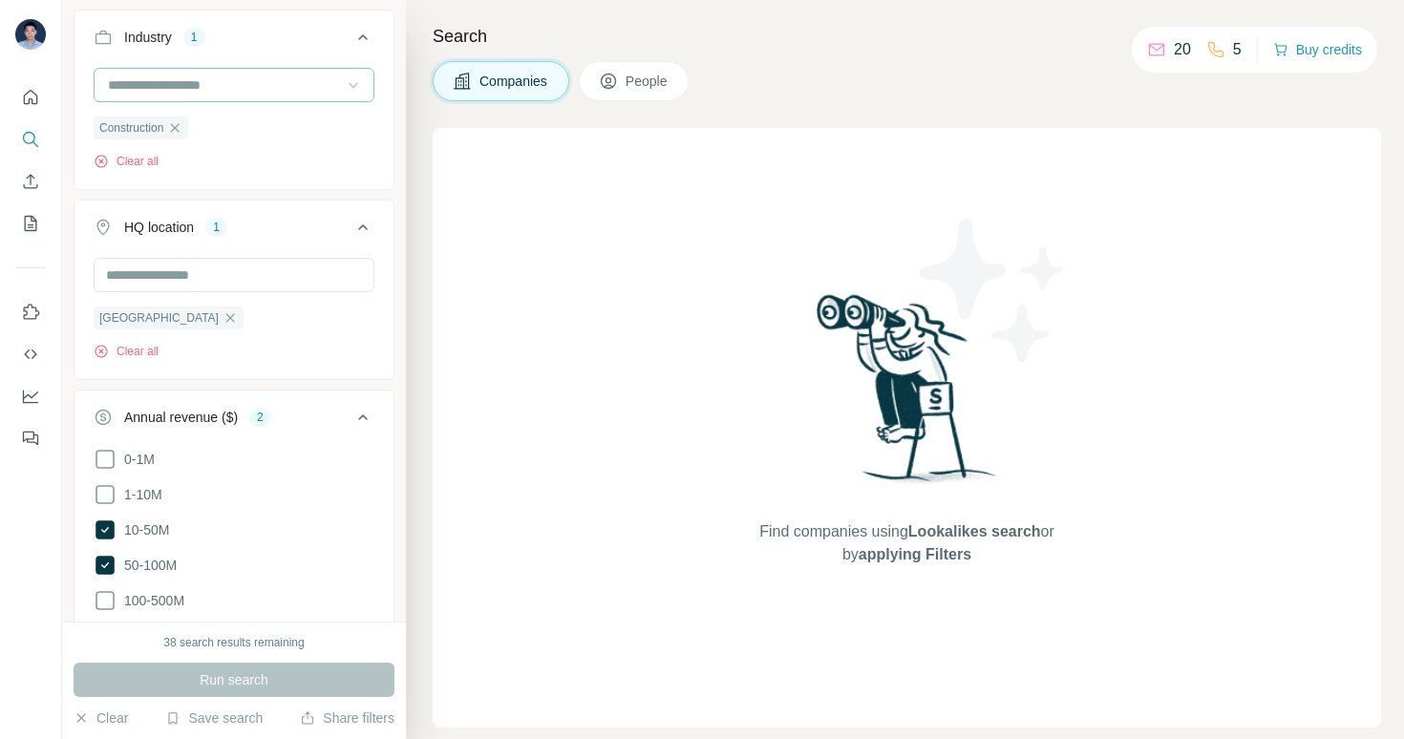
click at [319, 424] on div "Annual revenue ($) 2" at bounding box center [223, 417] width 258 height 19
click at [141, 493] on span "1-10M" at bounding box center [140, 494] width 46 height 19
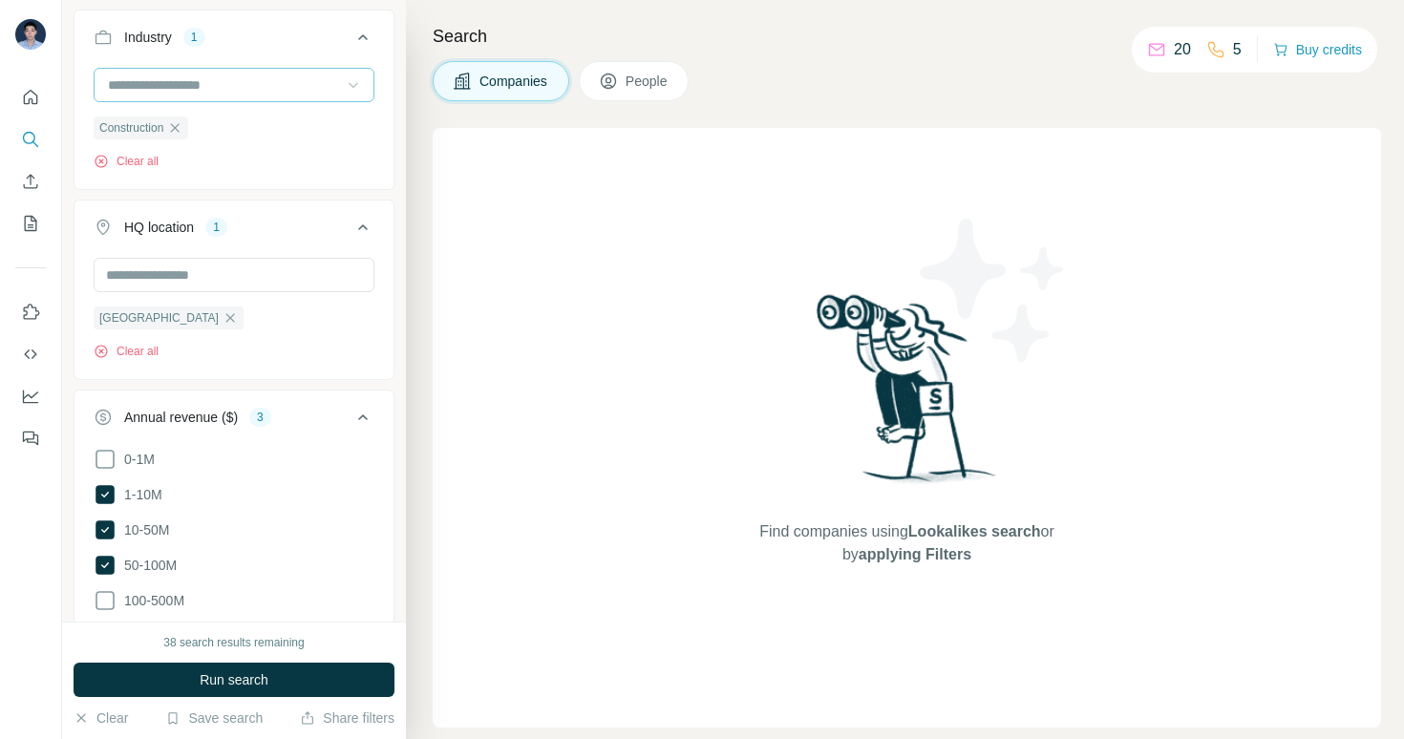
click at [332, 426] on div "Annual revenue ($) 3" at bounding box center [223, 417] width 258 height 19
click at [299, 483] on div "Employees (size) 2" at bounding box center [223, 482] width 258 height 19
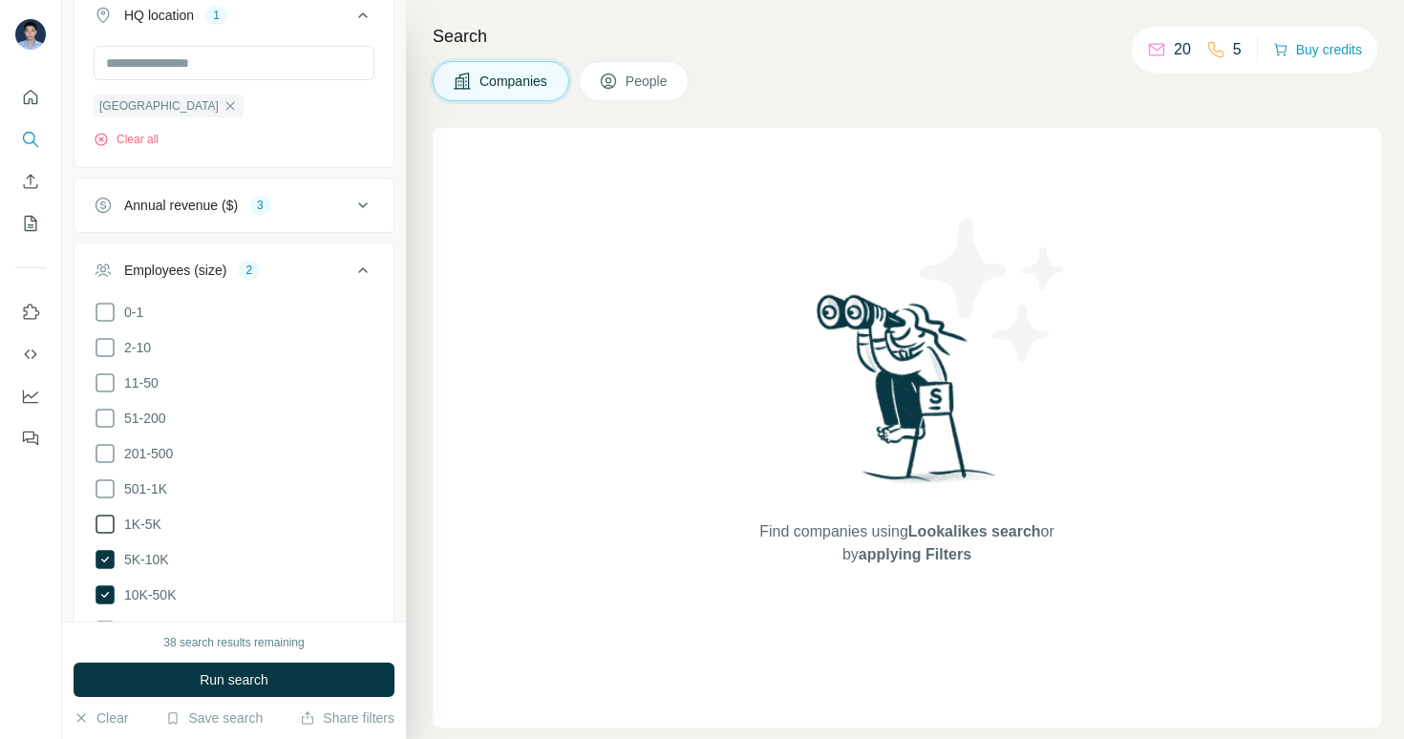
scroll to position [424, 0]
click at [154, 513] on span "1K-5K" at bounding box center [139, 520] width 45 height 19
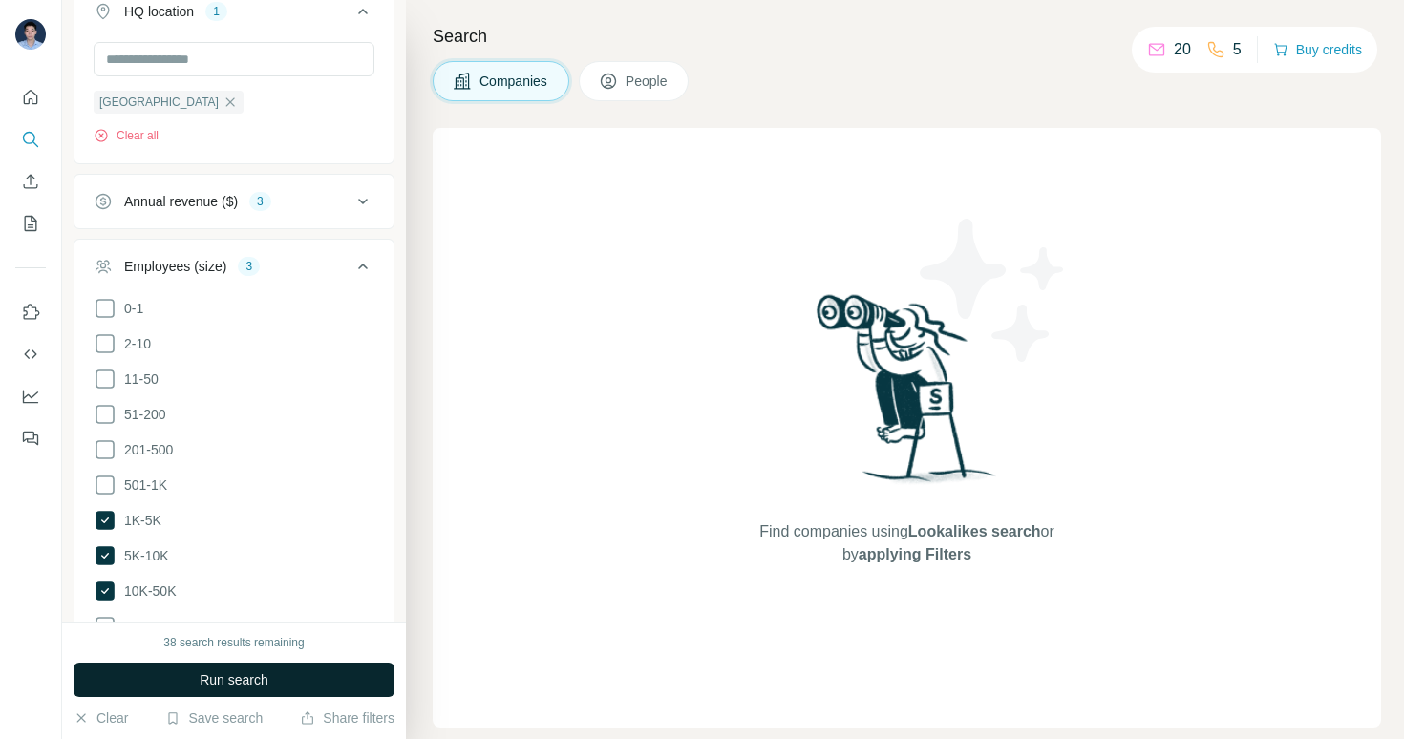
click at [289, 673] on button "Run search" at bounding box center [234, 680] width 321 height 34
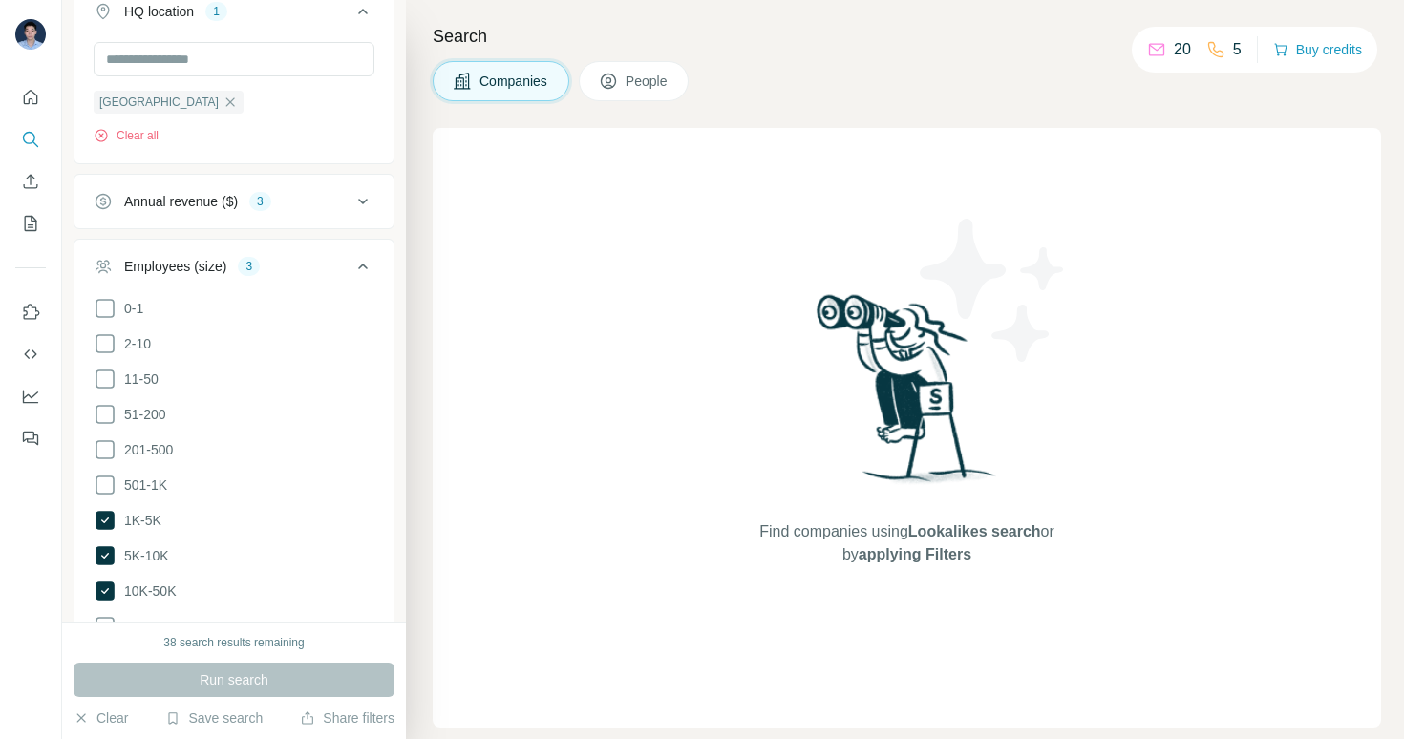
click at [358, 272] on icon at bounding box center [363, 266] width 23 height 23
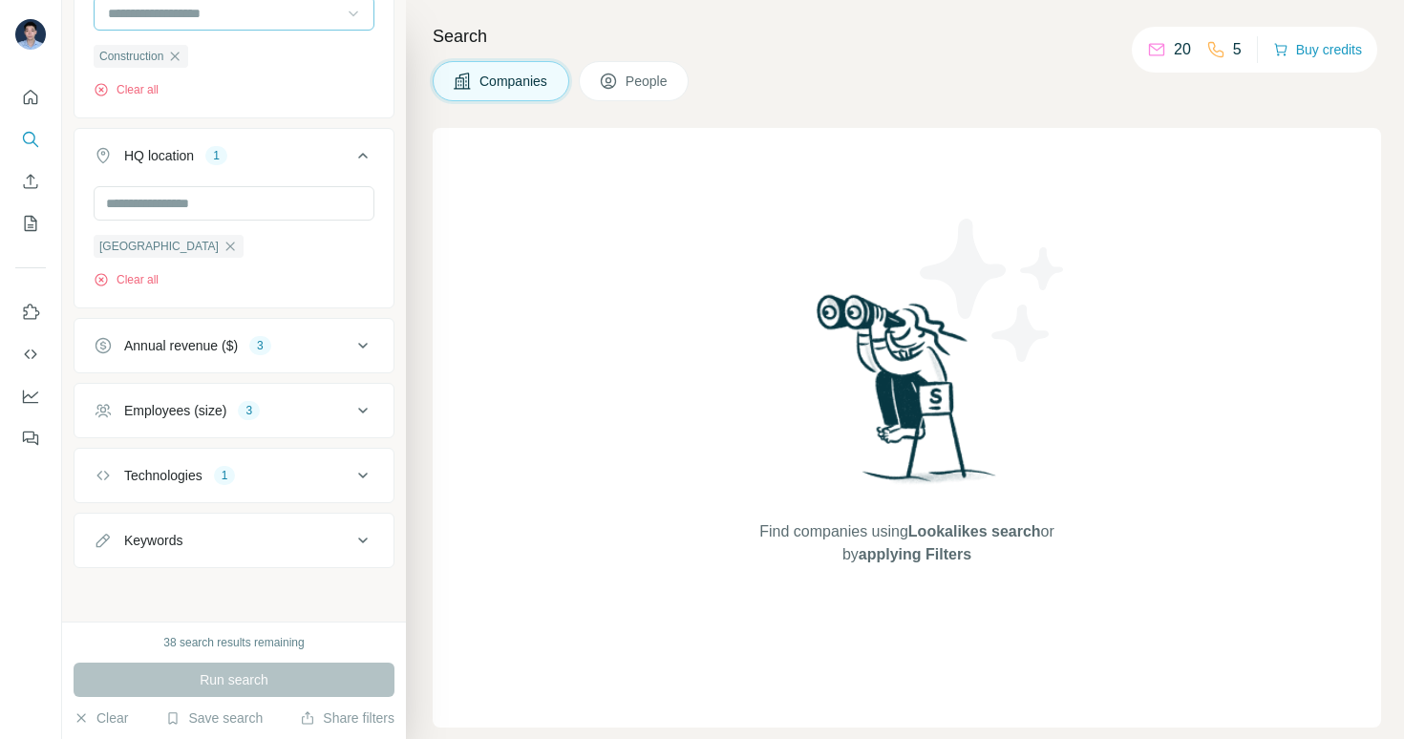
click at [309, 485] on button "Technologies 1" at bounding box center [234, 476] width 319 height 46
click at [316, 482] on div "Technologies 1" at bounding box center [223, 475] width 258 height 19
click at [311, 482] on div "Technologies 1" at bounding box center [223, 475] width 258 height 19
click at [136, 568] on icon "button" at bounding box center [134, 566] width 15 height 15
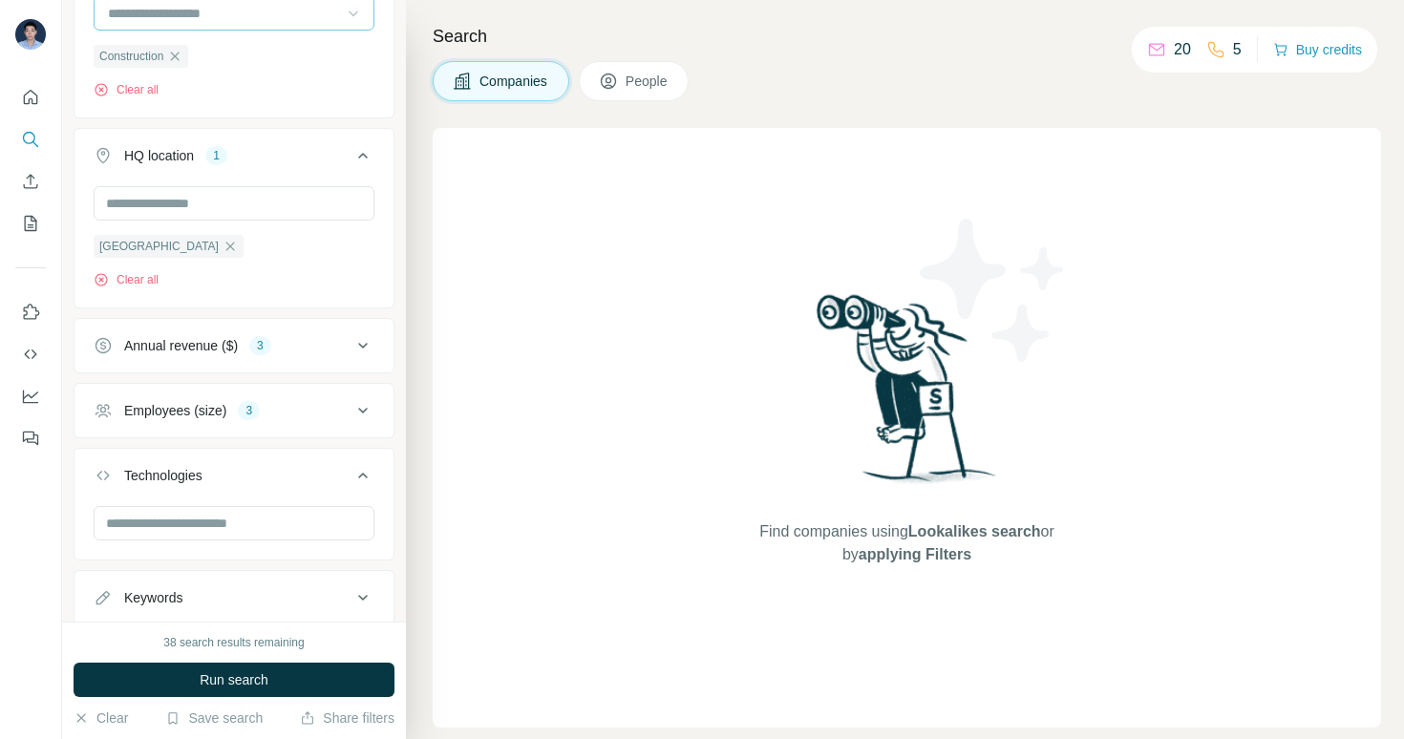
click at [308, 482] on div "Technologies" at bounding box center [223, 475] width 258 height 19
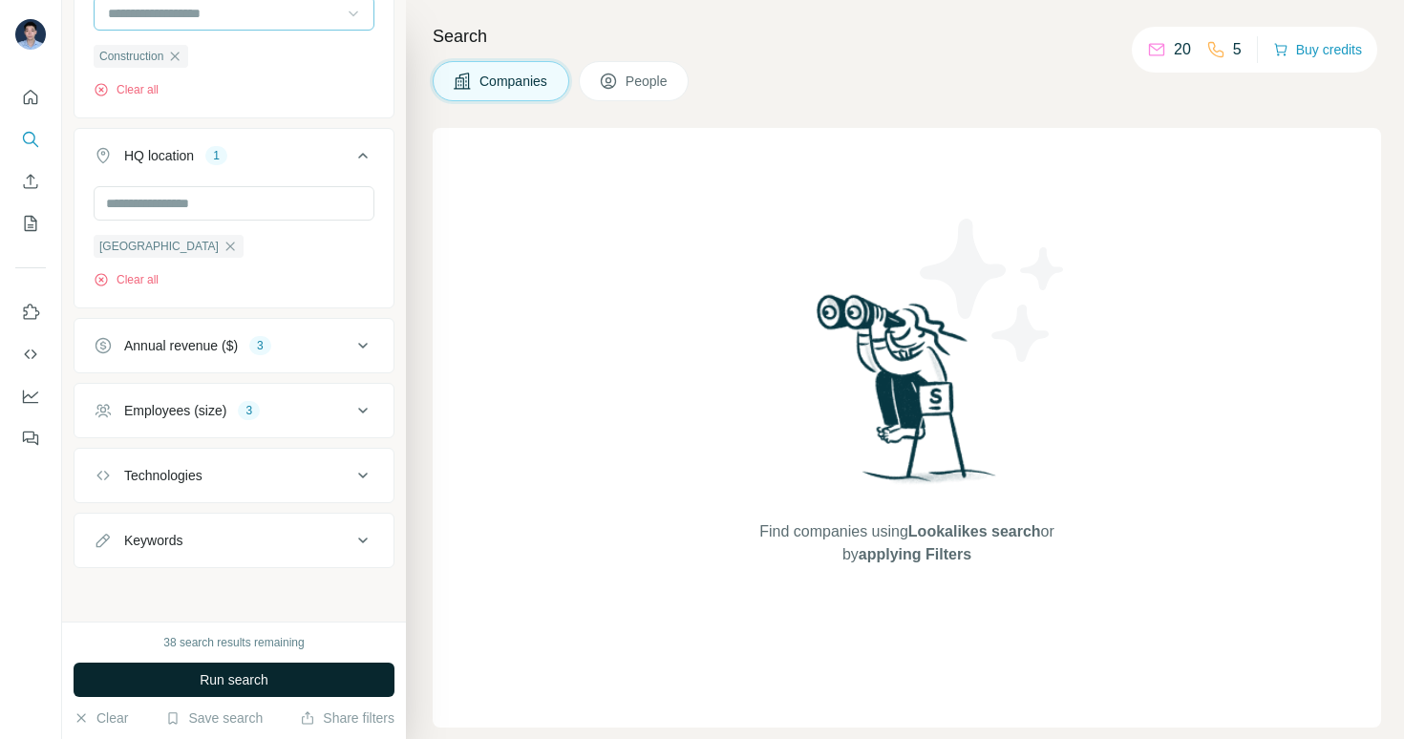
click at [282, 686] on button "Run search" at bounding box center [234, 680] width 321 height 34
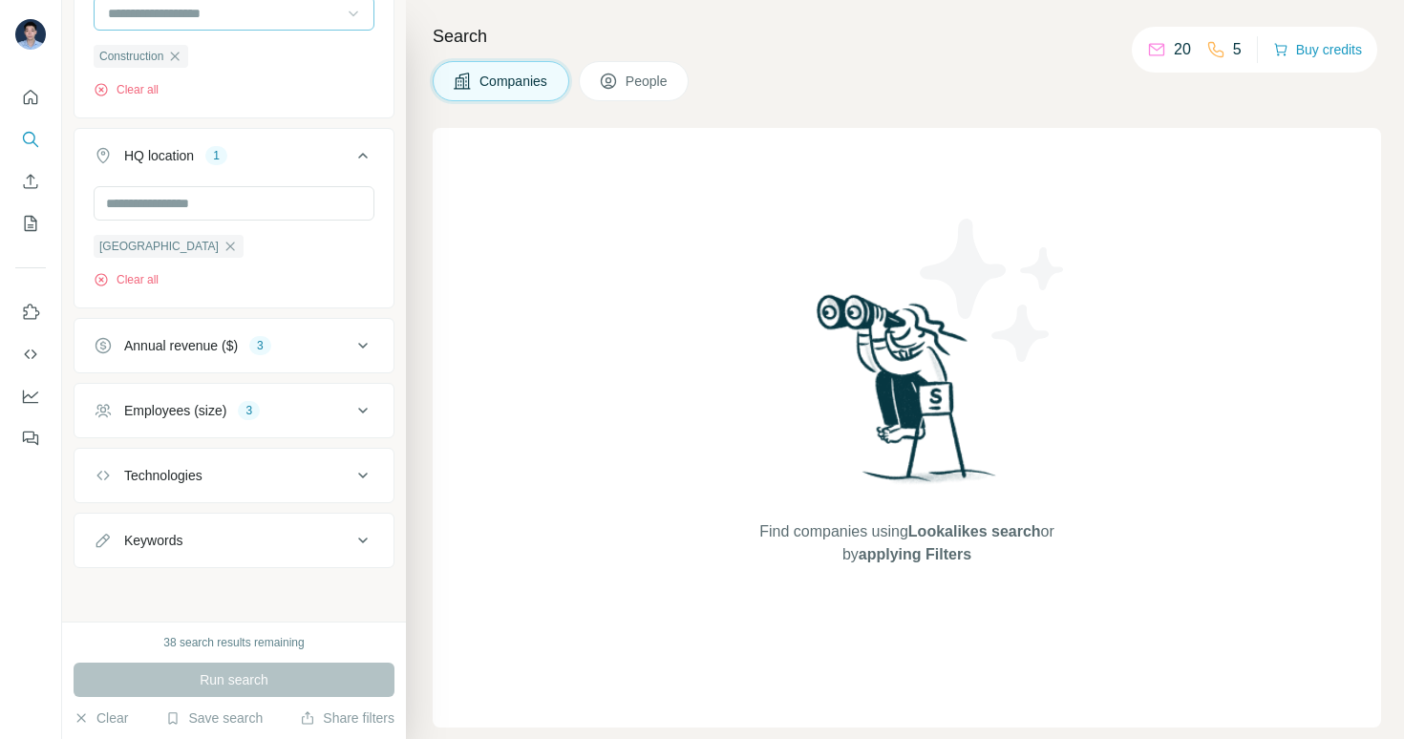
click at [617, 72] on icon at bounding box center [608, 81] width 19 height 19
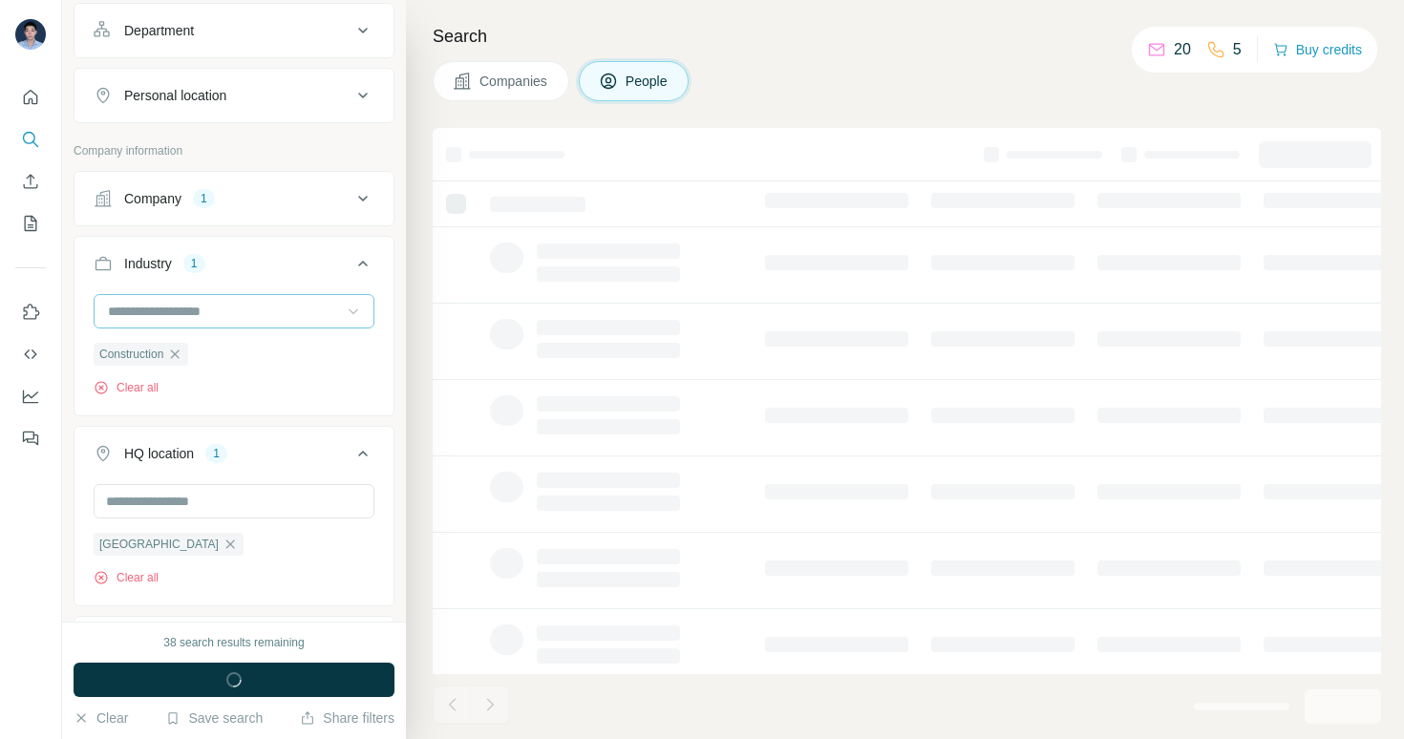
scroll to position [578, 0]
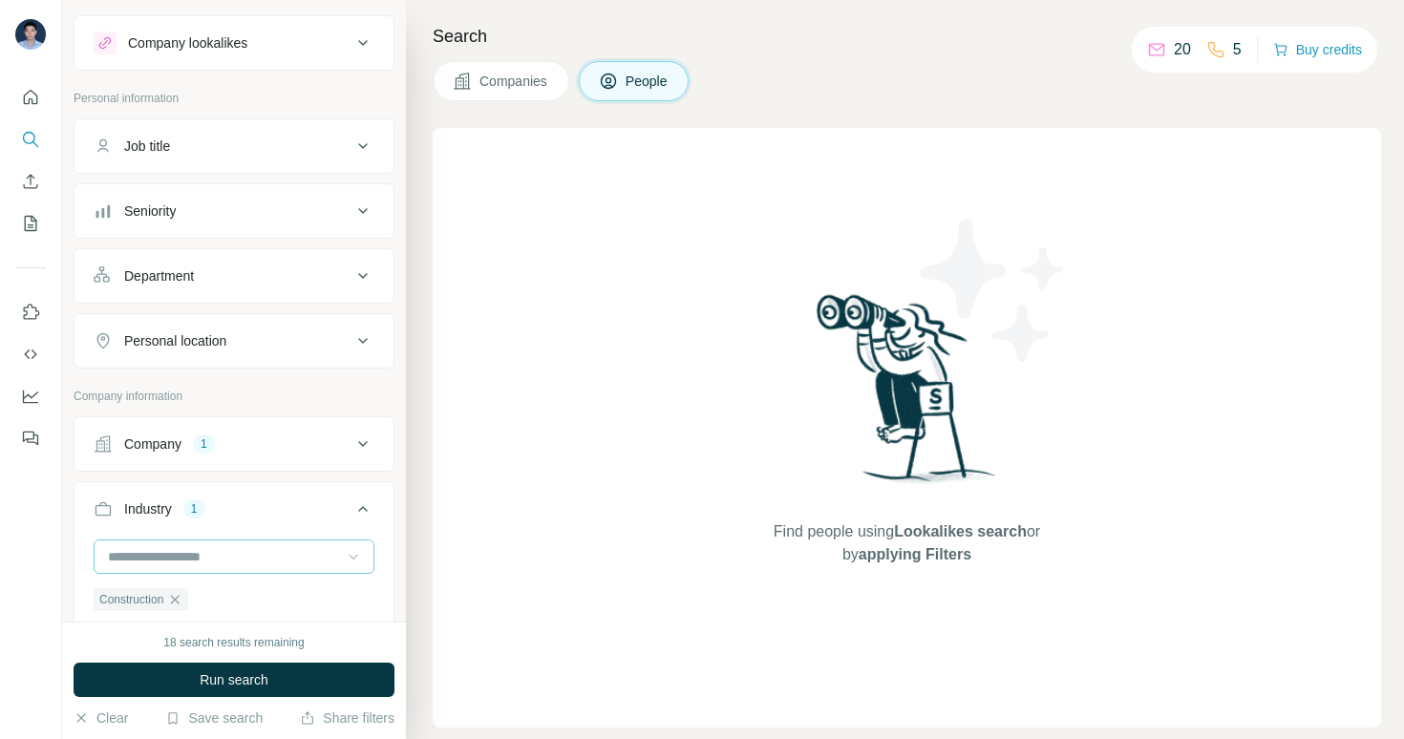
scroll to position [153, 0]
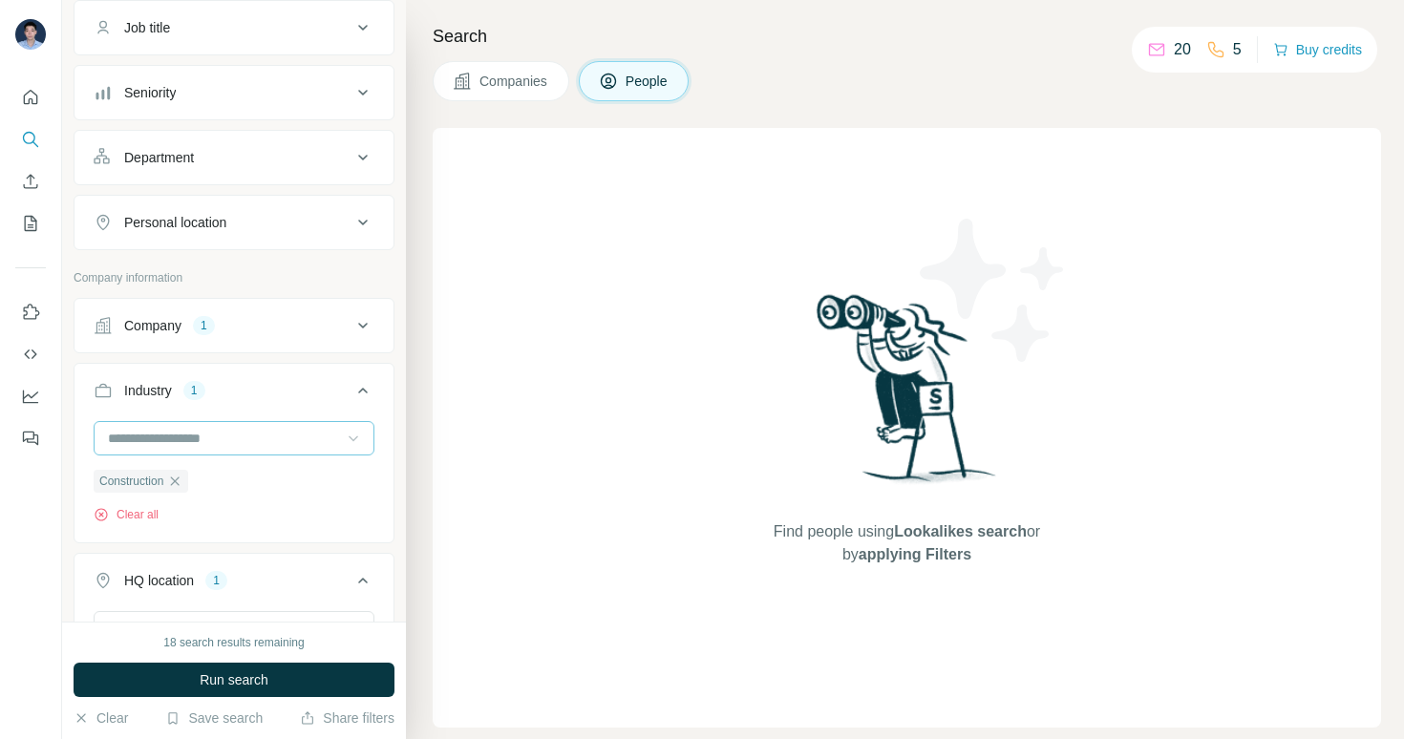
click at [270, 332] on div "Company 1" at bounding box center [223, 325] width 258 height 19
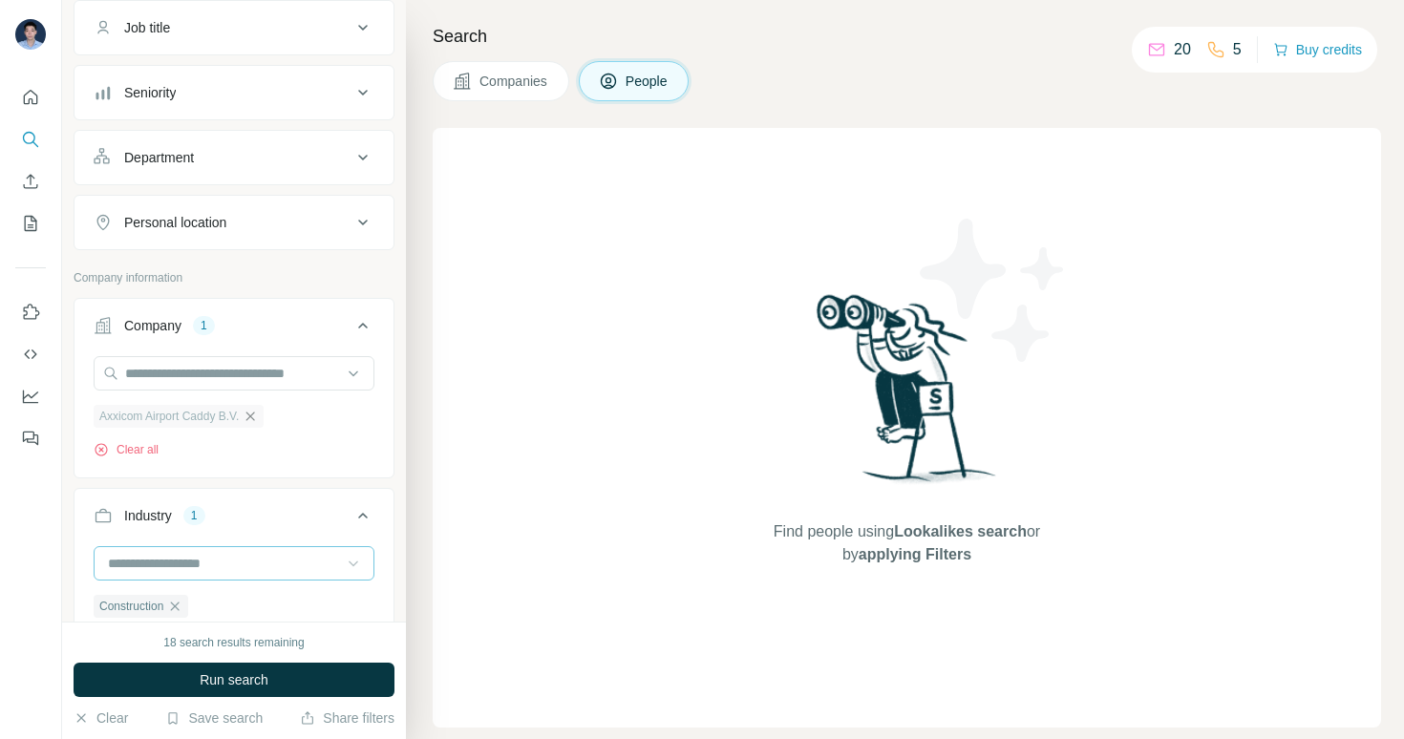
click at [255, 419] on icon "button" at bounding box center [250, 416] width 9 height 9
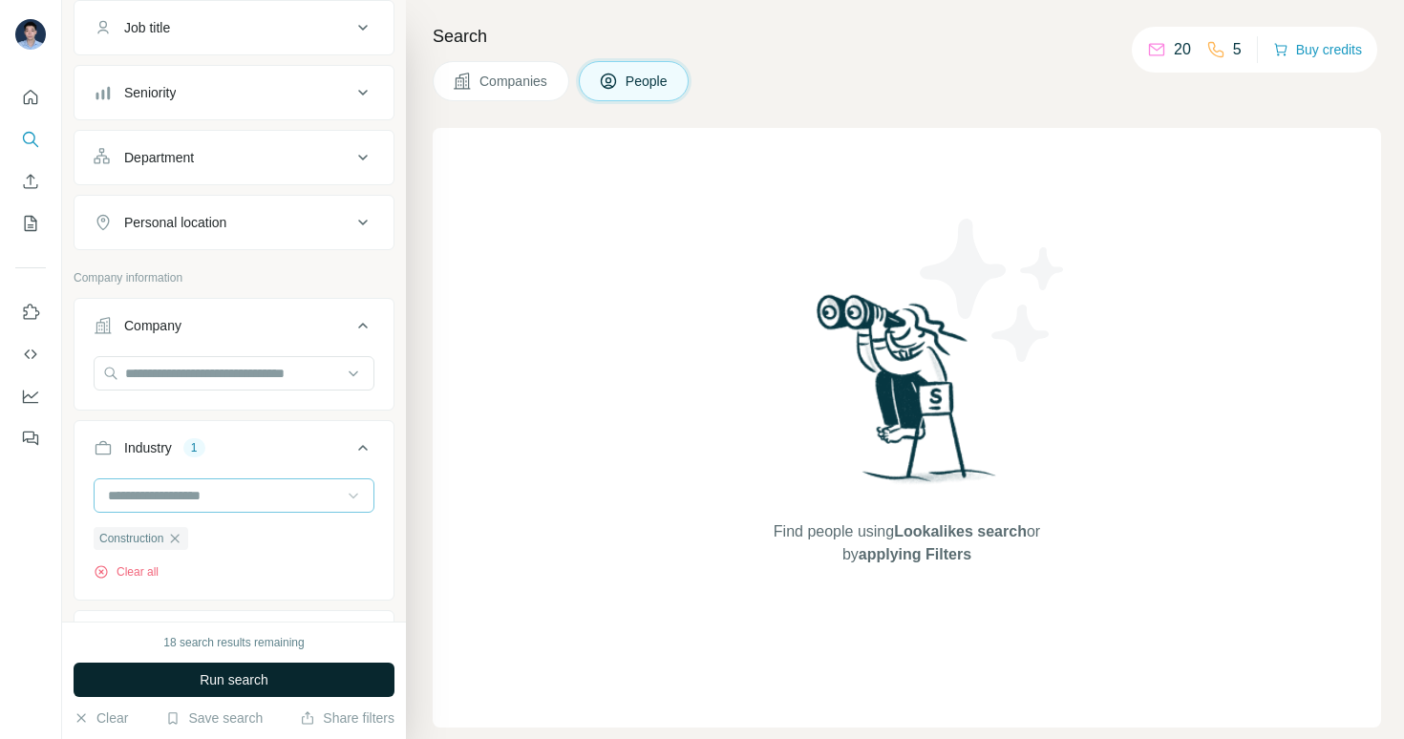
click at [285, 682] on button "Run search" at bounding box center [234, 680] width 321 height 34
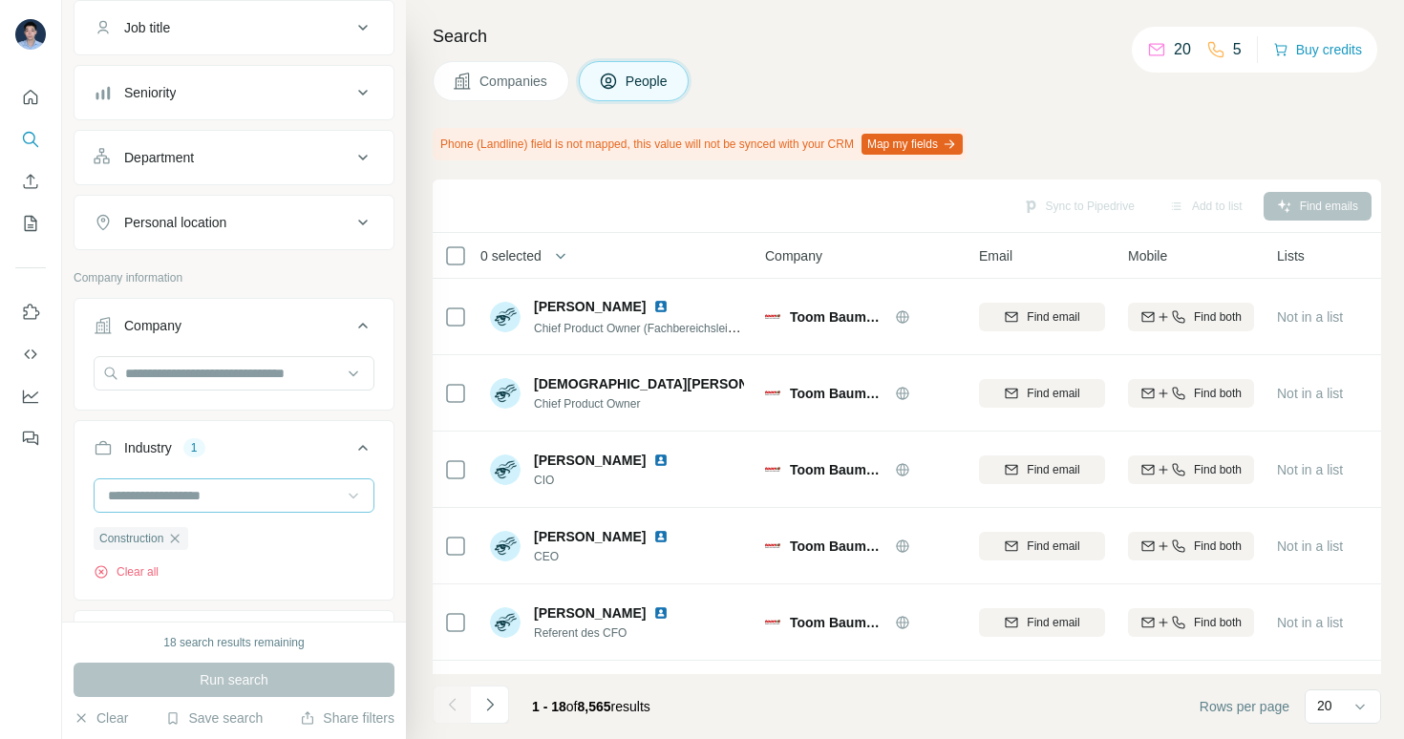
click at [352, 328] on icon at bounding box center [363, 325] width 23 height 23
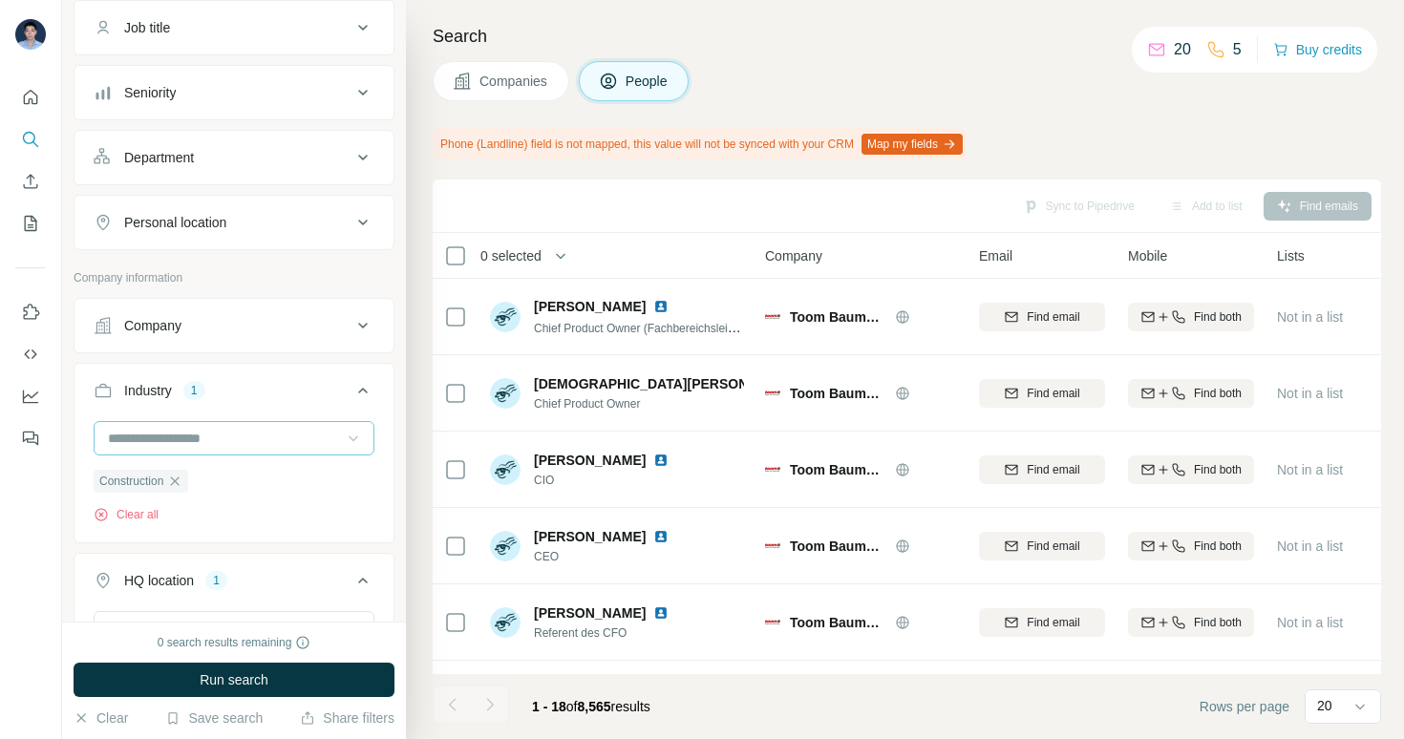
click at [522, 71] on button "Companies" at bounding box center [501, 81] width 137 height 40
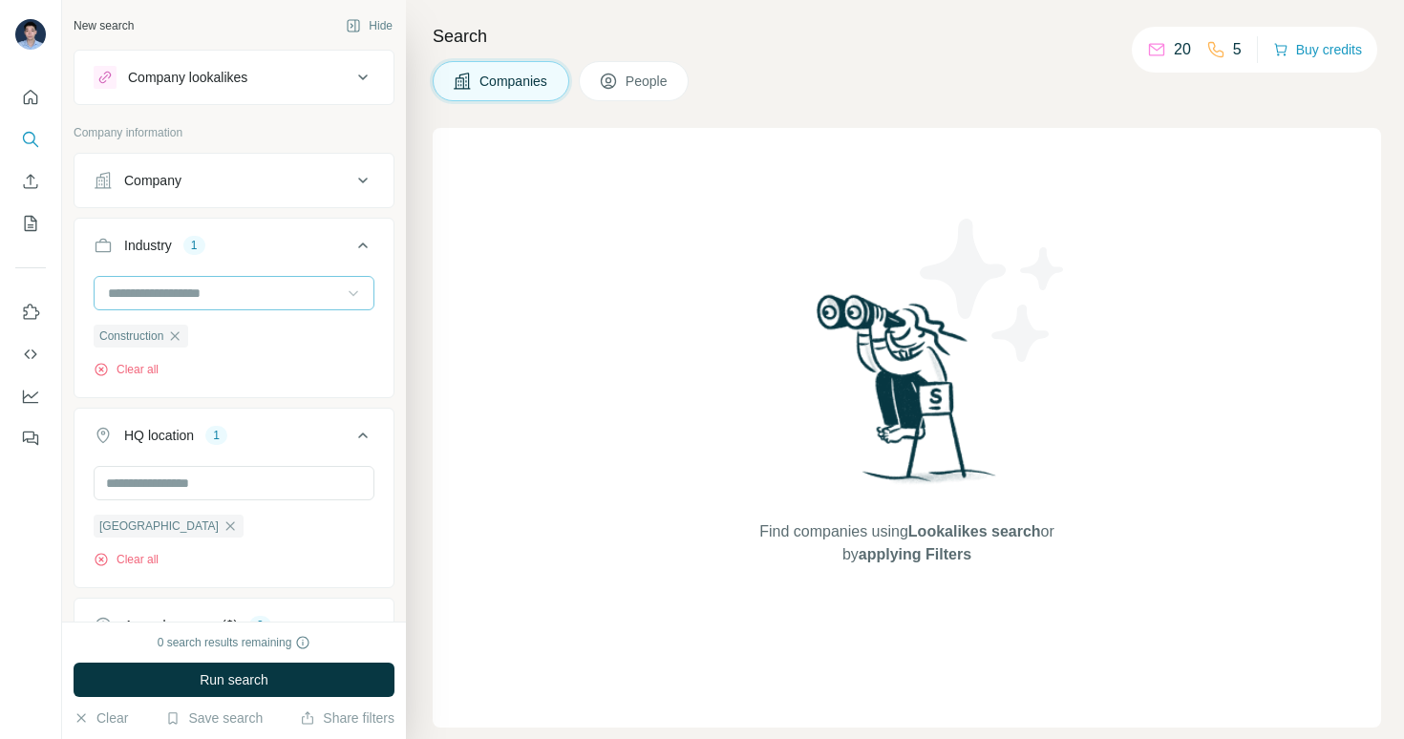
click at [649, 81] on span "People" at bounding box center [648, 81] width 44 height 19
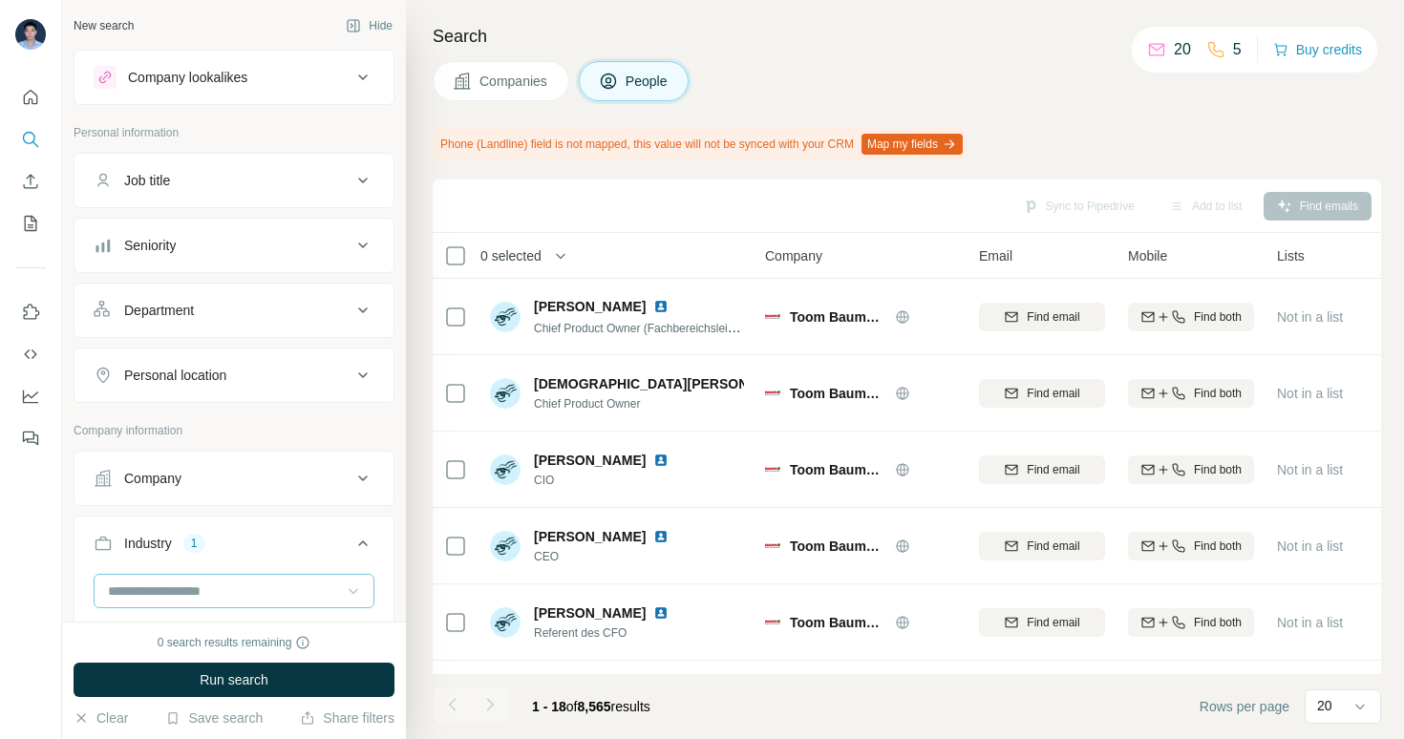
click at [534, 90] on span "Companies" at bounding box center [515, 81] width 70 height 19
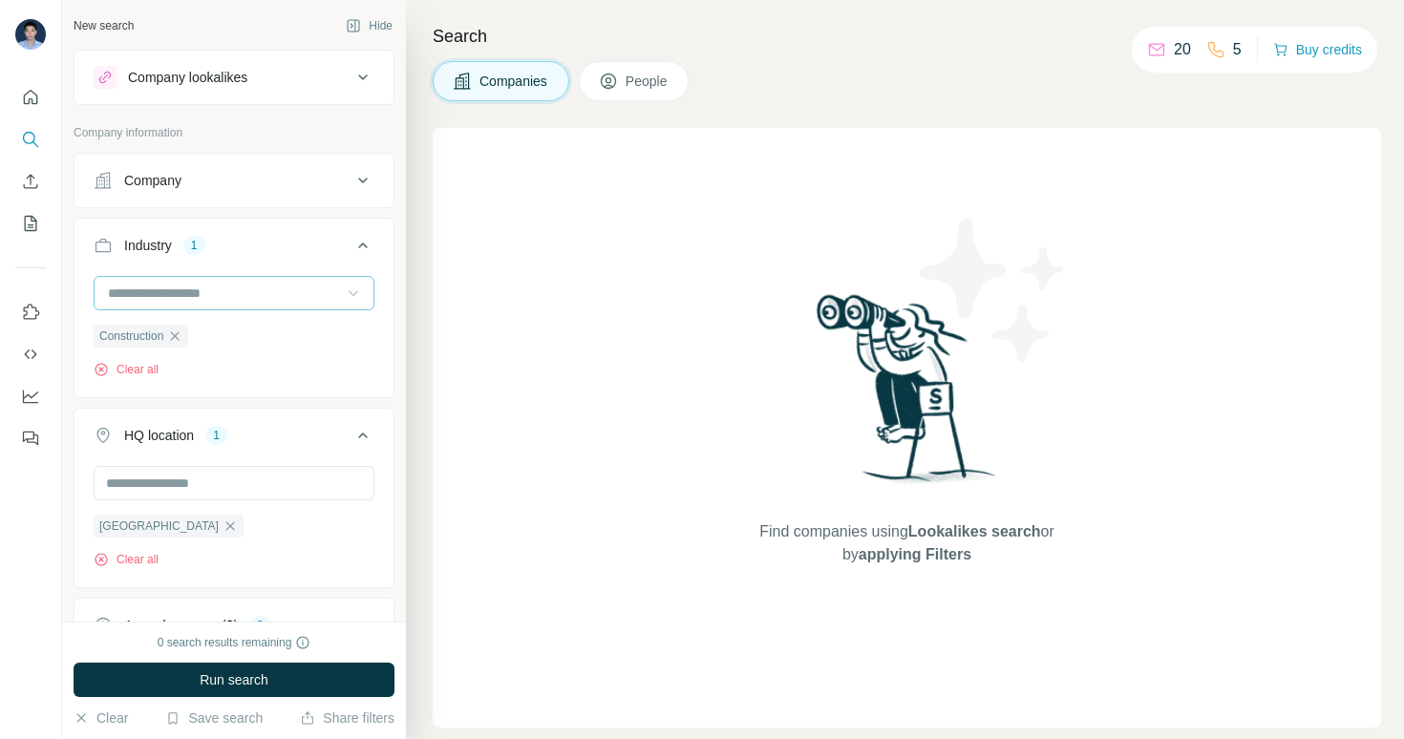
click at [668, 86] on span "People" at bounding box center [648, 81] width 44 height 19
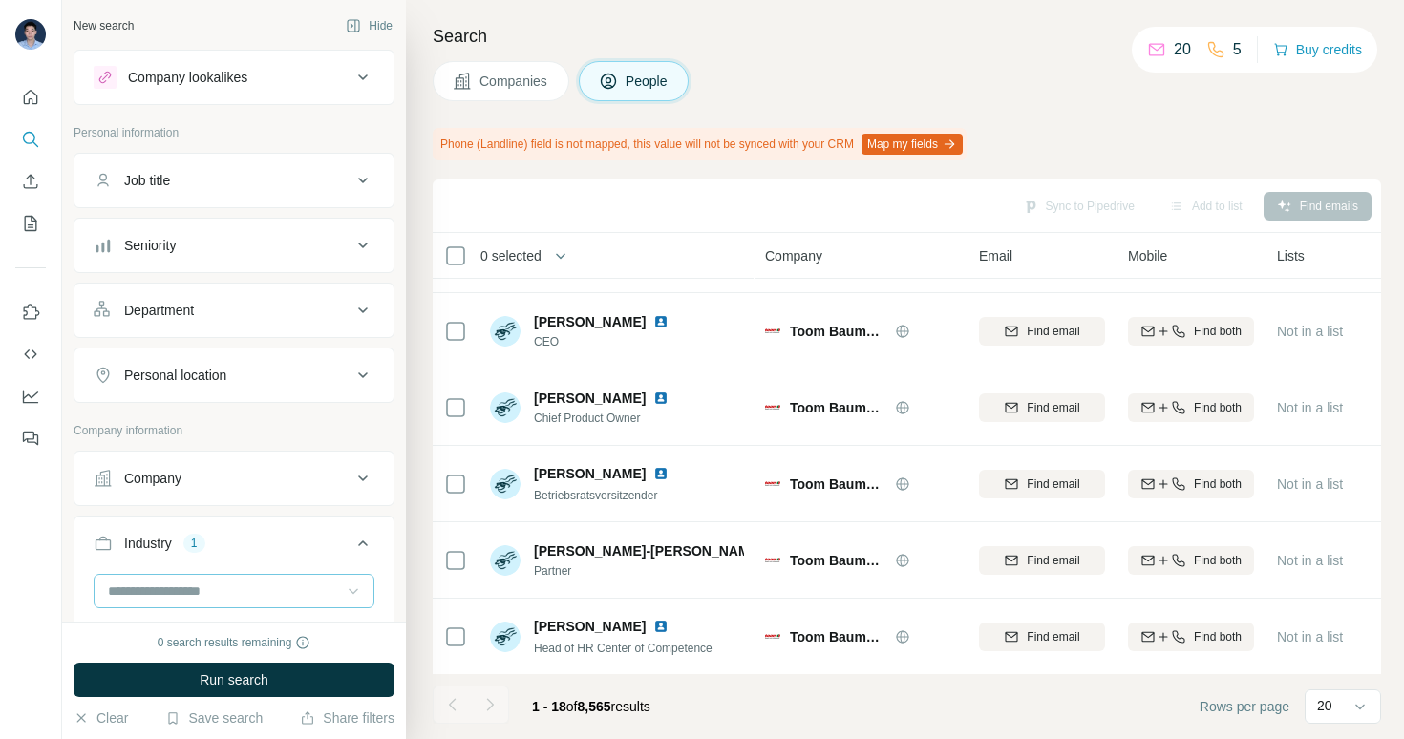
scroll to position [991, 0]
click at [527, 97] on button "Companies" at bounding box center [501, 81] width 137 height 40
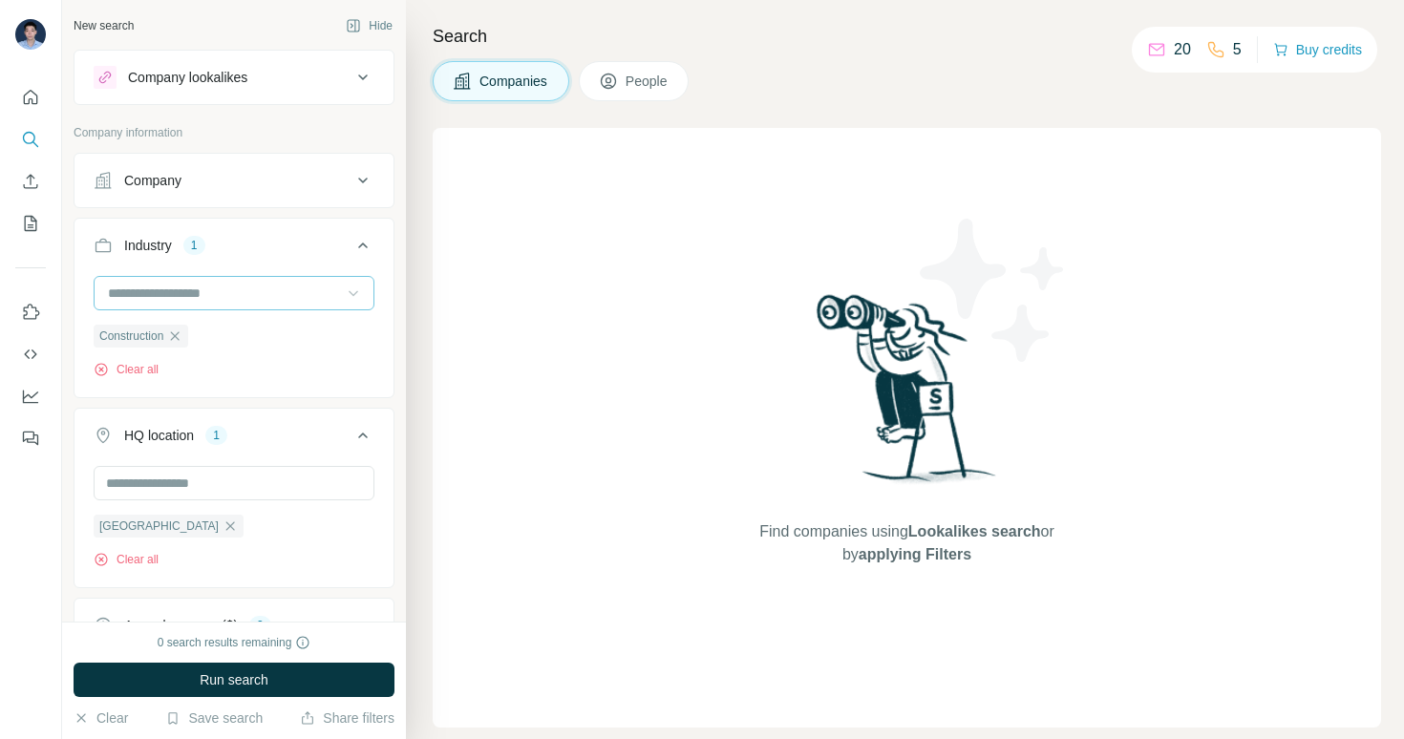
click at [676, 427] on div "Find companies using Lookalikes search or by applying Filters" at bounding box center [907, 428] width 949 height 600
click at [333, 90] on button "Company lookalikes" at bounding box center [234, 77] width 319 height 46
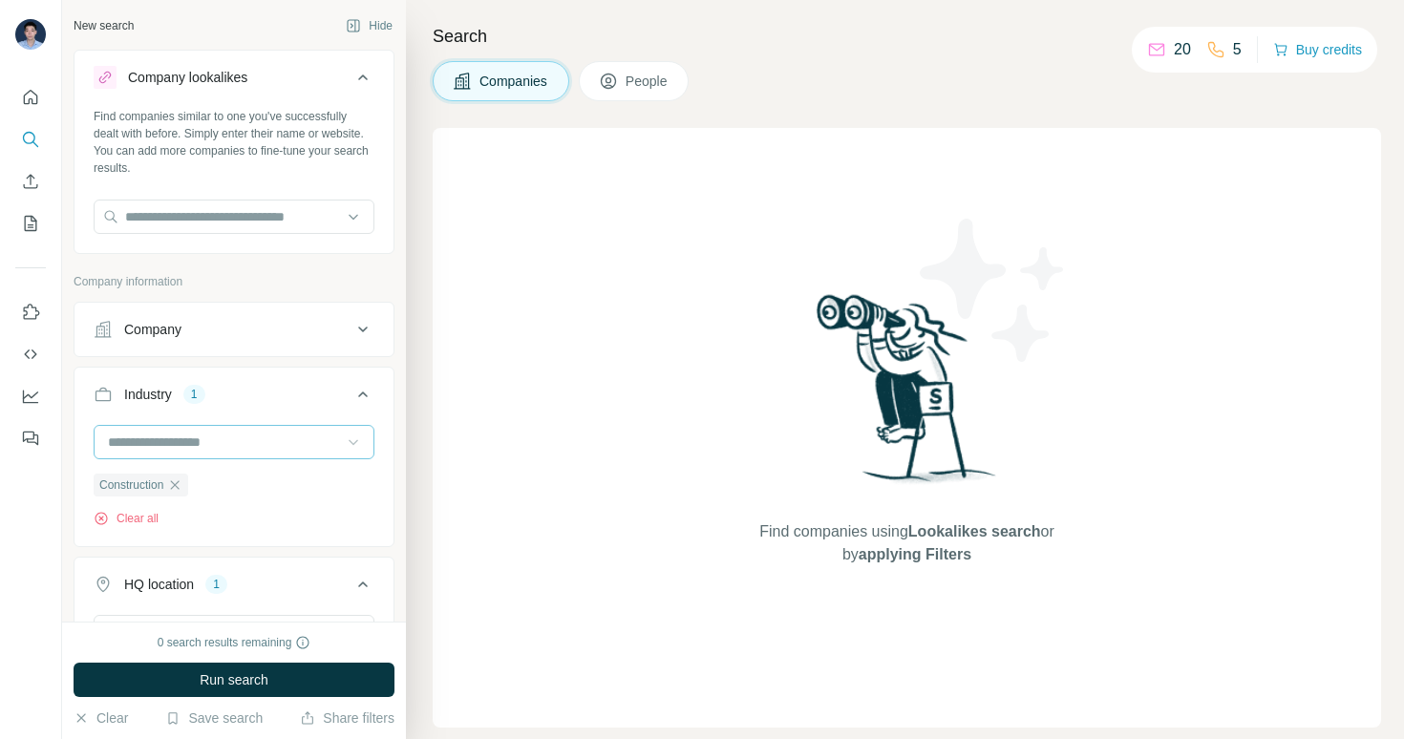
click at [333, 84] on div "Company lookalikes" at bounding box center [223, 77] width 258 height 23
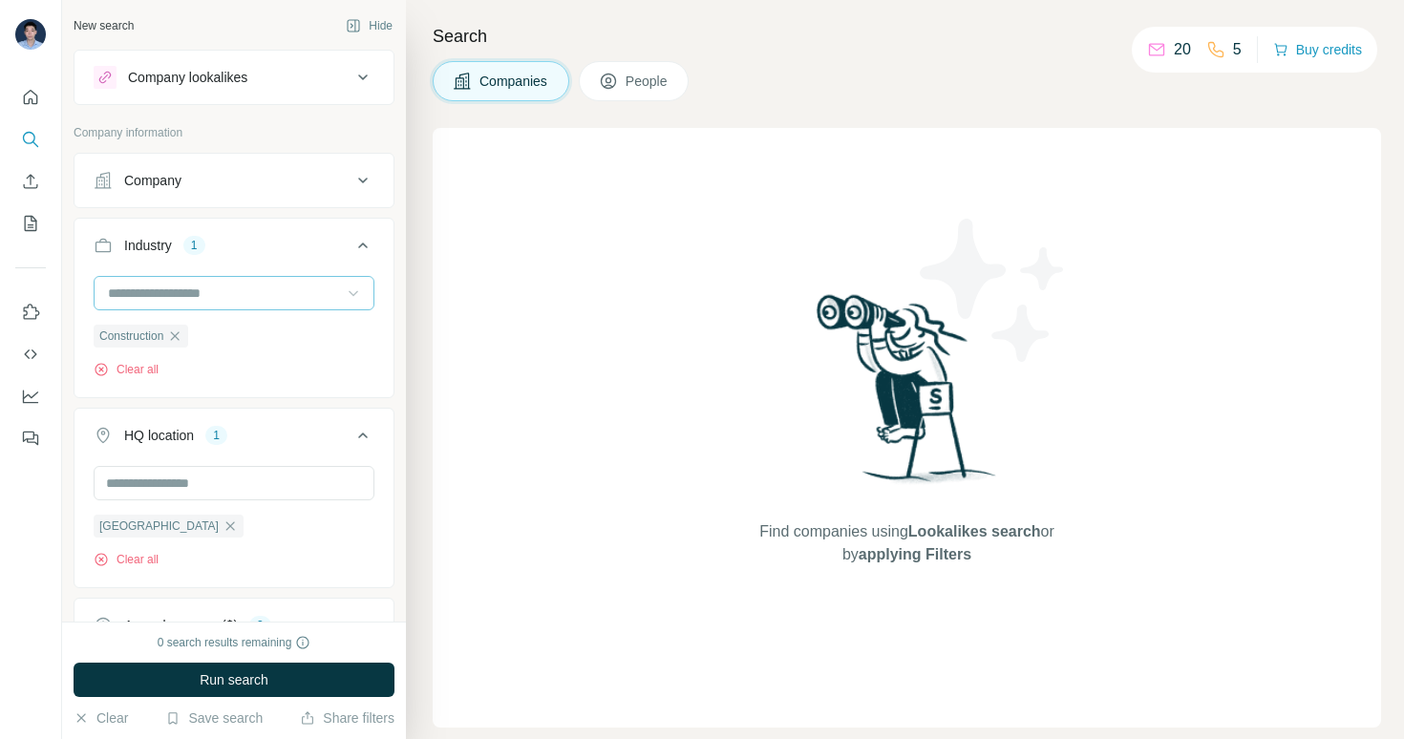
click at [333, 84] on div "Company lookalikes" at bounding box center [223, 77] width 258 height 23
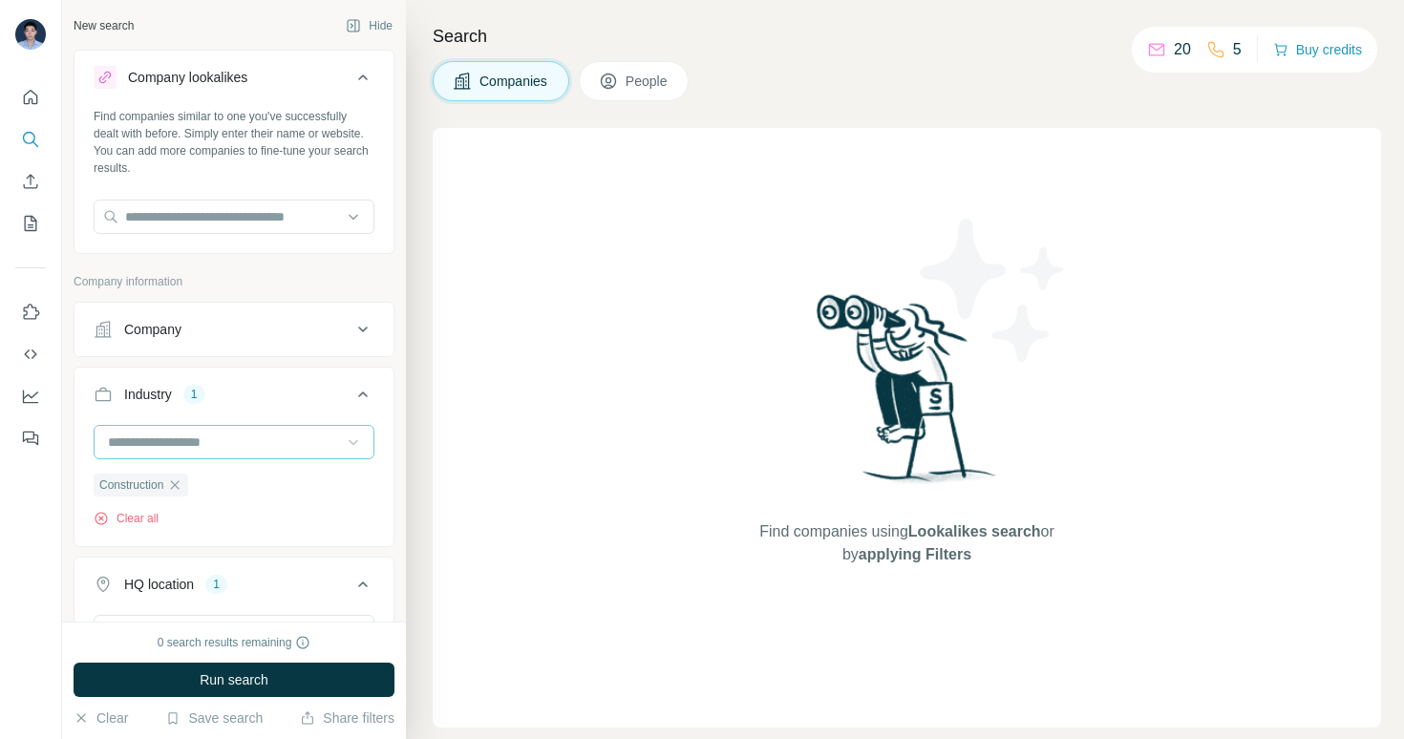
click at [334, 81] on div "Company lookalikes" at bounding box center [223, 77] width 258 height 23
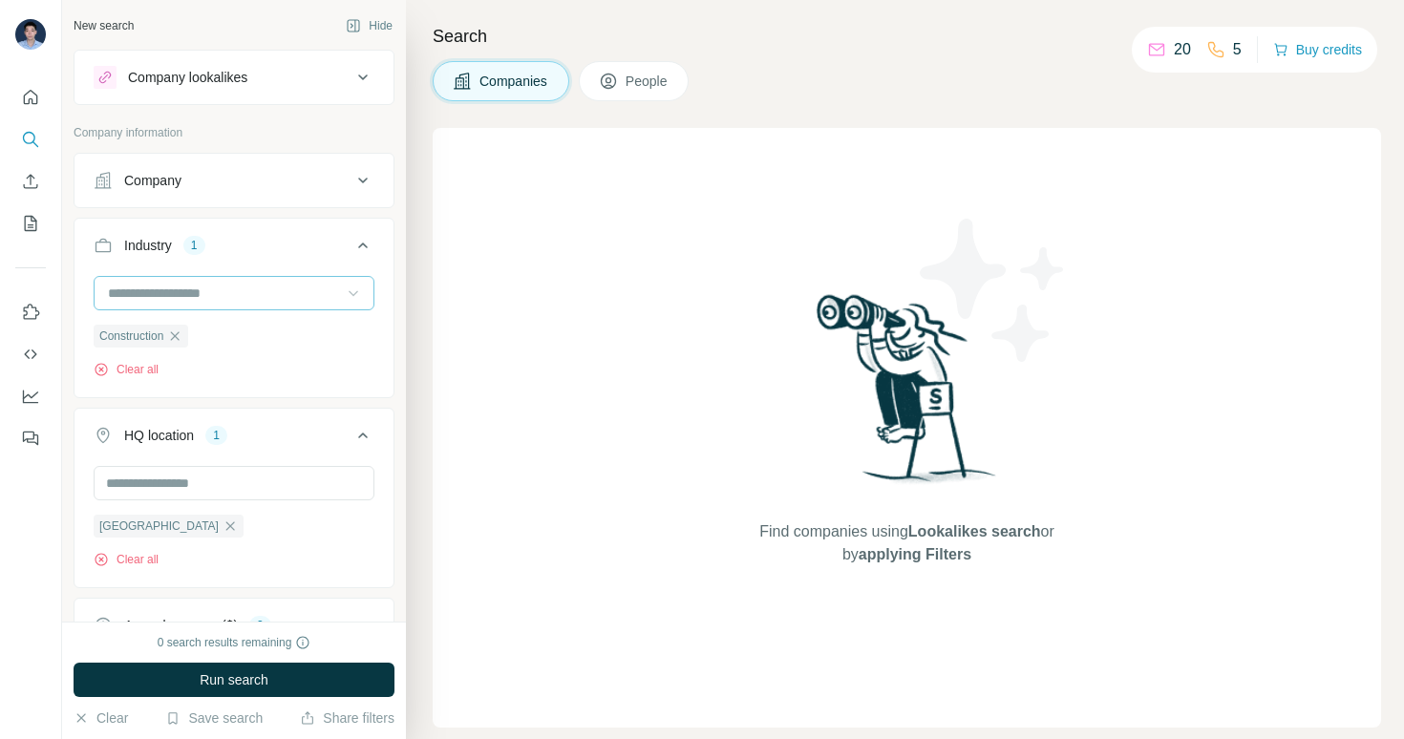
click at [665, 76] on span "People" at bounding box center [648, 81] width 44 height 19
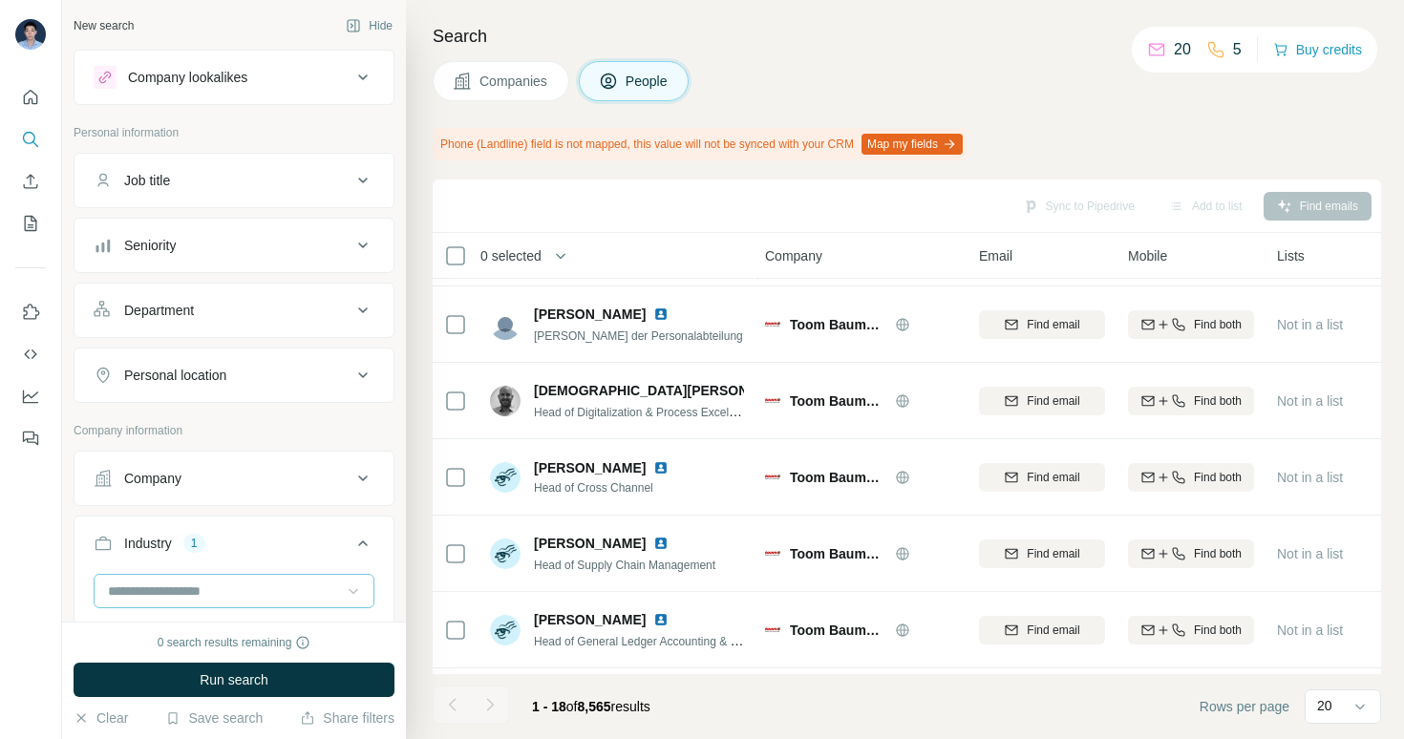
scroll to position [991, 0]
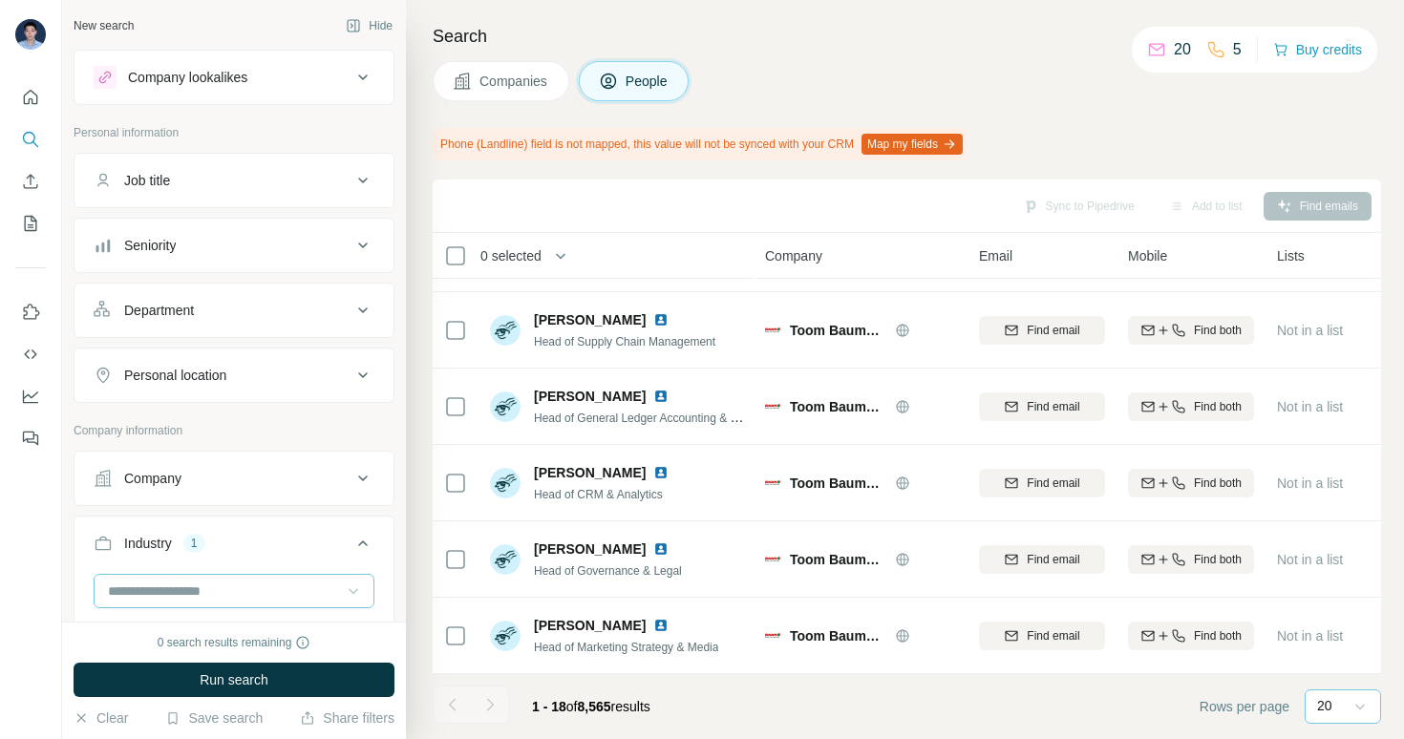
click at [1367, 719] on div at bounding box center [1360, 707] width 19 height 34
click at [1347, 562] on div "60" at bounding box center [1343, 560] width 44 height 19
